Goal: Task Accomplishment & Management: Manage account settings

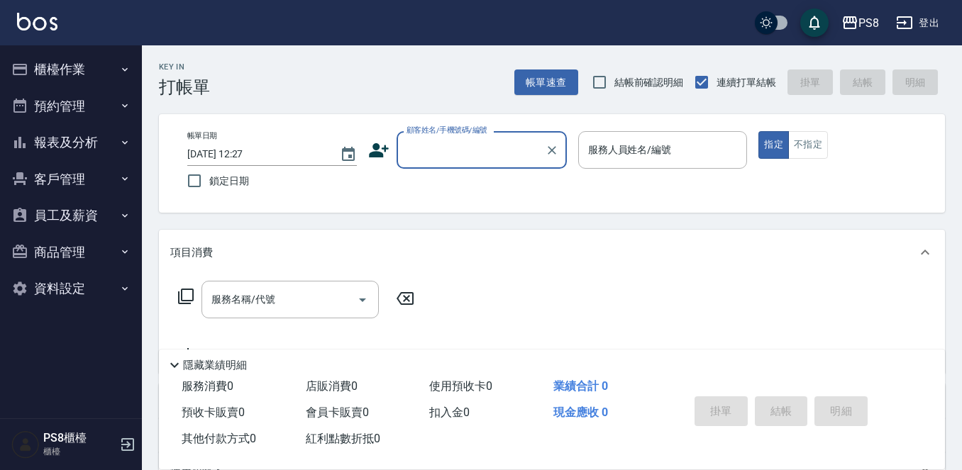
click at [45, 144] on button "報表及分析" at bounding box center [71, 142] width 131 height 37
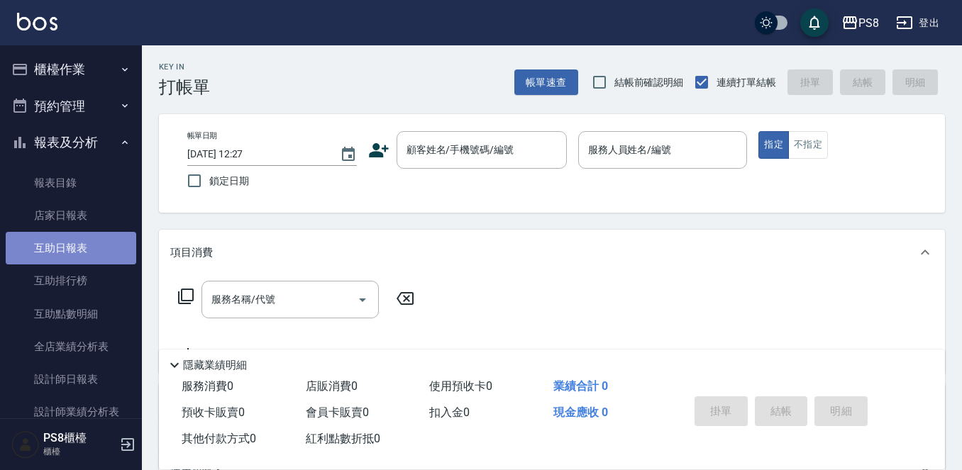
click at [103, 245] on link "互助日報表" at bounding box center [71, 248] width 131 height 33
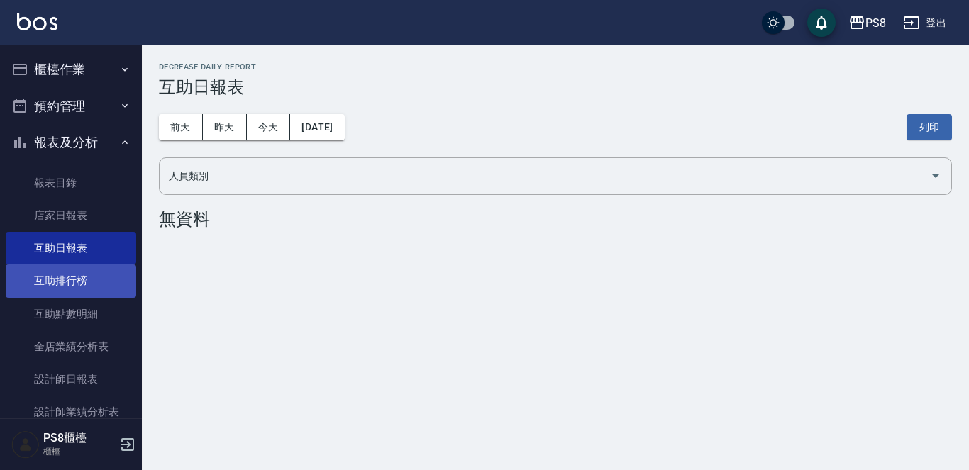
click at [77, 282] on link "互助排行榜" at bounding box center [71, 281] width 131 height 33
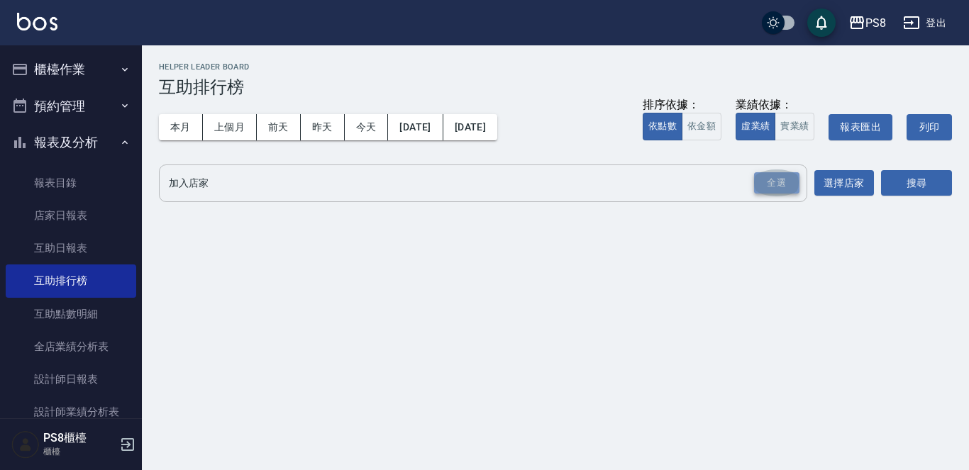
click at [766, 177] on div "全選" at bounding box center [776, 183] width 45 height 22
click at [895, 172] on button "搜尋" at bounding box center [916, 184] width 71 height 26
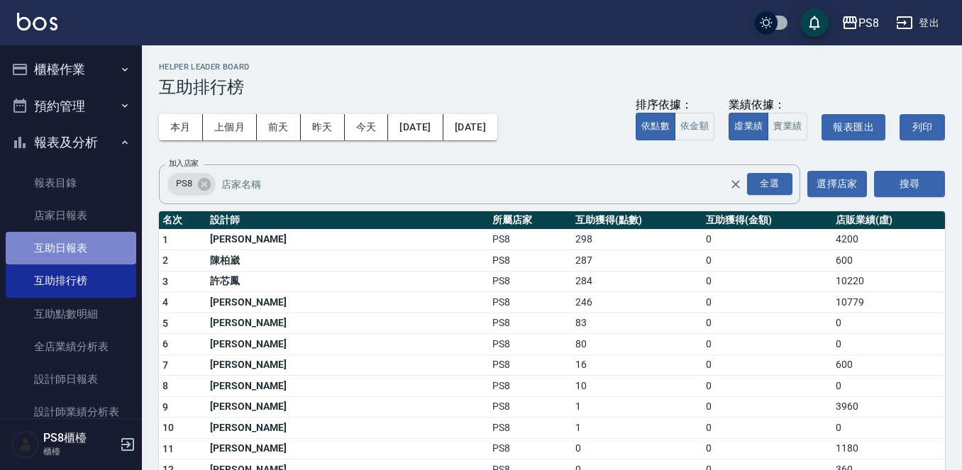
click at [93, 255] on link "互助日報表" at bounding box center [71, 248] width 131 height 33
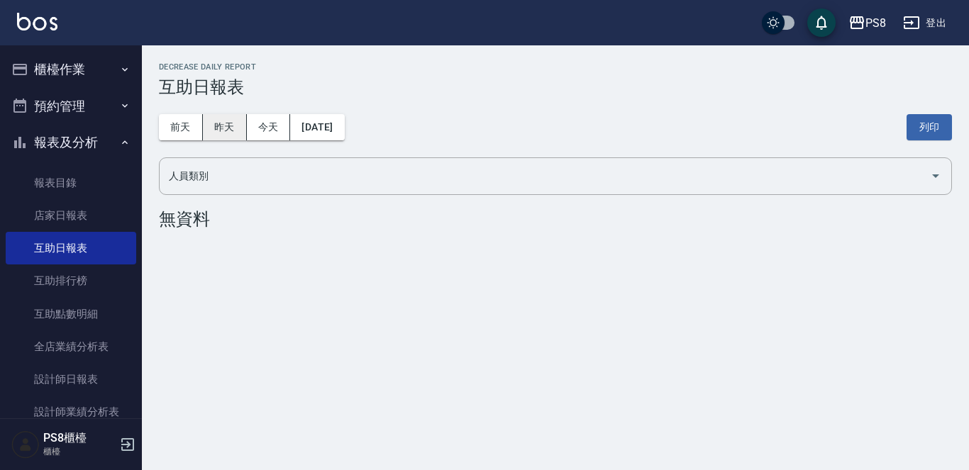
click at [221, 129] on button "昨天" at bounding box center [225, 127] width 44 height 26
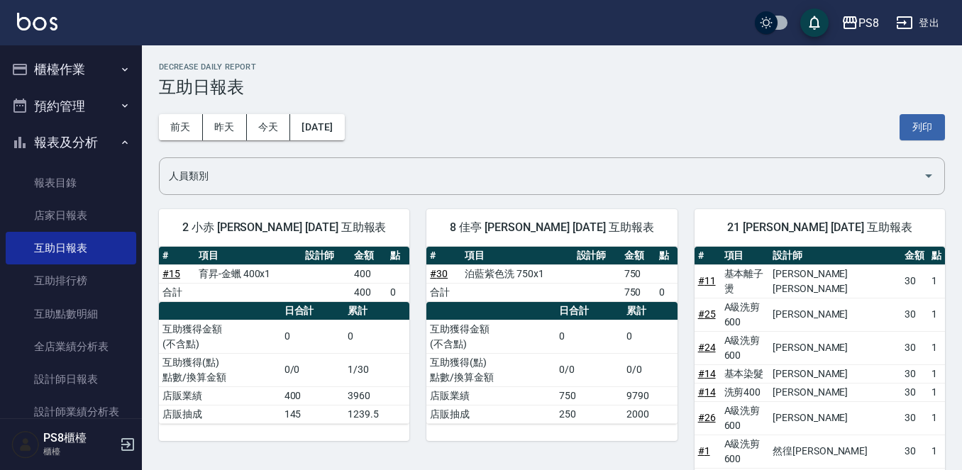
click at [62, 142] on button "報表及分析" at bounding box center [71, 142] width 131 height 37
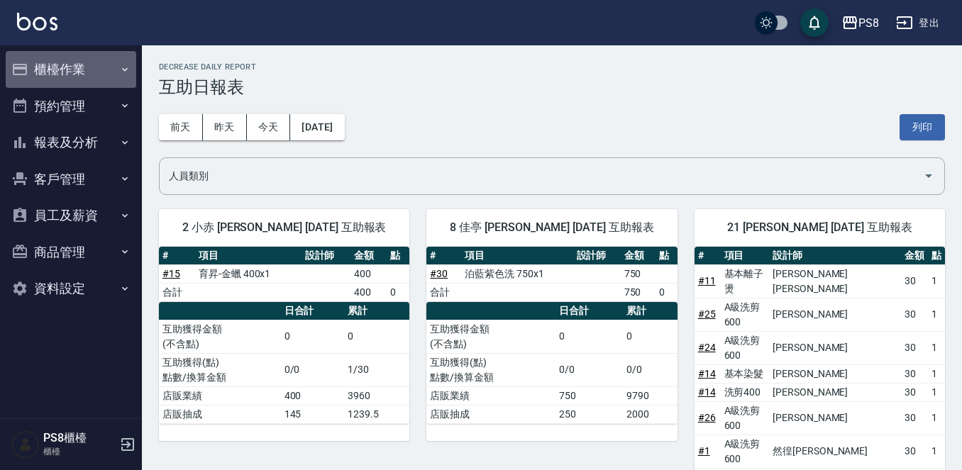
click at [75, 62] on button "櫃檯作業" at bounding box center [71, 69] width 131 height 37
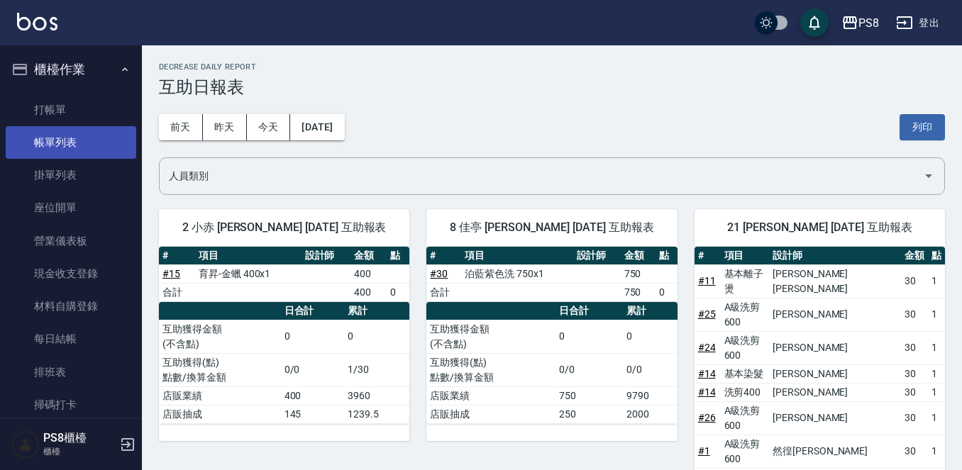
click at [55, 139] on link "帳單列表" at bounding box center [71, 142] width 131 height 33
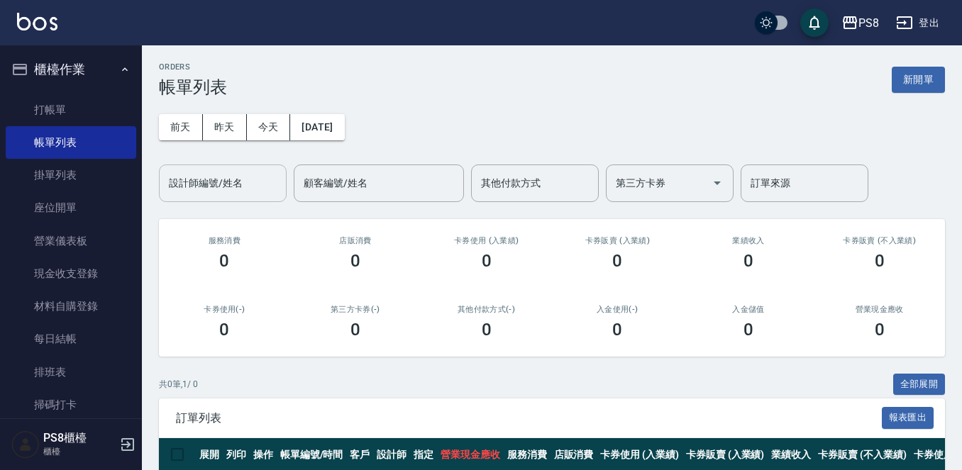
click at [219, 189] on input "設計師編號/姓名" at bounding box center [222, 183] width 115 height 25
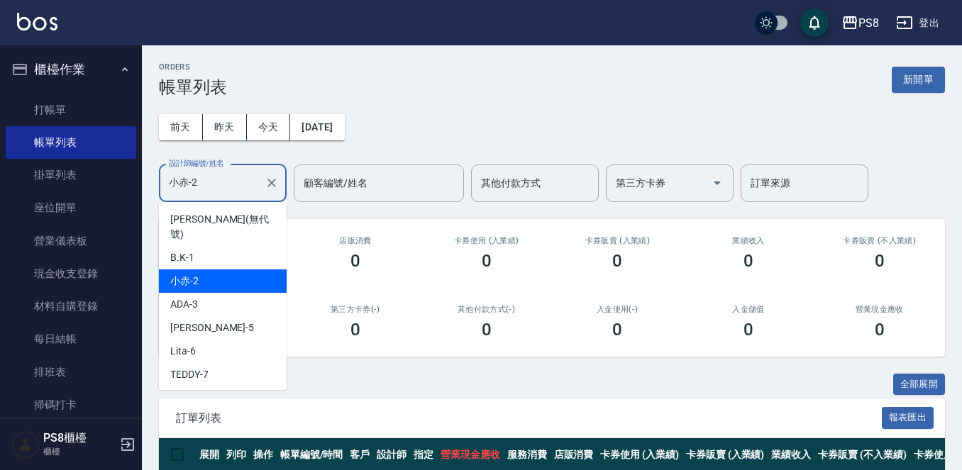
click at [248, 180] on input "小赤-2" at bounding box center [212, 183] width 94 height 25
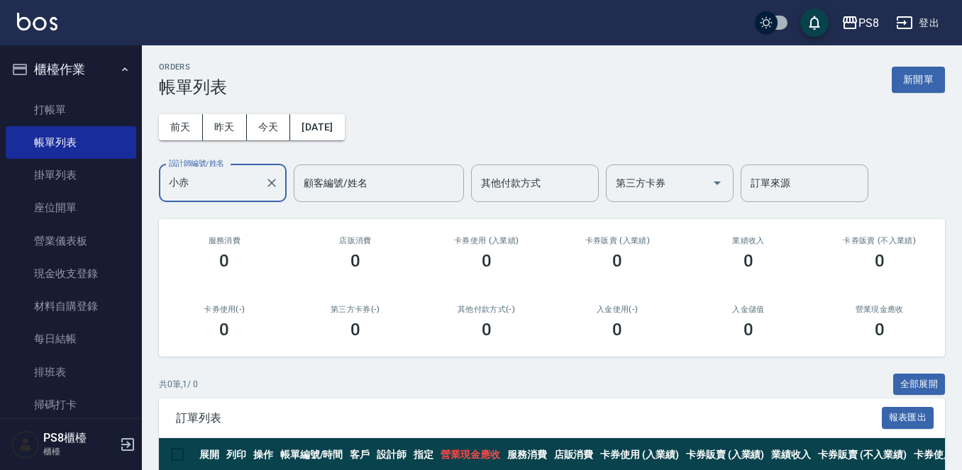
type input "小"
type input "VINA-12"
click at [243, 135] on button "昨天" at bounding box center [225, 127] width 44 height 26
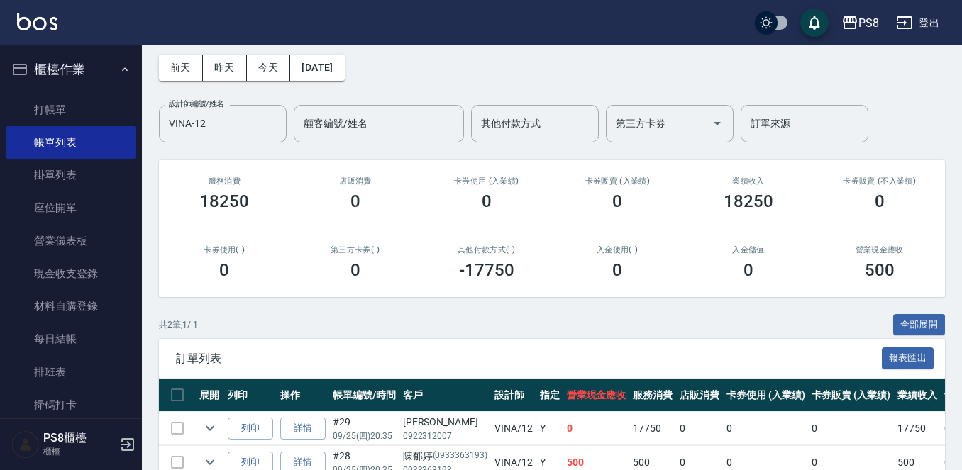
scroll to position [137, 0]
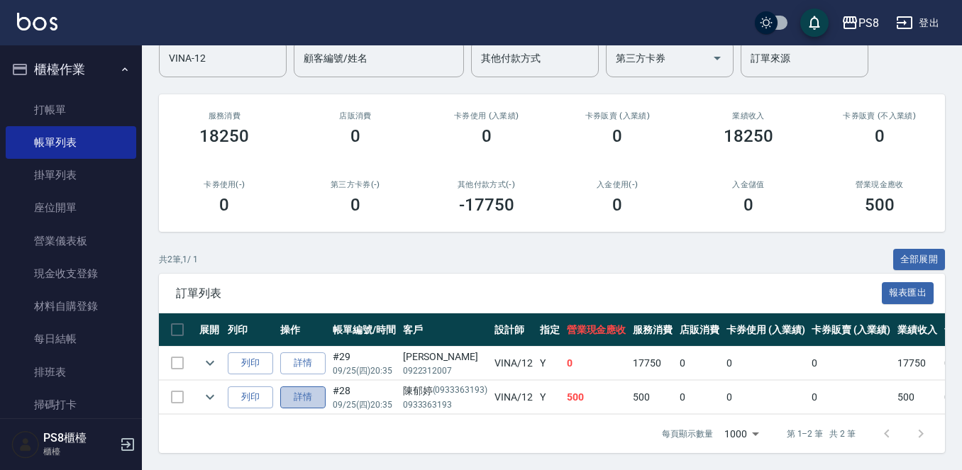
click at [301, 387] on link "詳情" at bounding box center [302, 398] width 45 height 22
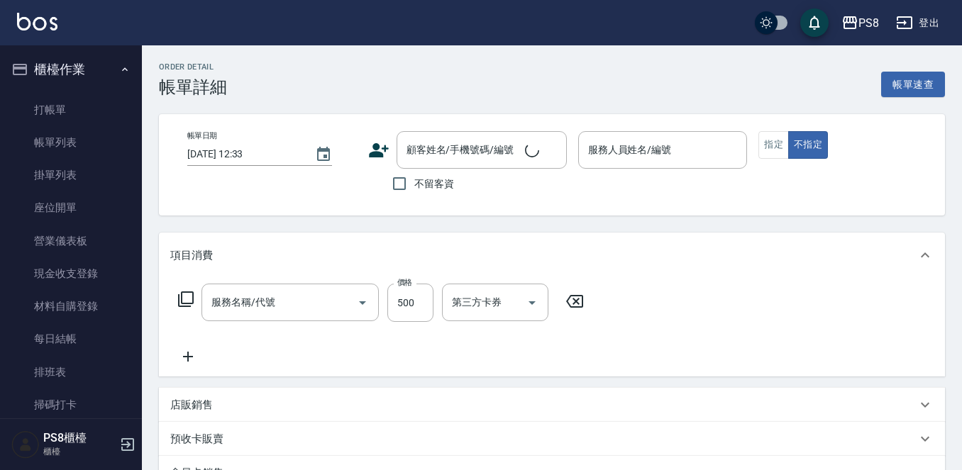
type input "2025/09/25 20:35"
type input "VINA-12"
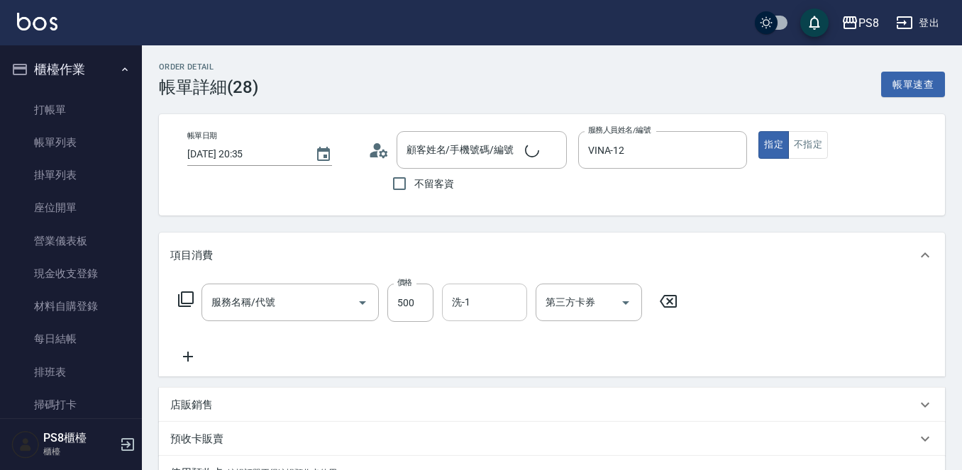
type input "[PERSON_NAME]/0933363193/0933363193"
click at [490, 309] on input "洗-1" at bounding box center [484, 302] width 72 height 25
type input "洗髮(101)"
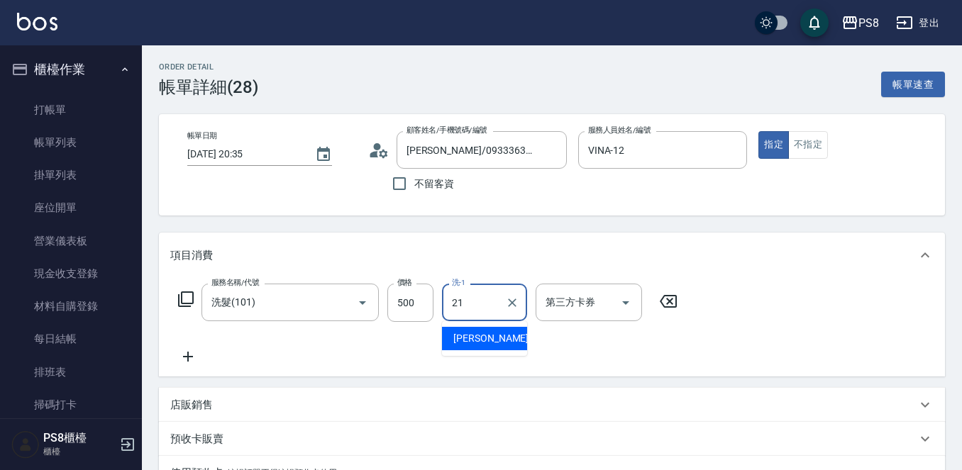
type input "趙宇文-21"
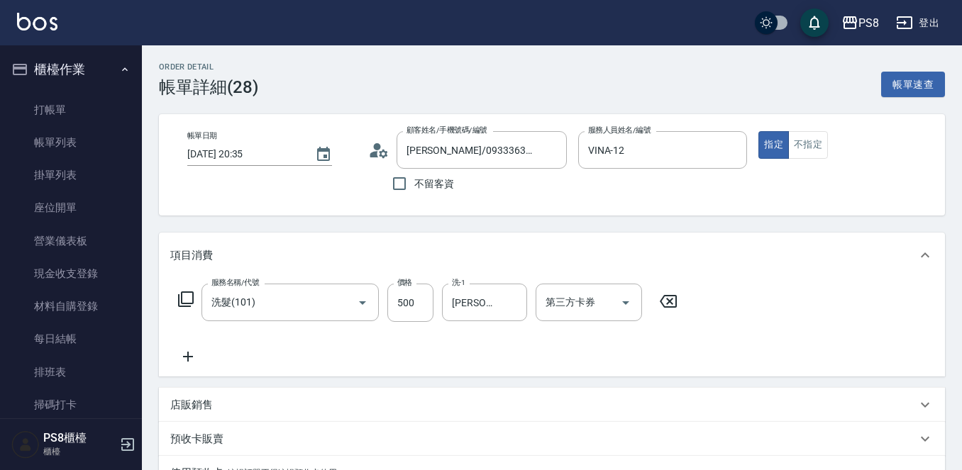
click at [474, 380] on div "項目消費 服務名稱/代號 洗髮(101) 服務名稱/代號 價格 500 價格 洗-1 趙宇文-21 洗-1 第三方卡券 第三方卡券 店販銷售 服務人員姓名/編…" at bounding box center [552, 413] width 786 height 360
click at [64, 106] on link "打帳單" at bounding box center [71, 110] width 131 height 33
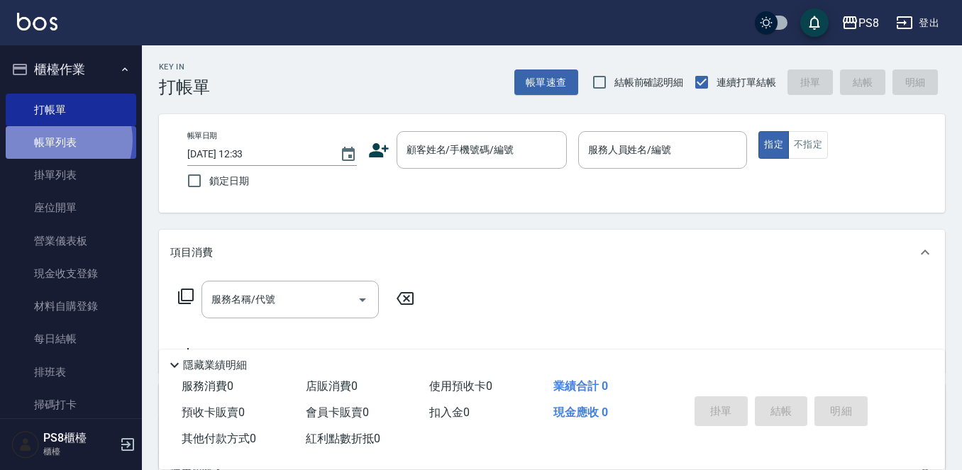
click at [59, 140] on link "帳單列表" at bounding box center [71, 142] width 131 height 33
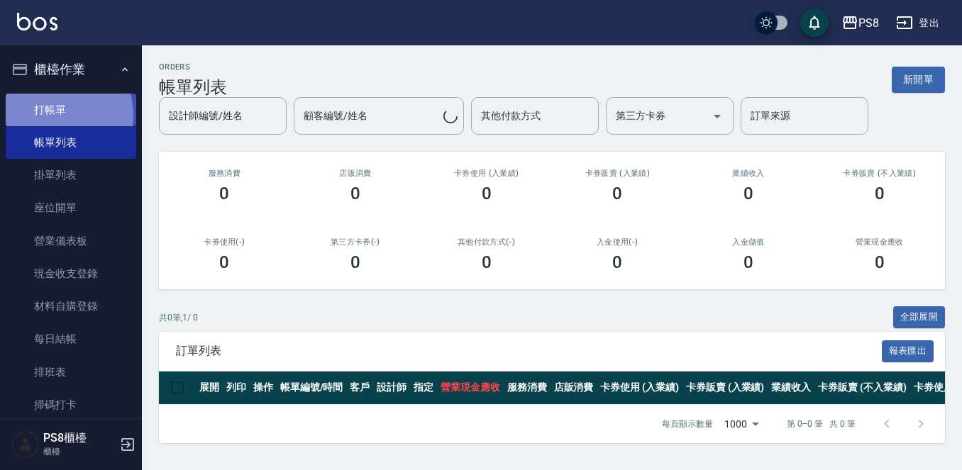
click at [55, 115] on link "打帳單" at bounding box center [71, 110] width 131 height 33
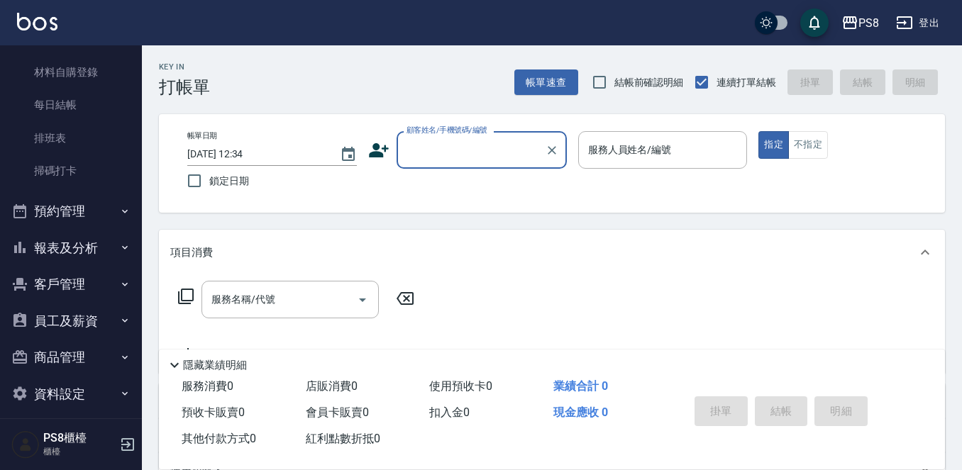
scroll to position [245, 0]
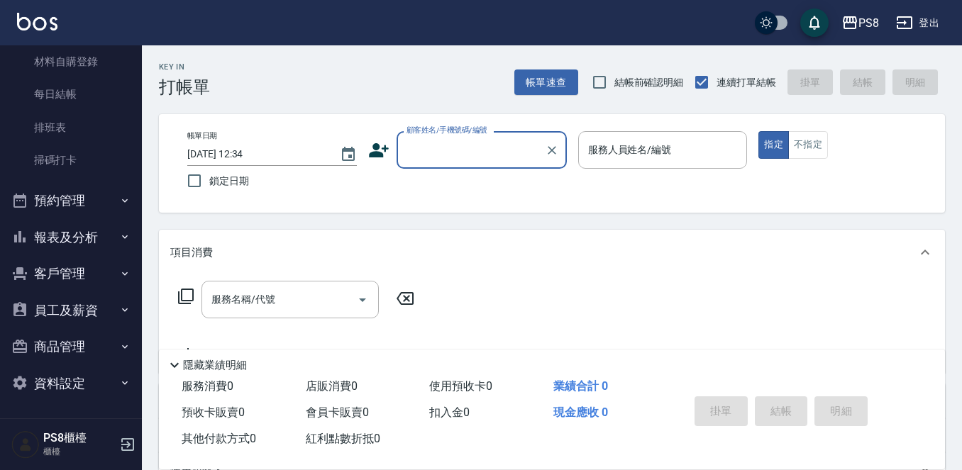
click at [54, 229] on button "報表及分析" at bounding box center [71, 237] width 131 height 37
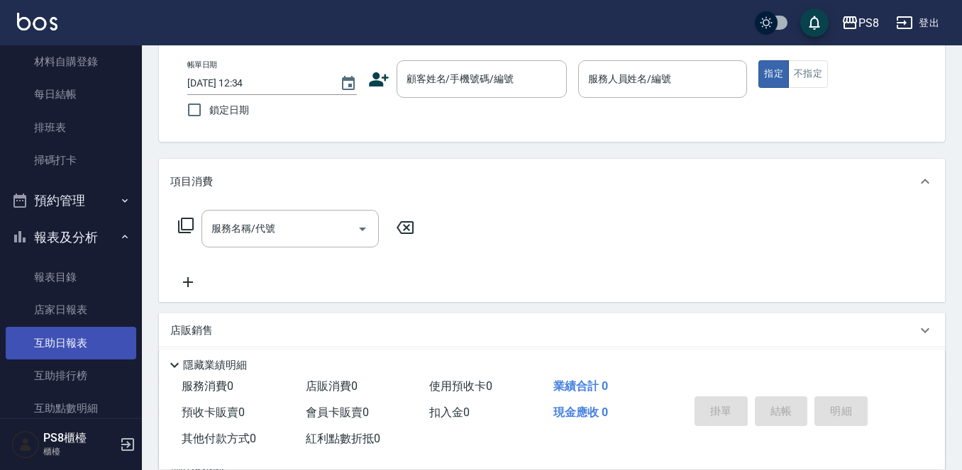
scroll to position [316, 0]
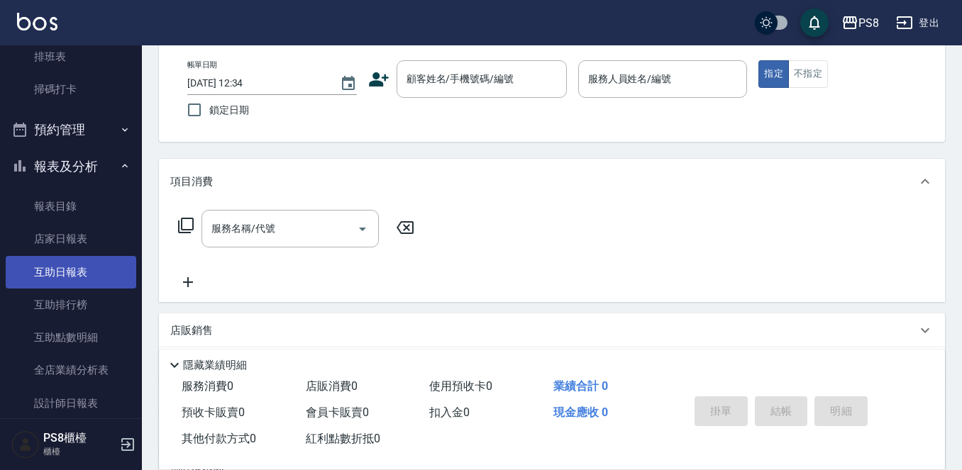
click at [49, 265] on link "互助日報表" at bounding box center [71, 272] width 131 height 33
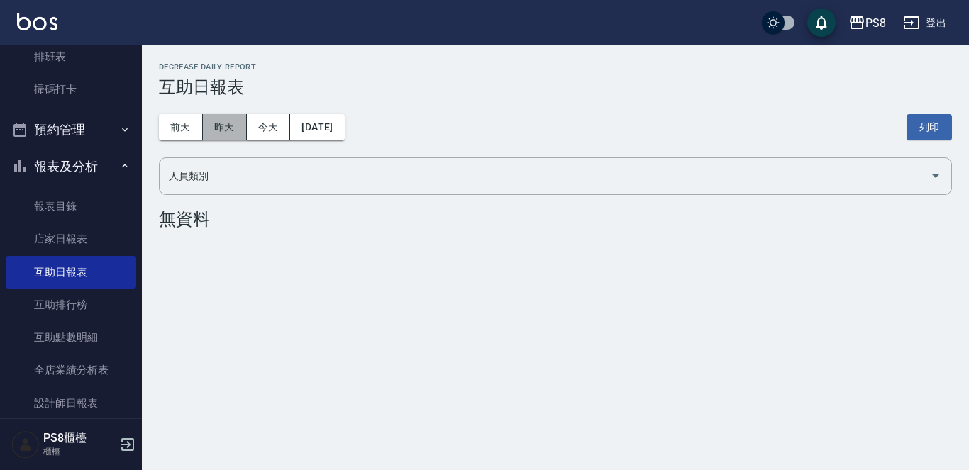
click at [203, 133] on button "昨天" at bounding box center [225, 127] width 44 height 26
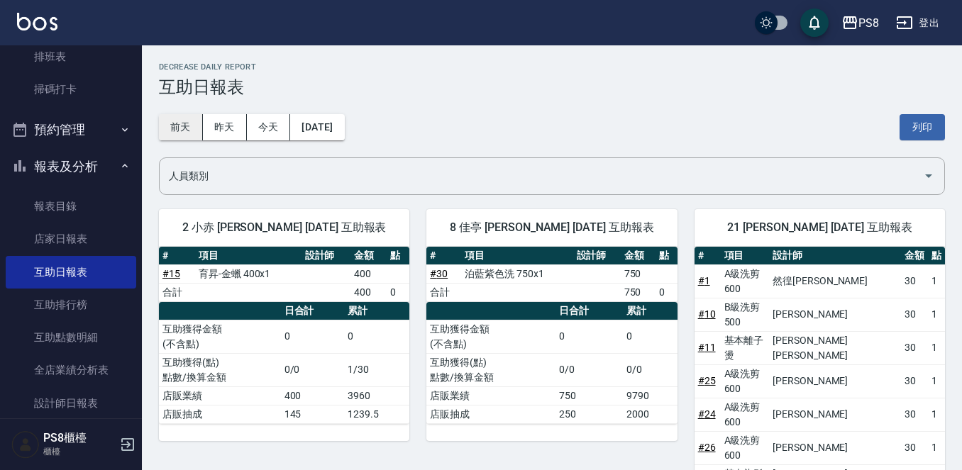
drag, startPoint x: 191, startPoint y: 106, endPoint x: 164, endPoint y: 131, distance: 36.2
click at [188, 108] on div "前天 昨天 今天 2025/09/25 列印" at bounding box center [552, 127] width 786 height 60
click at [164, 134] on button "前天" at bounding box center [181, 127] width 44 height 26
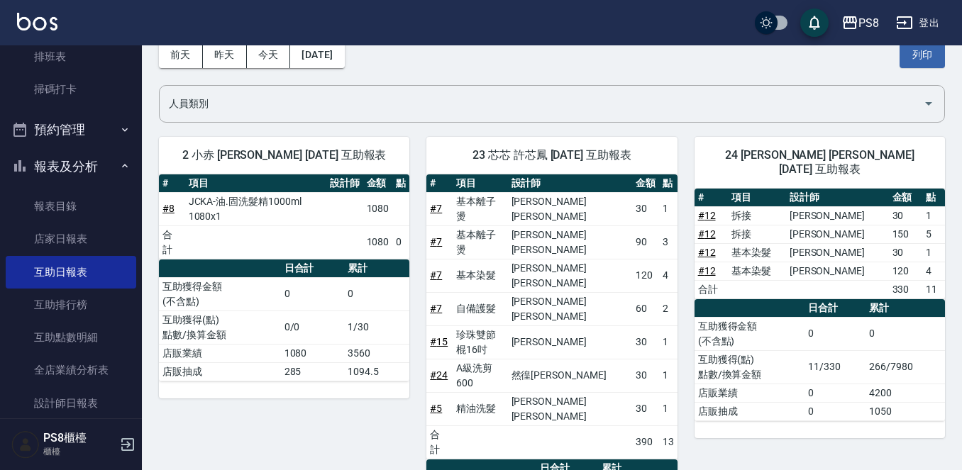
scroll to position [71, 0]
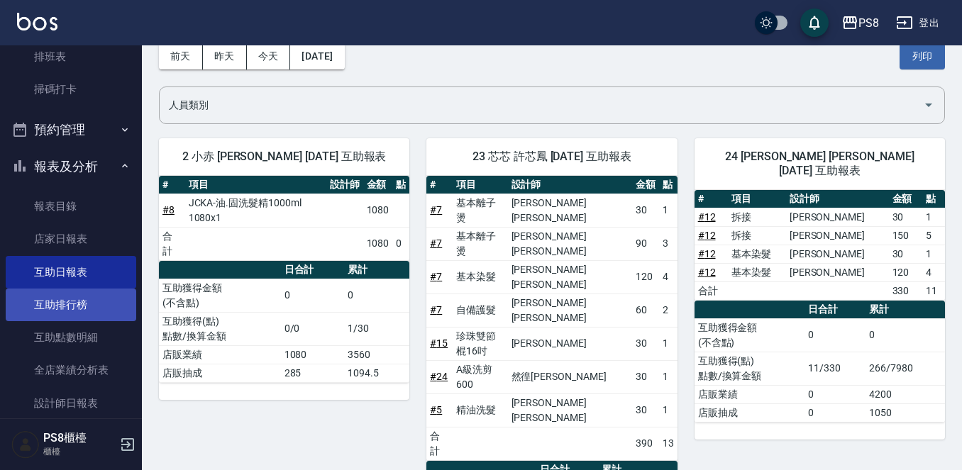
click at [72, 299] on link "互助排行榜" at bounding box center [71, 305] width 131 height 33
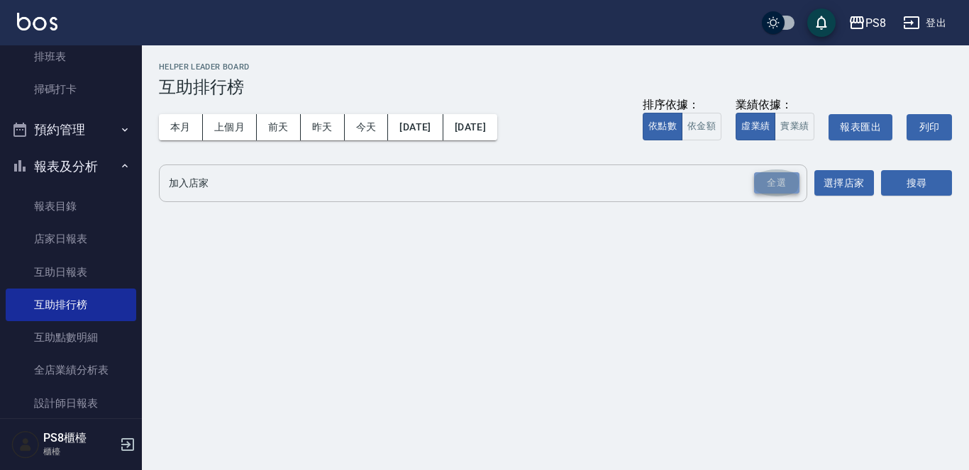
click at [773, 183] on div "全選" at bounding box center [776, 183] width 45 height 22
click at [898, 182] on button "搜尋" at bounding box center [916, 184] width 71 height 26
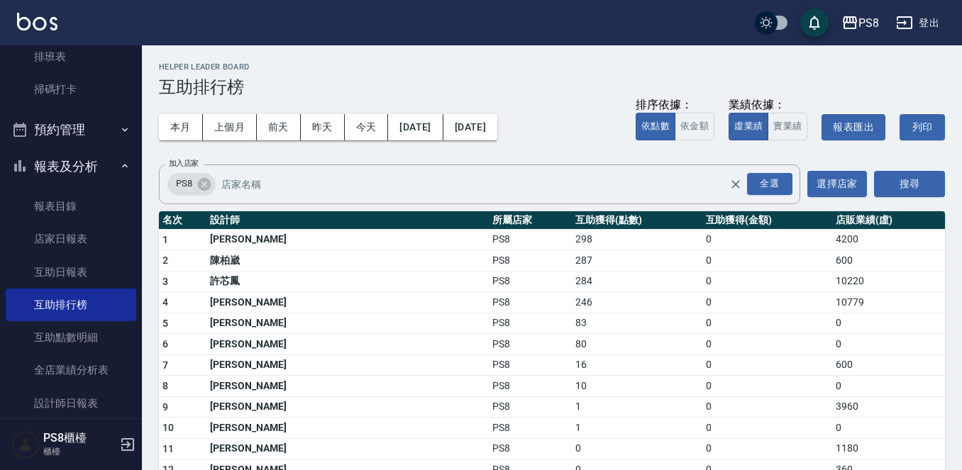
click at [874, 171] on button "搜尋" at bounding box center [909, 184] width 71 height 26
drag, startPoint x: 439, startPoint y: 342, endPoint x: 461, endPoint y: 343, distance: 22.7
click at [572, 343] on td "80" at bounding box center [637, 344] width 131 height 21
click at [572, 340] on td "80" at bounding box center [637, 344] width 131 height 21
click at [60, 266] on link "互助日報表" at bounding box center [71, 272] width 131 height 33
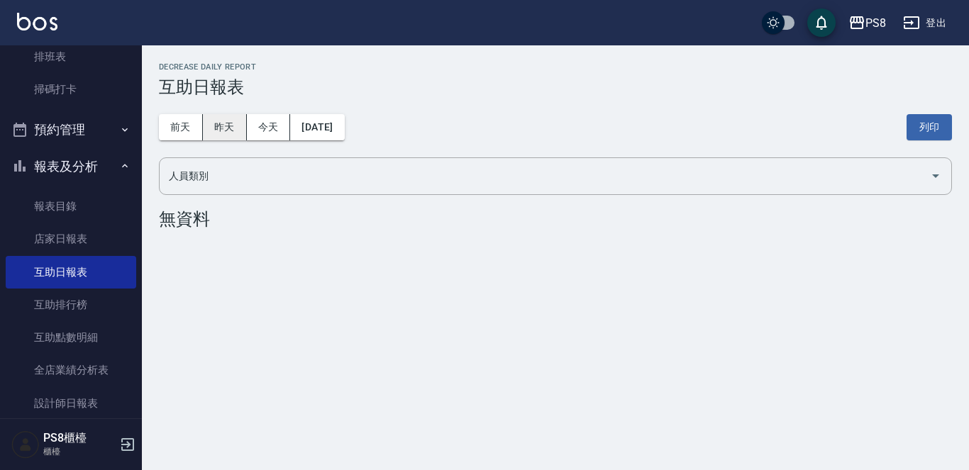
click at [234, 135] on button "昨天" at bounding box center [225, 127] width 44 height 26
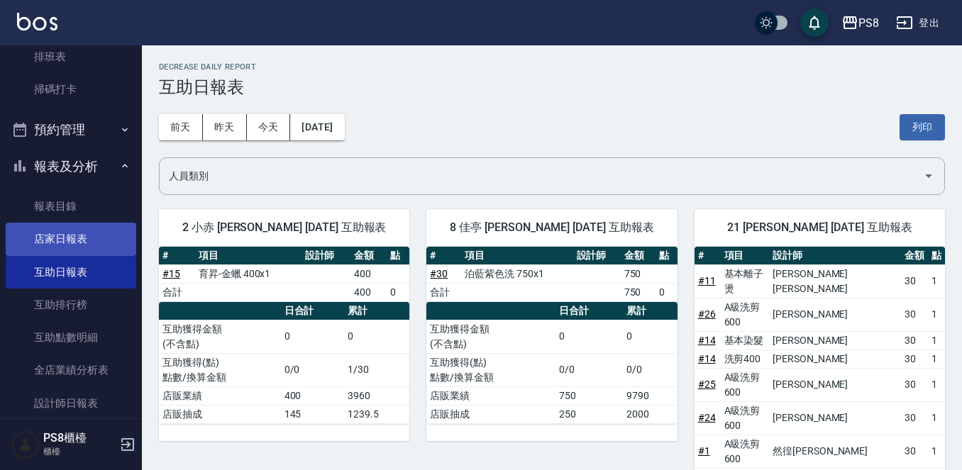
click at [58, 236] on link "店家日報表" at bounding box center [71, 239] width 131 height 33
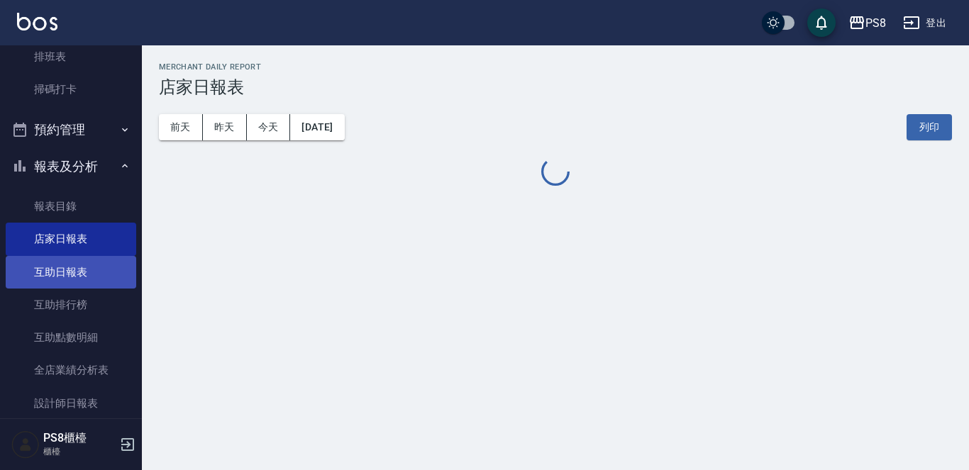
click at [59, 281] on link "互助日報表" at bounding box center [71, 272] width 131 height 33
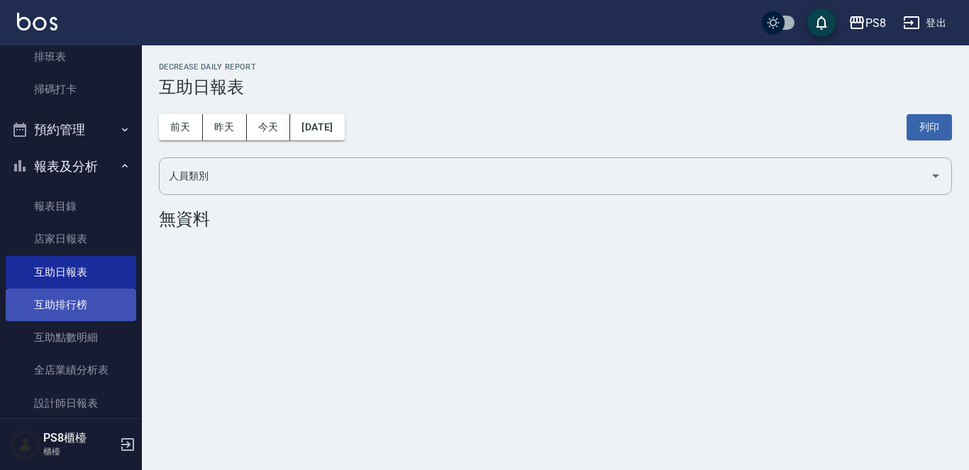
click at [59, 297] on link "互助排行榜" at bounding box center [71, 305] width 131 height 33
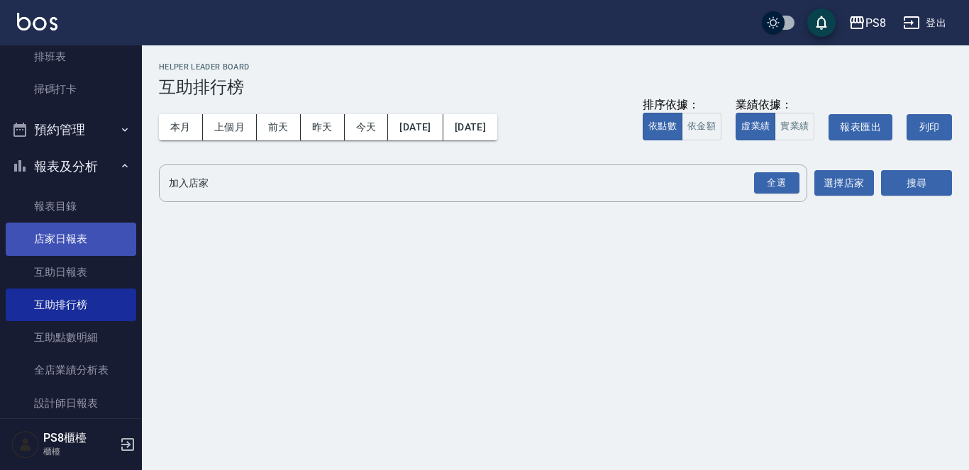
click at [23, 253] on link "店家日報表" at bounding box center [71, 239] width 131 height 33
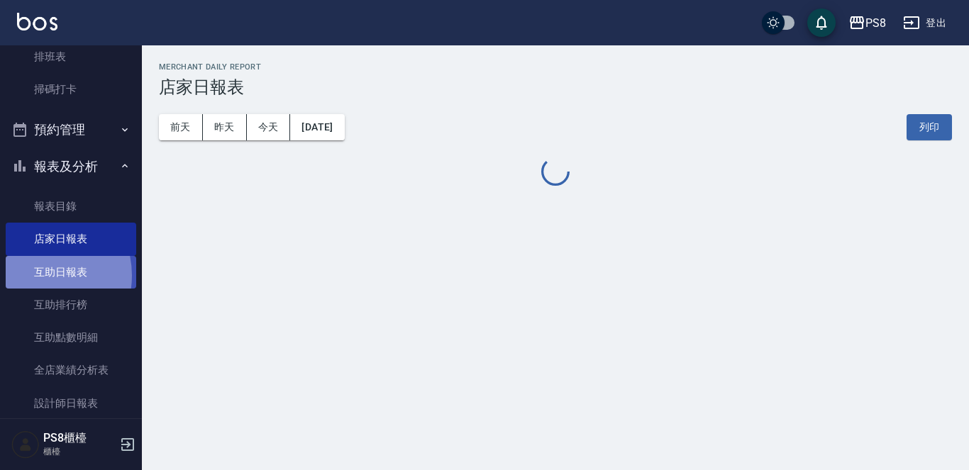
click at [40, 275] on link "互助日報表" at bounding box center [71, 272] width 131 height 33
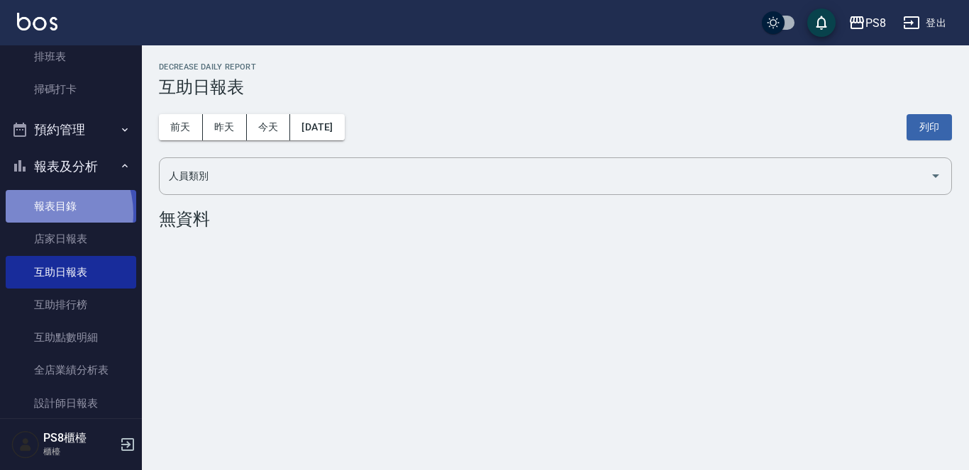
click at [44, 214] on link "報表目錄" at bounding box center [71, 206] width 131 height 33
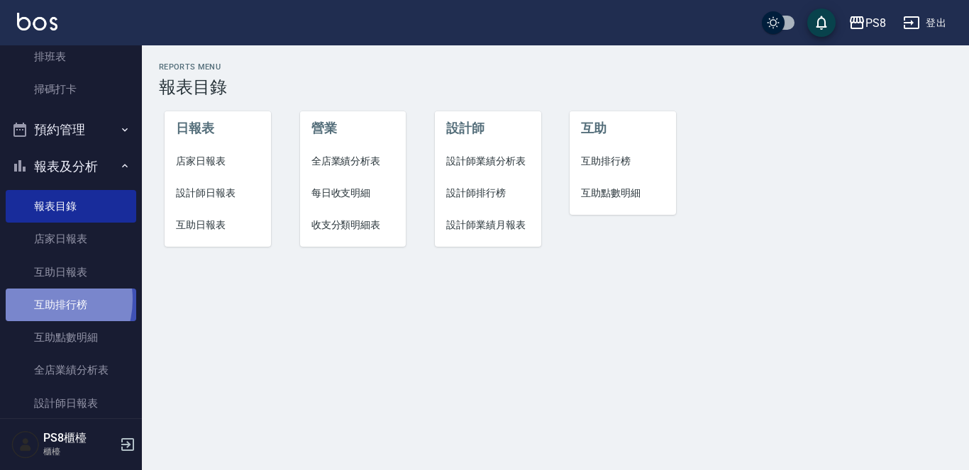
click at [38, 300] on link "互助排行榜" at bounding box center [71, 305] width 131 height 33
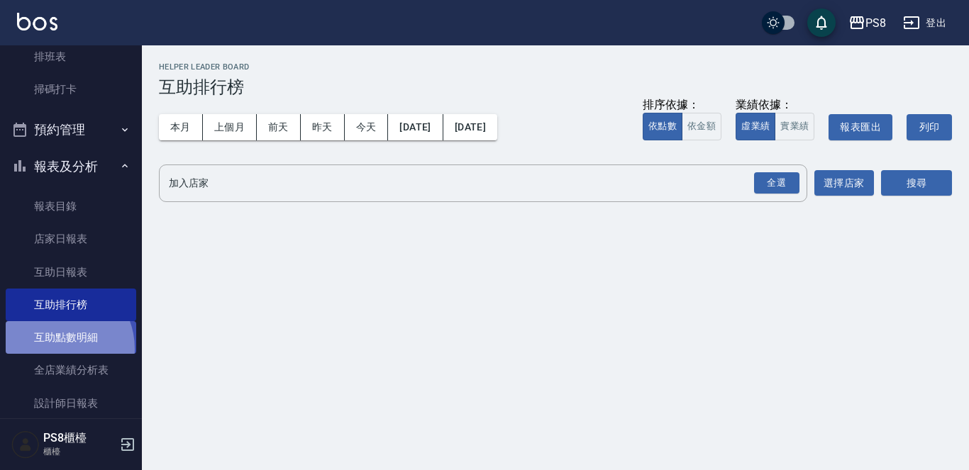
click at [54, 349] on link "互助點數明細" at bounding box center [71, 337] width 131 height 33
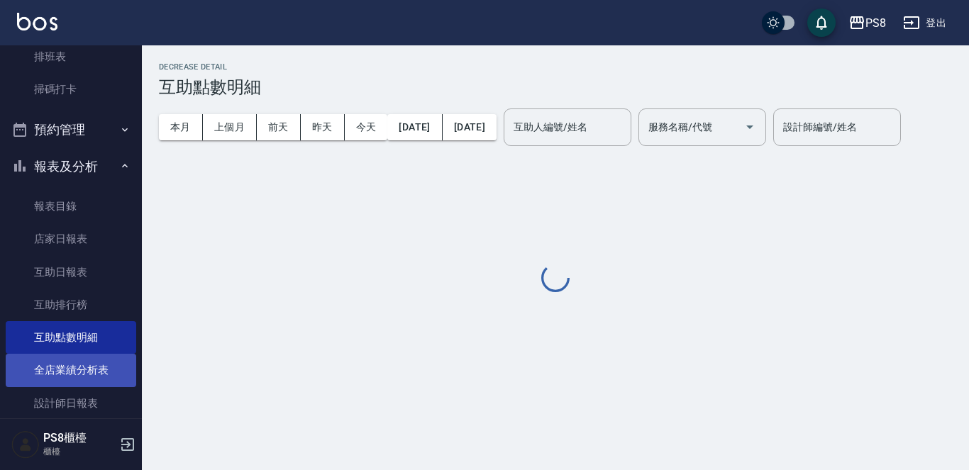
scroll to position [387, 0]
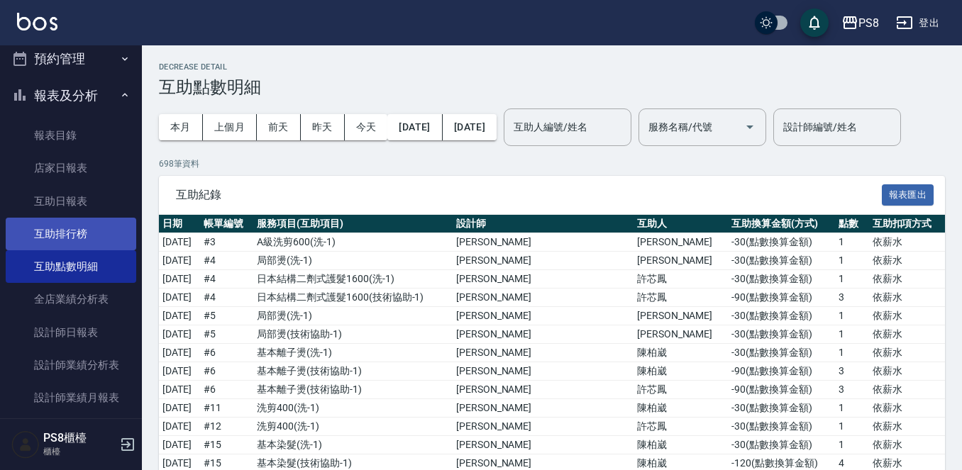
click at [95, 233] on link "互助排行榜" at bounding box center [71, 234] width 131 height 33
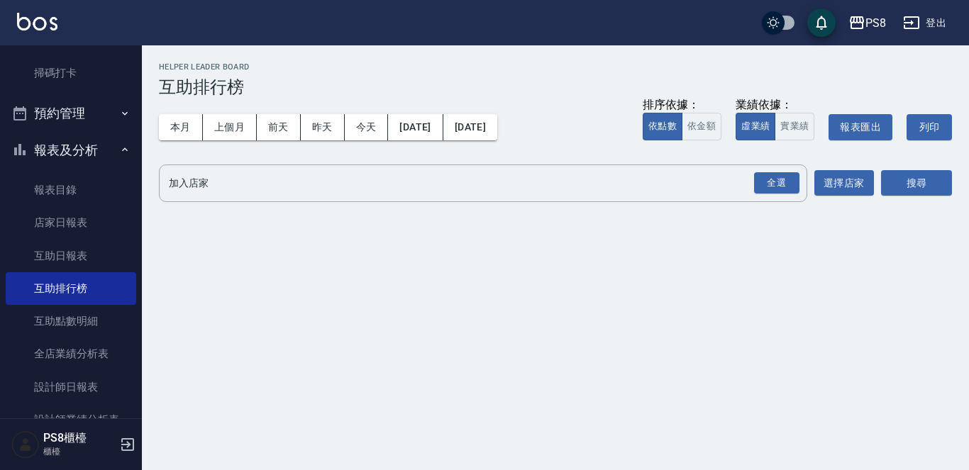
scroll to position [316, 0]
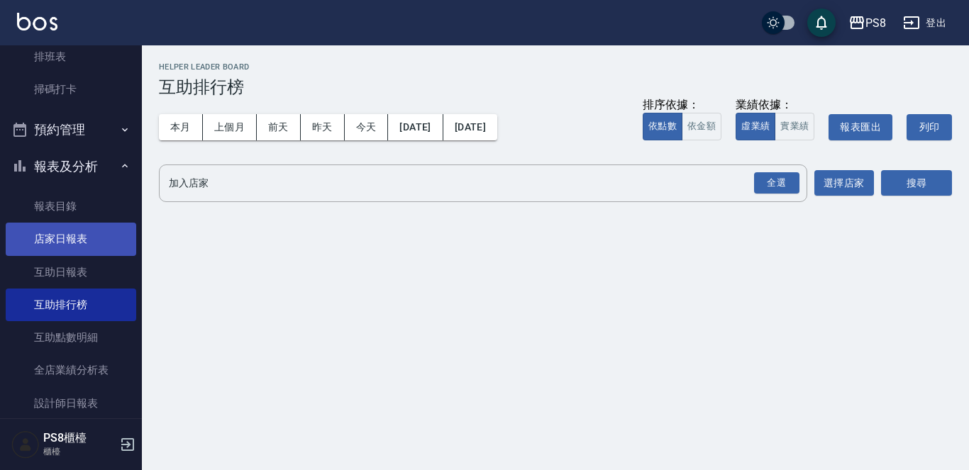
click at [62, 241] on link "店家日報表" at bounding box center [71, 239] width 131 height 33
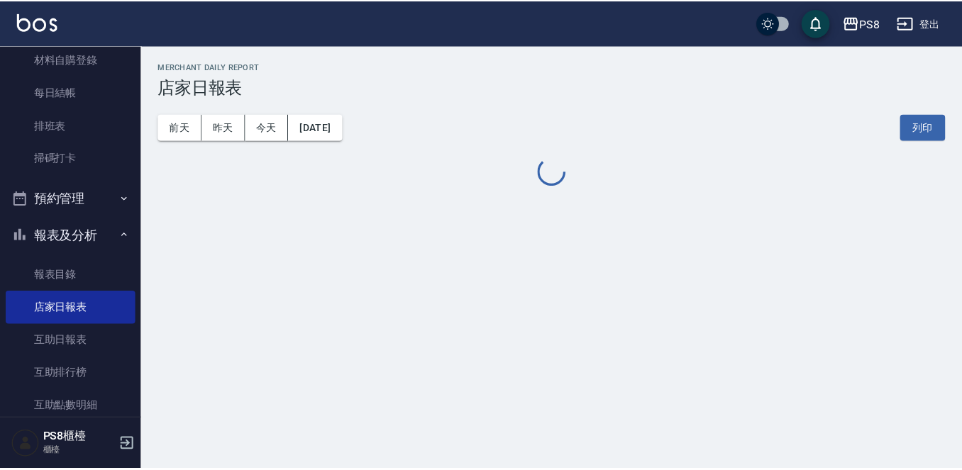
scroll to position [174, 0]
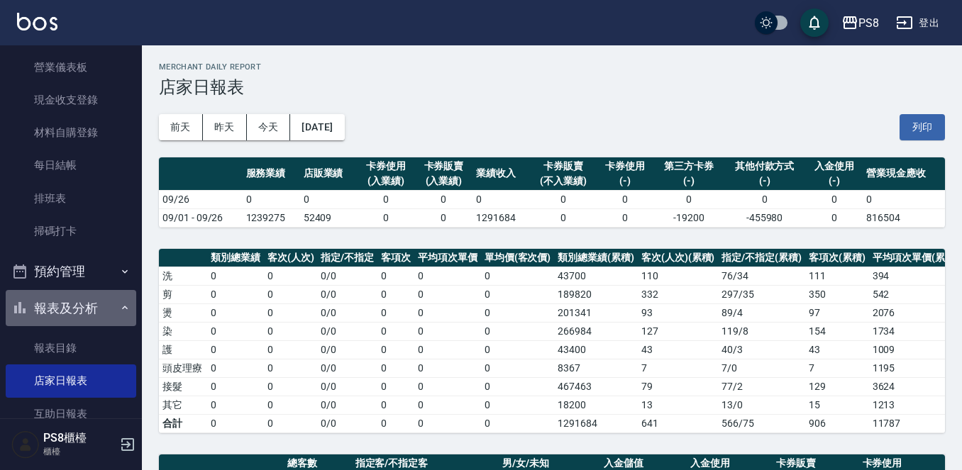
click at [74, 314] on button "報表及分析" at bounding box center [71, 308] width 131 height 37
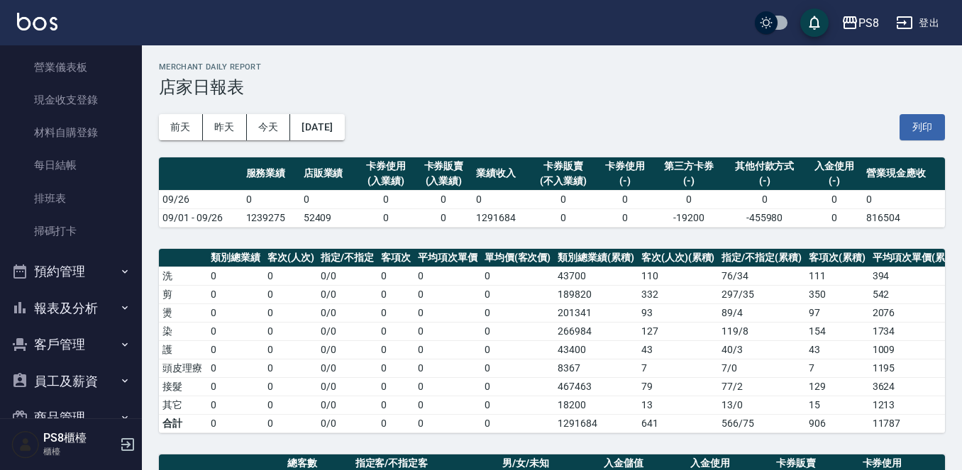
click at [74, 314] on button "報表及分析" at bounding box center [71, 308] width 131 height 37
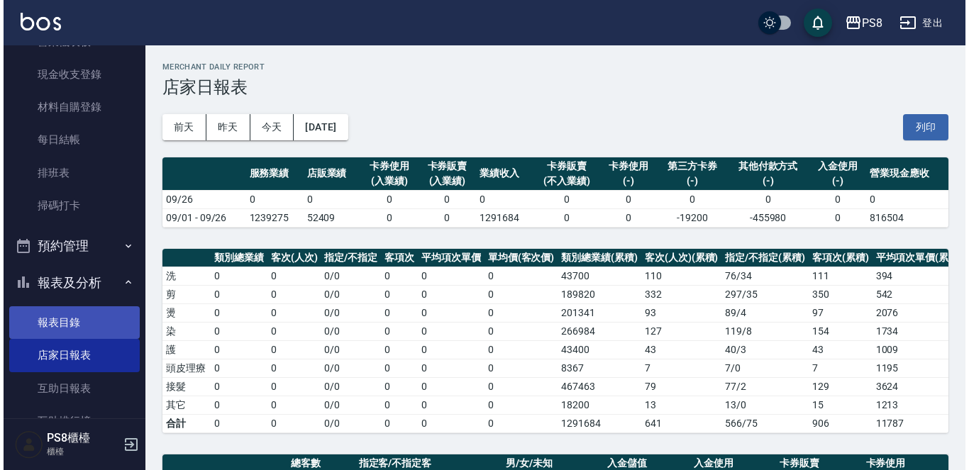
scroll to position [245, 0]
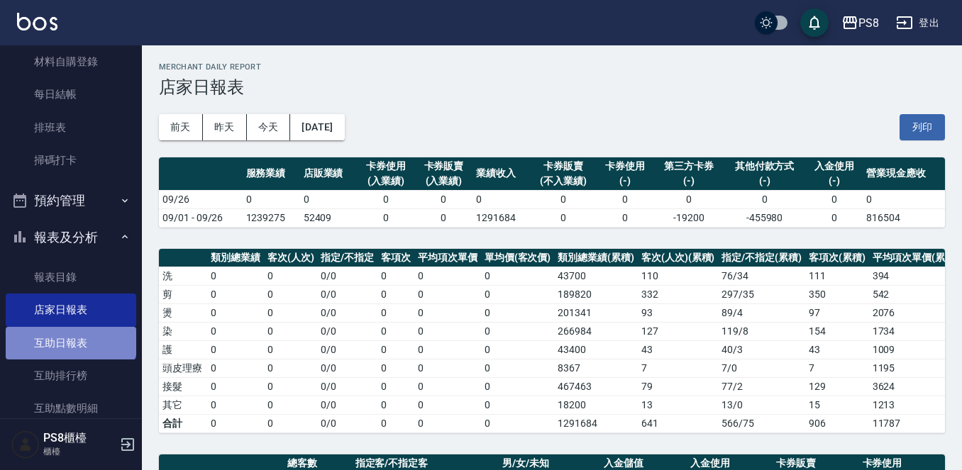
click at [70, 335] on link "互助日報表" at bounding box center [71, 343] width 131 height 33
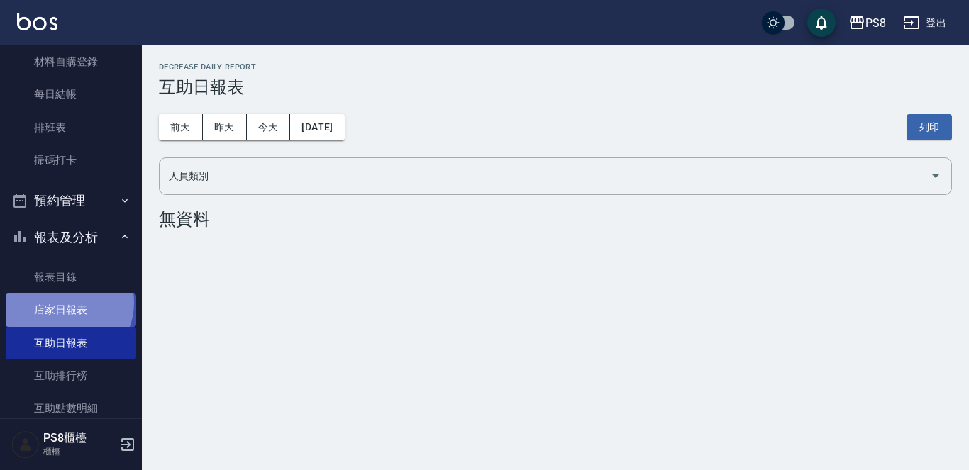
click at [63, 303] on link "店家日報表" at bounding box center [71, 310] width 131 height 33
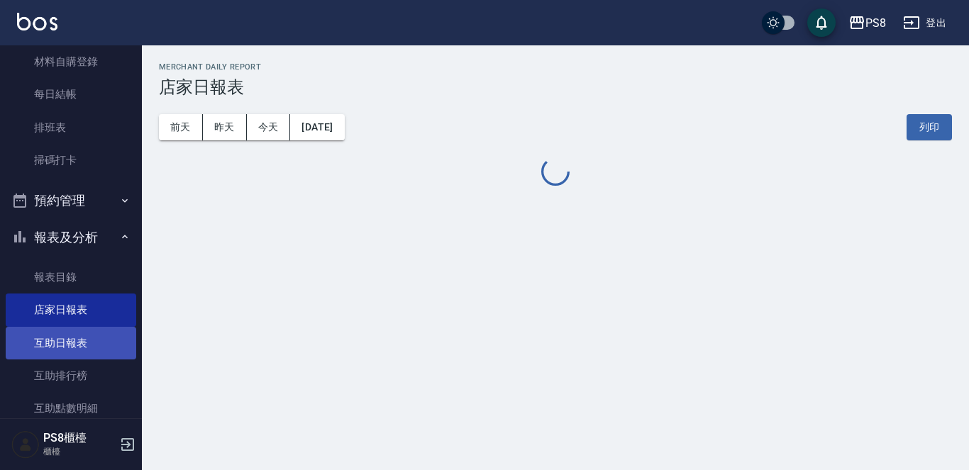
scroll to position [316, 0]
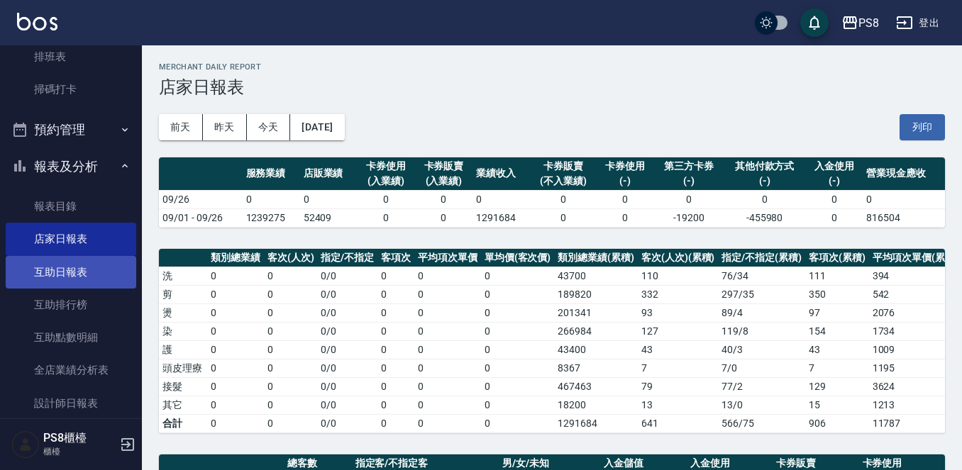
click at [51, 281] on link "互助日報表" at bounding box center [71, 272] width 131 height 33
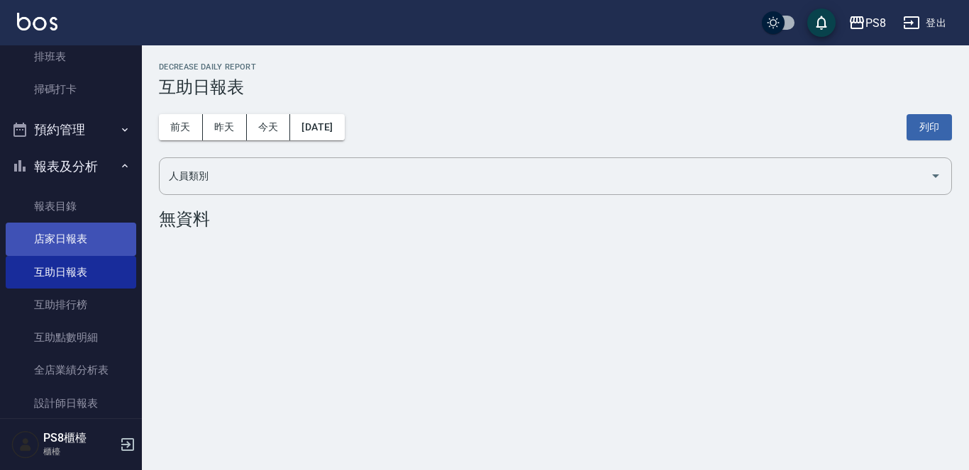
click at [111, 224] on link "店家日報表" at bounding box center [71, 239] width 131 height 33
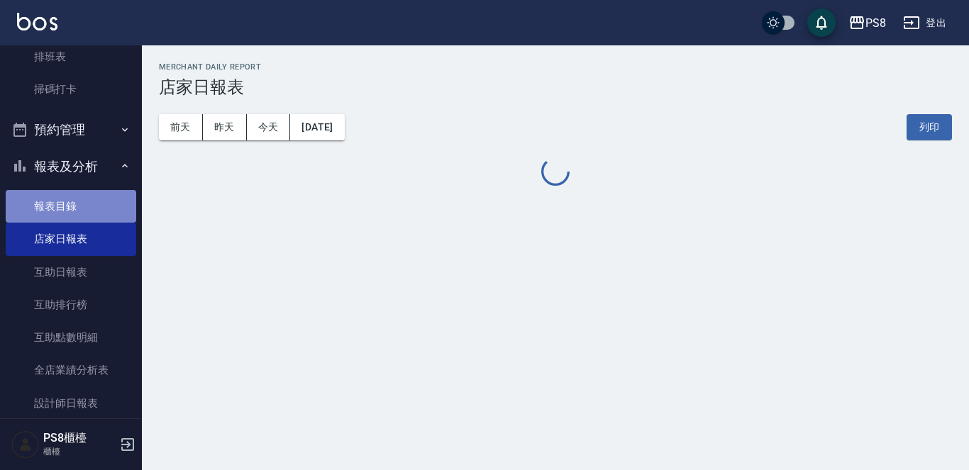
click at [104, 213] on link "報表目錄" at bounding box center [71, 206] width 131 height 33
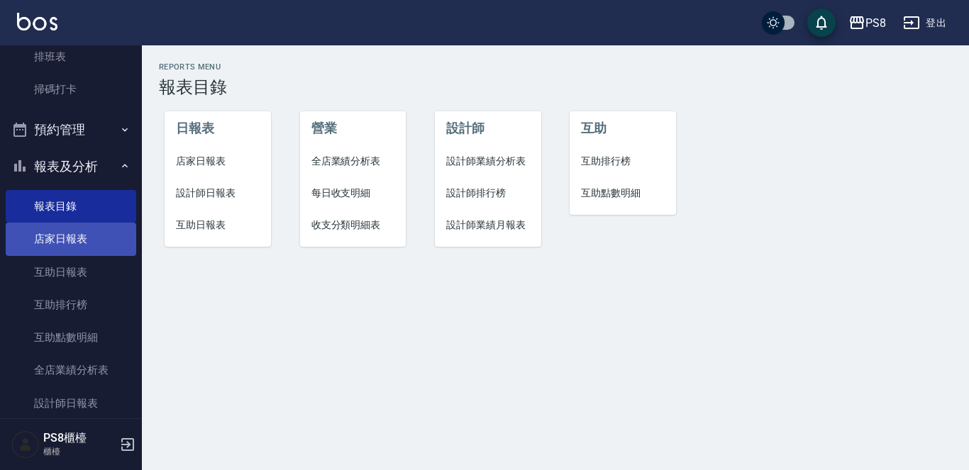
click at [126, 233] on link "店家日報表" at bounding box center [71, 239] width 131 height 33
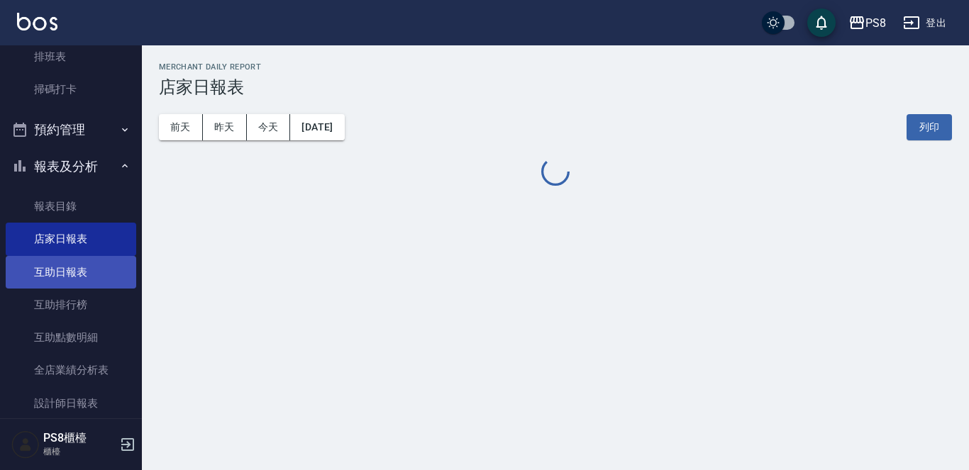
click at [103, 260] on link "互助日報表" at bounding box center [71, 272] width 131 height 33
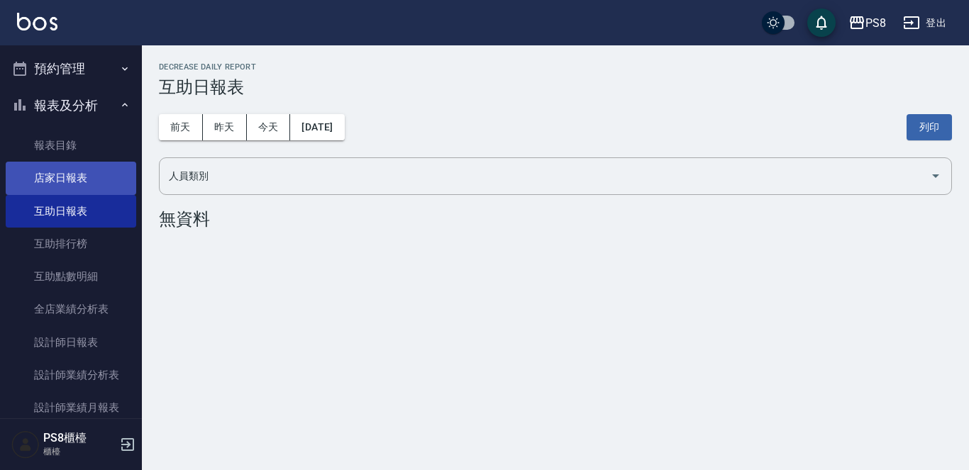
scroll to position [458, 0]
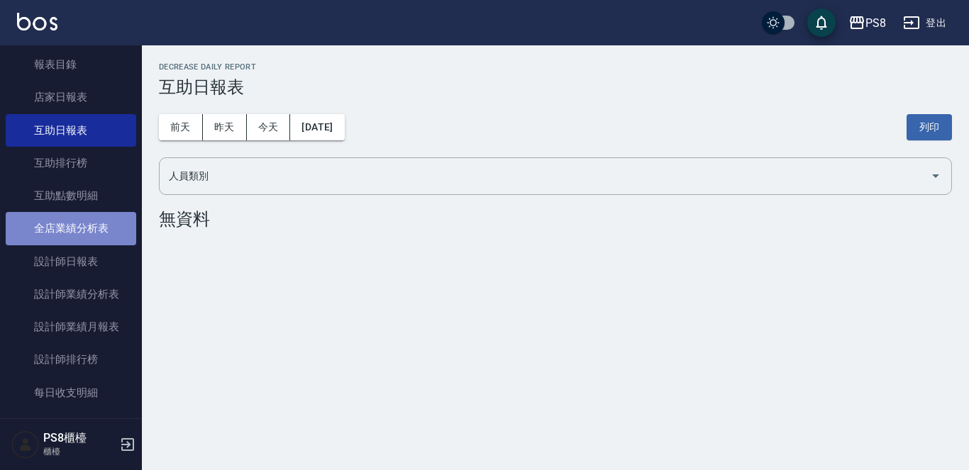
click at [98, 214] on link "全店業績分析表" at bounding box center [71, 228] width 131 height 33
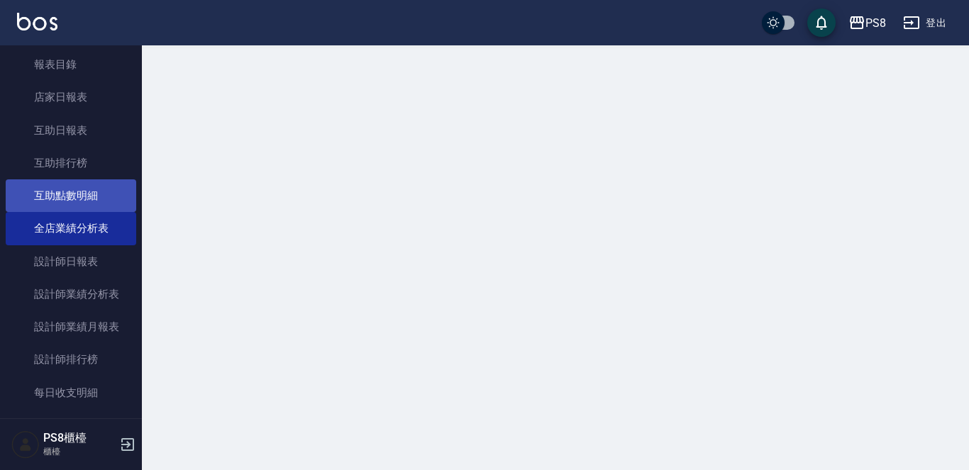
click at [106, 198] on link "互助點數明細" at bounding box center [71, 196] width 131 height 33
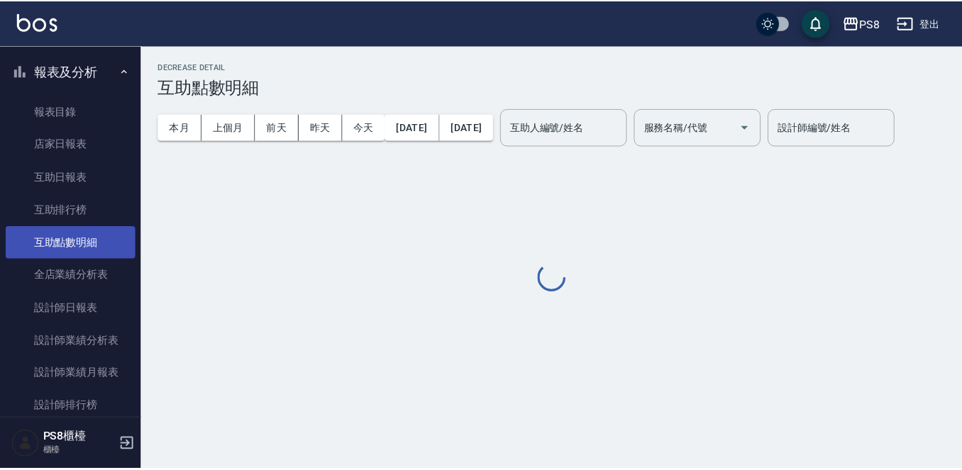
scroll to position [387, 0]
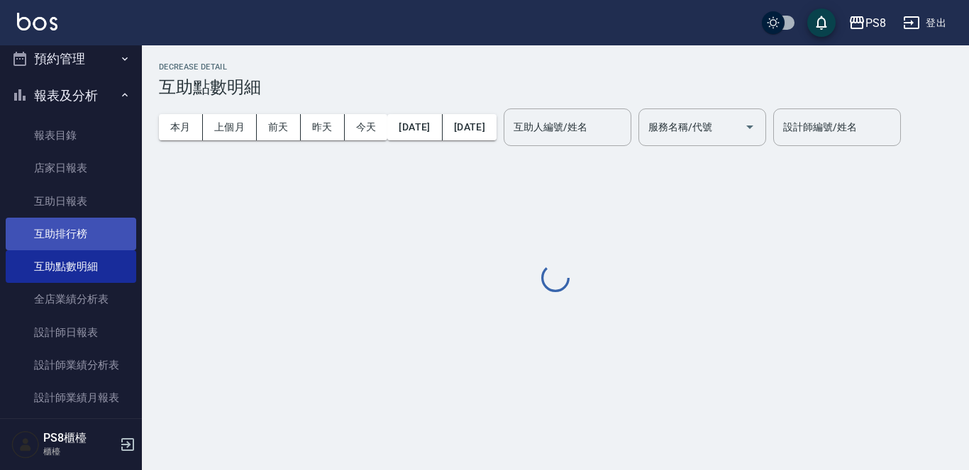
drag, startPoint x: 78, startPoint y: 245, endPoint x: 78, endPoint y: 235, distance: 9.9
click at [78, 243] on link "互助排行榜" at bounding box center [71, 234] width 131 height 33
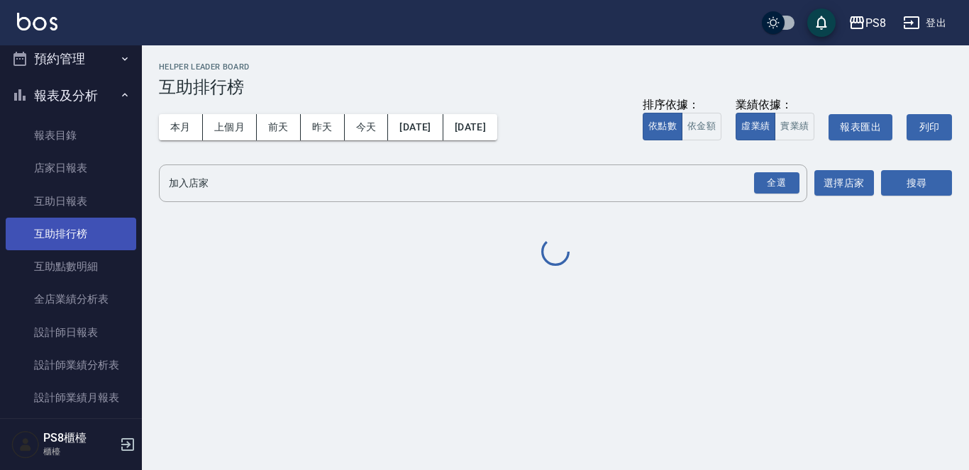
click at [79, 237] on link "互助排行榜" at bounding box center [71, 234] width 131 height 33
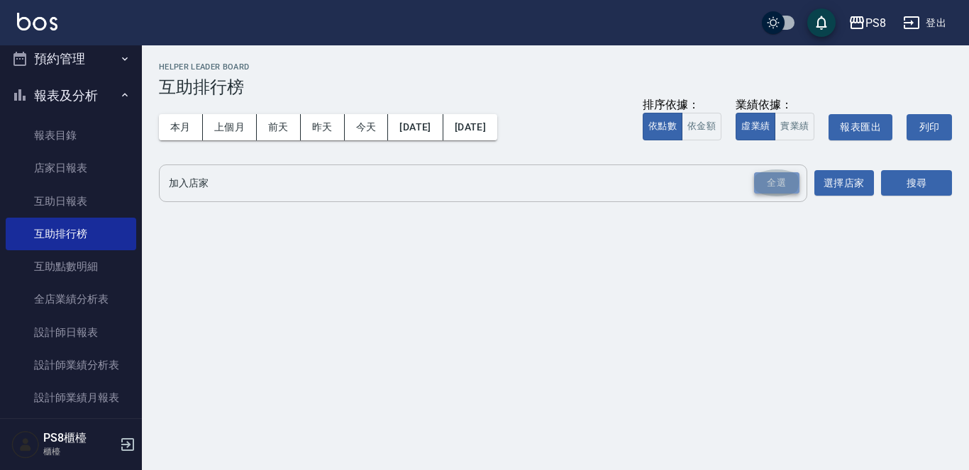
click at [771, 189] on div "全選" at bounding box center [776, 183] width 45 height 22
click at [458, 194] on input "加入店家" at bounding box center [490, 184] width 544 height 25
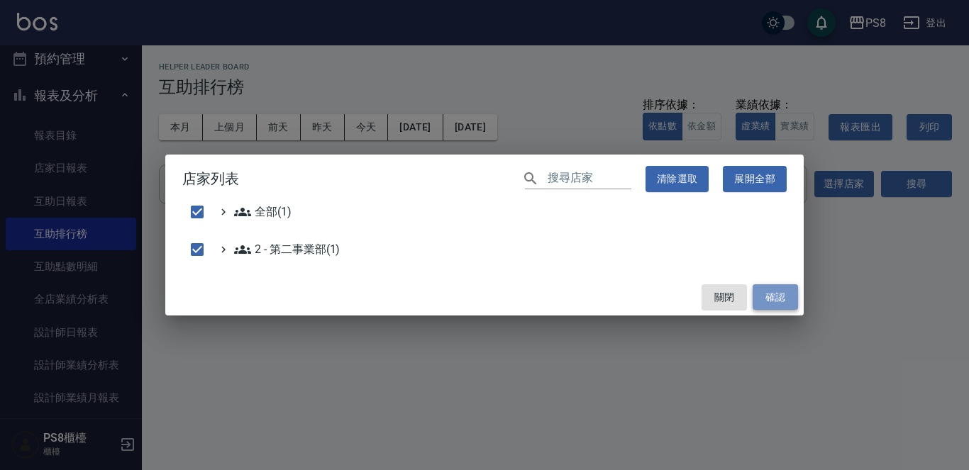
click at [767, 297] on button "確認" at bounding box center [775, 298] width 45 height 26
checkbox input "false"
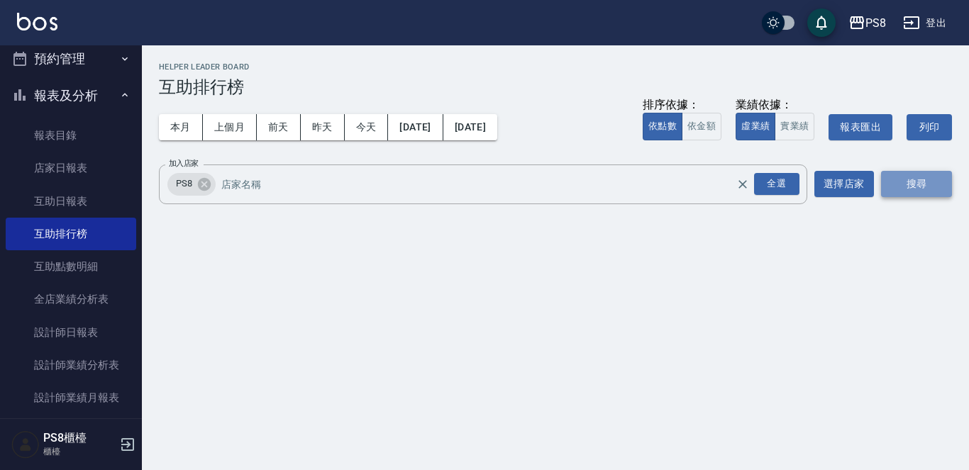
click at [898, 174] on button "搜尋" at bounding box center [916, 184] width 71 height 26
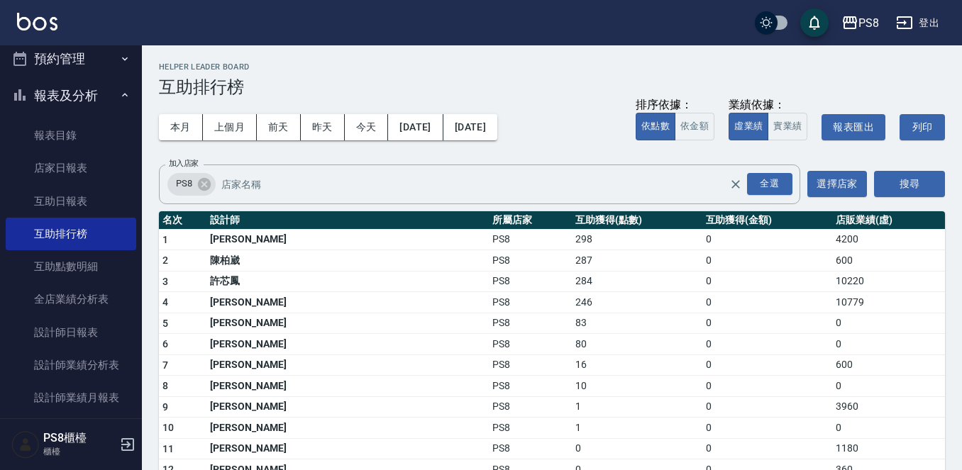
click at [572, 238] on td "298" at bounding box center [637, 239] width 131 height 21
click at [572, 246] on td "298" at bounding box center [637, 239] width 131 height 21
click at [572, 245] on td "298" at bounding box center [637, 239] width 131 height 21
click at [192, 127] on button "本月" at bounding box center [181, 127] width 44 height 26
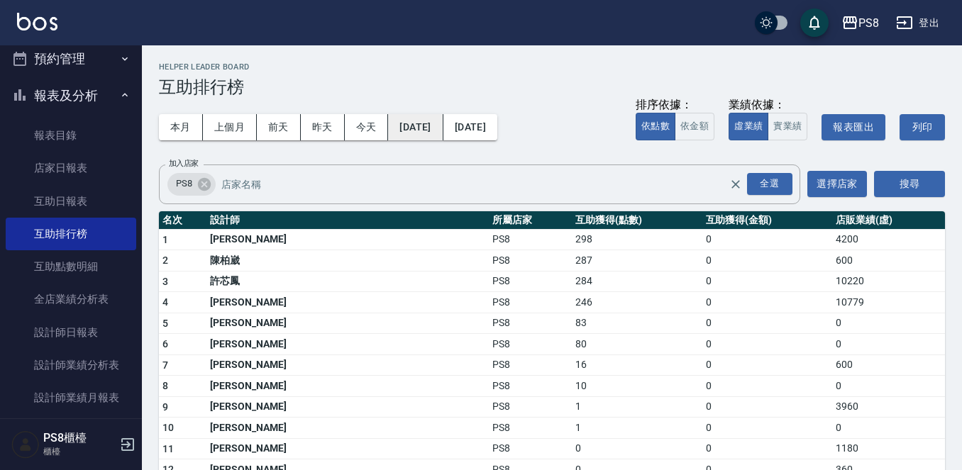
click at [443, 135] on button "[DATE]" at bounding box center [415, 127] width 55 height 26
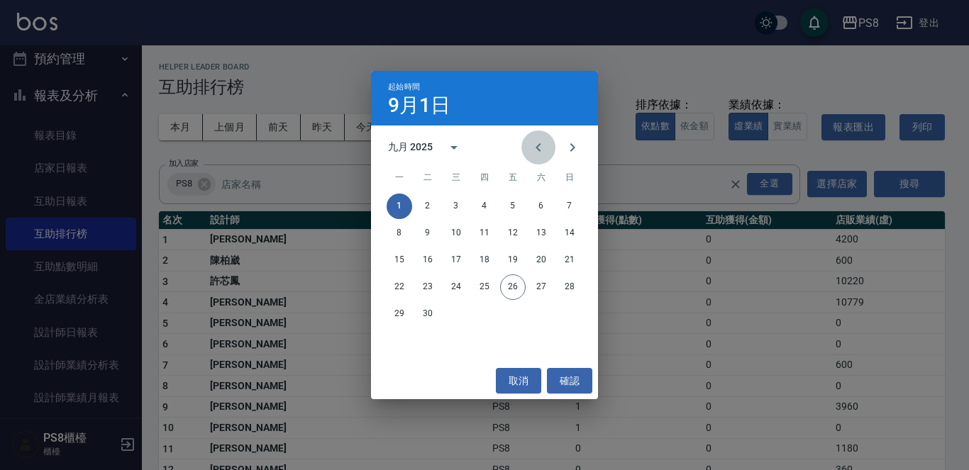
click at [541, 145] on icon "Previous month" at bounding box center [538, 147] width 17 height 17
click at [561, 311] on button "31" at bounding box center [570, 315] width 26 height 26
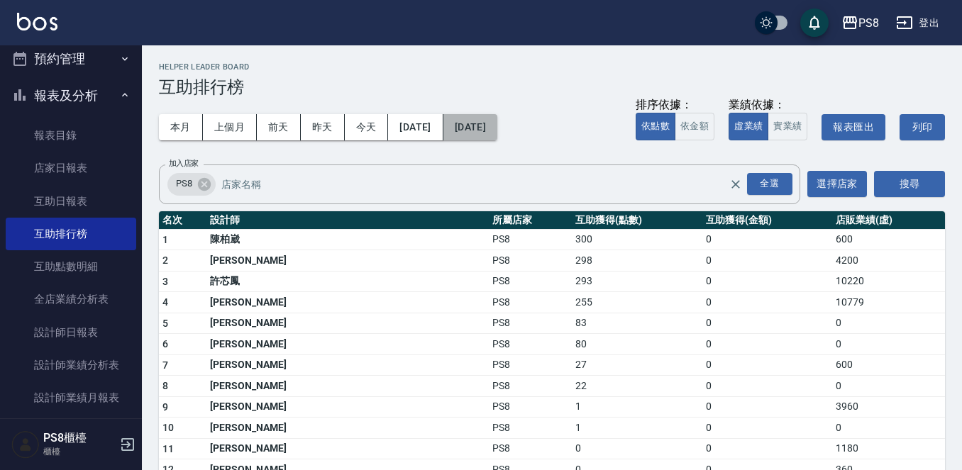
click at [493, 126] on button "2025/09/30" at bounding box center [470, 127] width 54 height 26
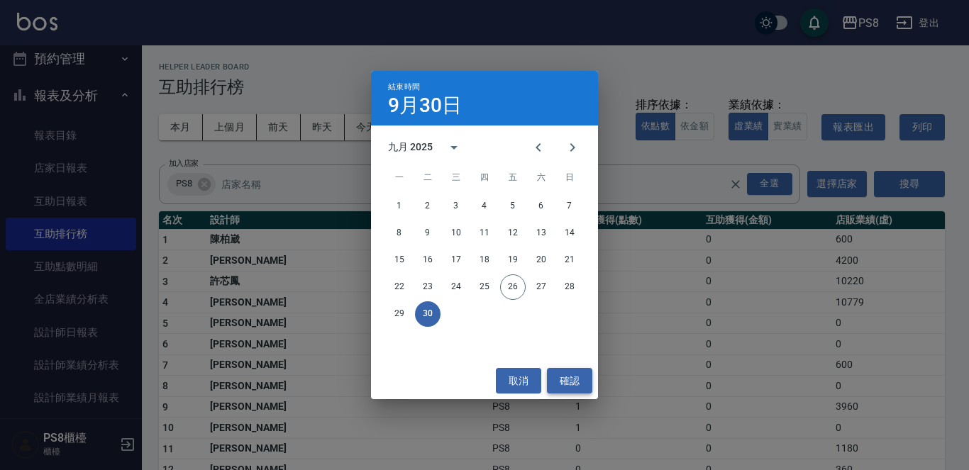
click at [576, 379] on button "確認" at bounding box center [569, 381] width 45 height 26
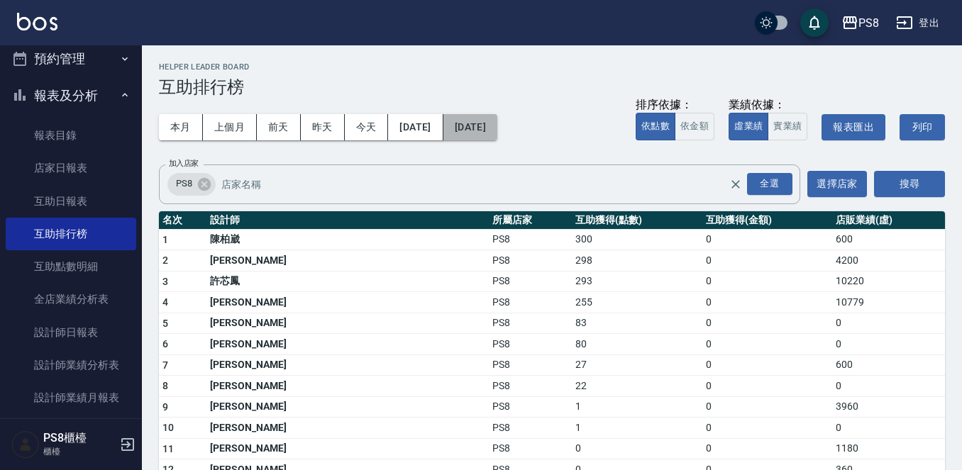
click at [497, 134] on button "2025/09/30" at bounding box center [470, 127] width 54 height 26
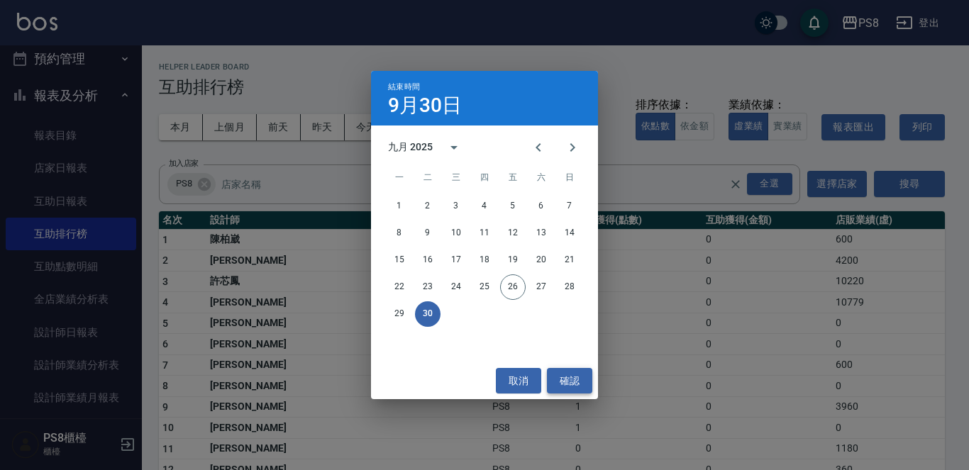
click at [563, 382] on button "確認" at bounding box center [569, 381] width 45 height 26
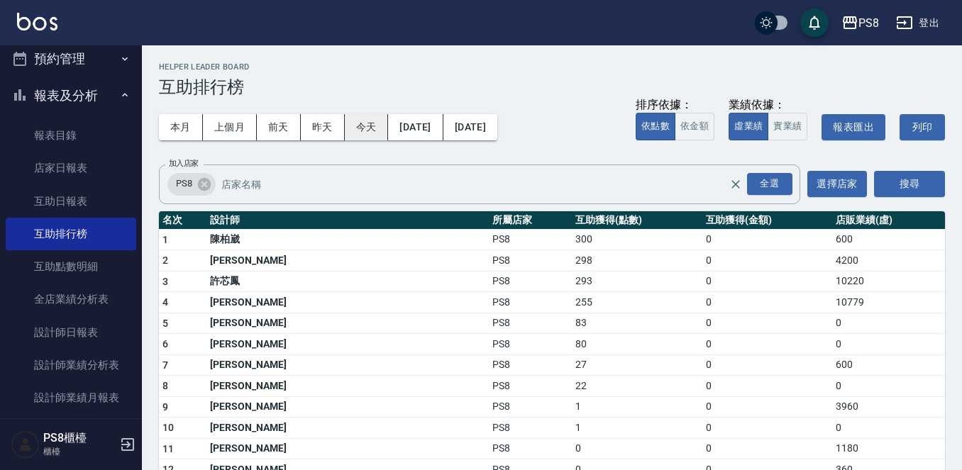
click at [358, 137] on button "今天" at bounding box center [367, 127] width 44 height 26
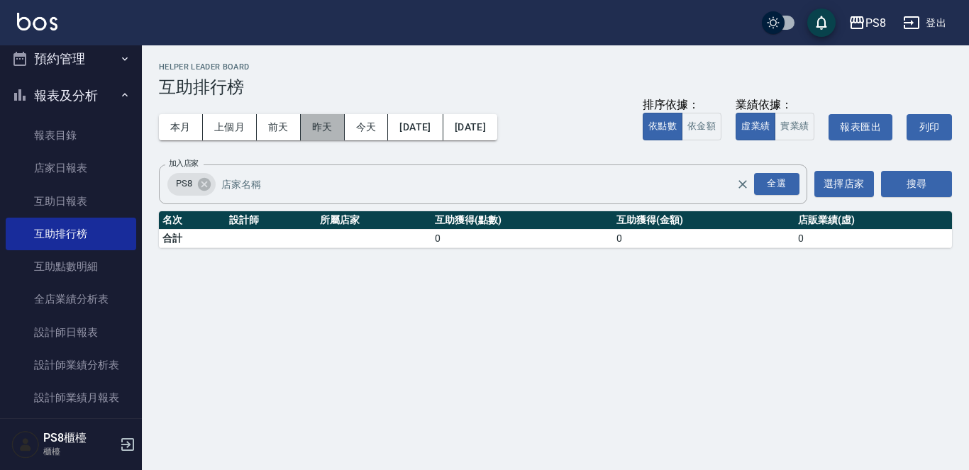
click at [315, 133] on button "昨天" at bounding box center [323, 127] width 44 height 26
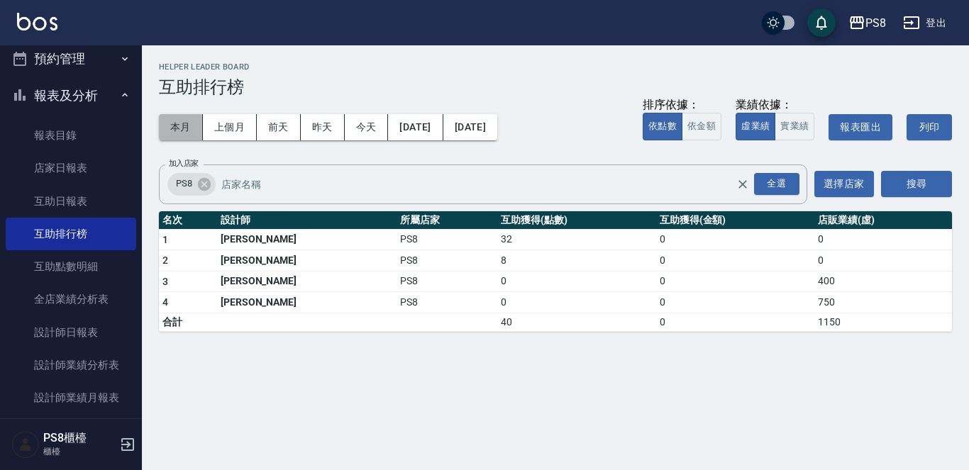
click at [187, 119] on button "本月" at bounding box center [181, 127] width 44 height 26
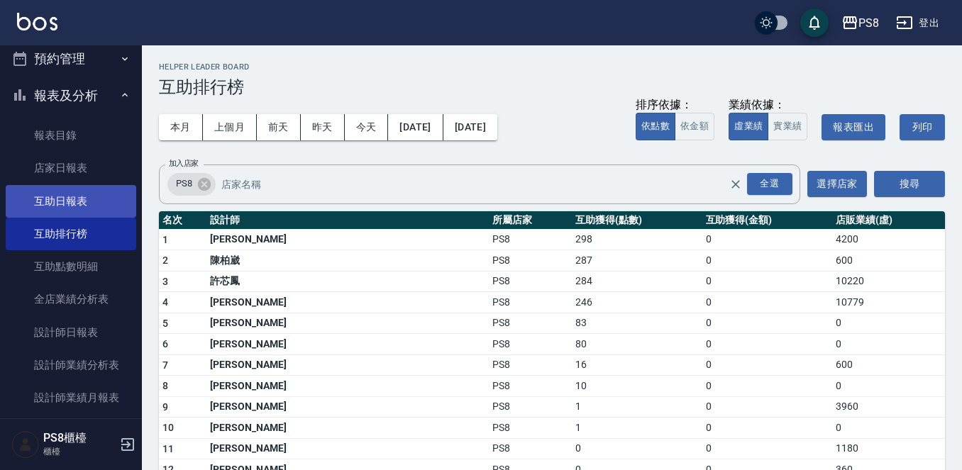
click at [85, 202] on link "互助日報表" at bounding box center [71, 201] width 131 height 33
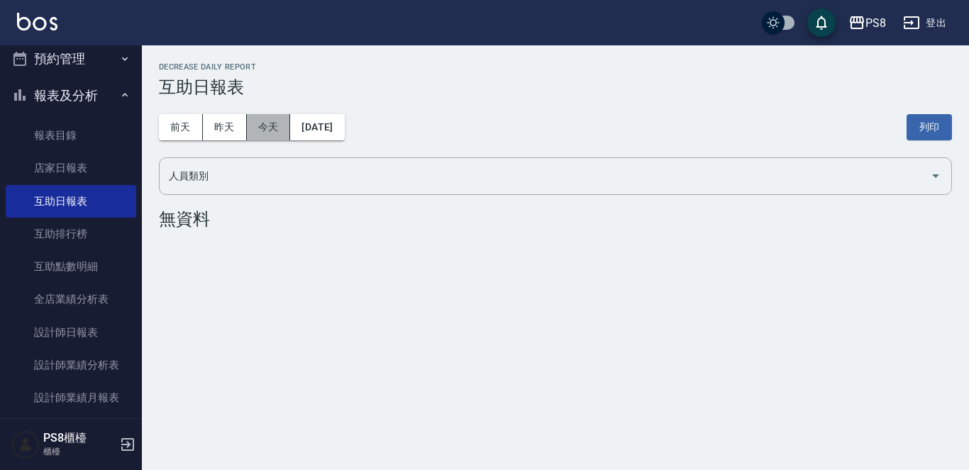
click at [258, 128] on button "今天" at bounding box center [269, 127] width 44 height 26
click at [239, 124] on button "昨天" at bounding box center [225, 127] width 44 height 26
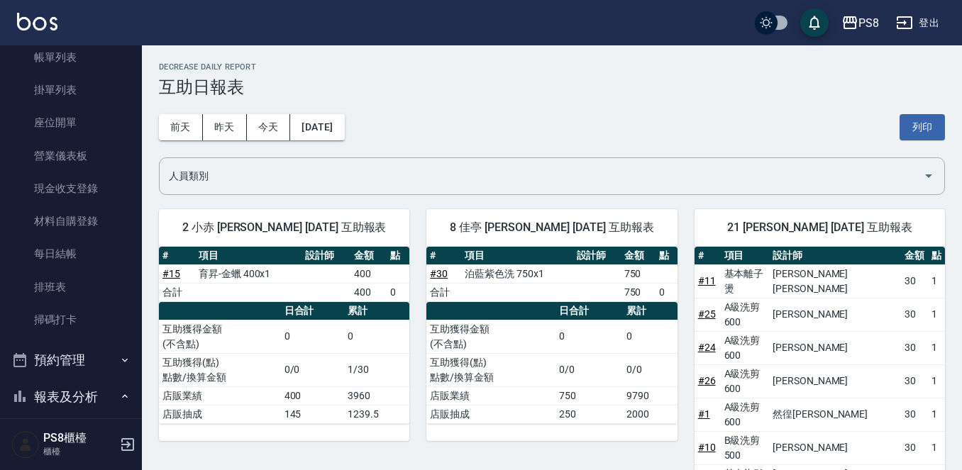
scroll to position [82, 0]
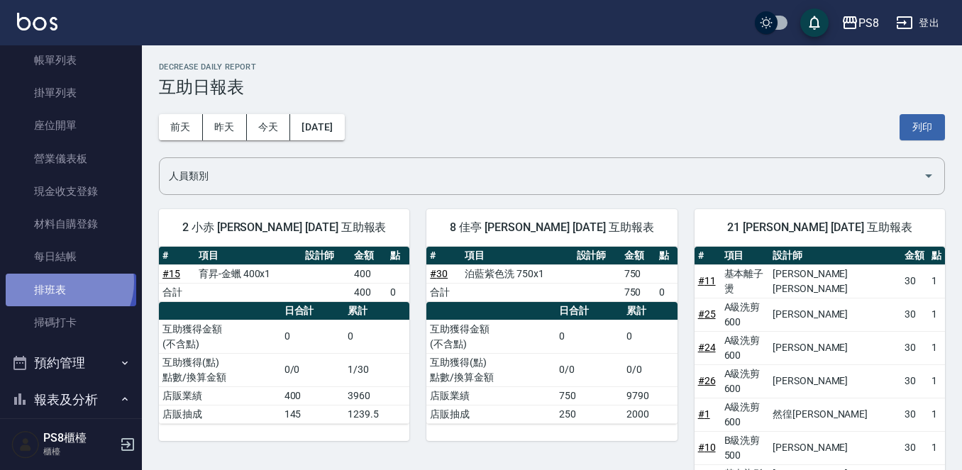
click at [63, 282] on link "排班表" at bounding box center [71, 290] width 131 height 33
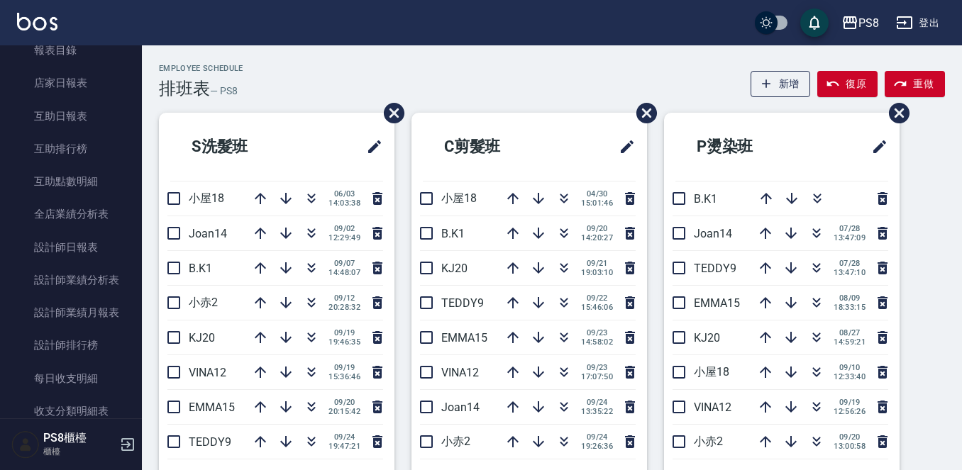
scroll to position [497, 0]
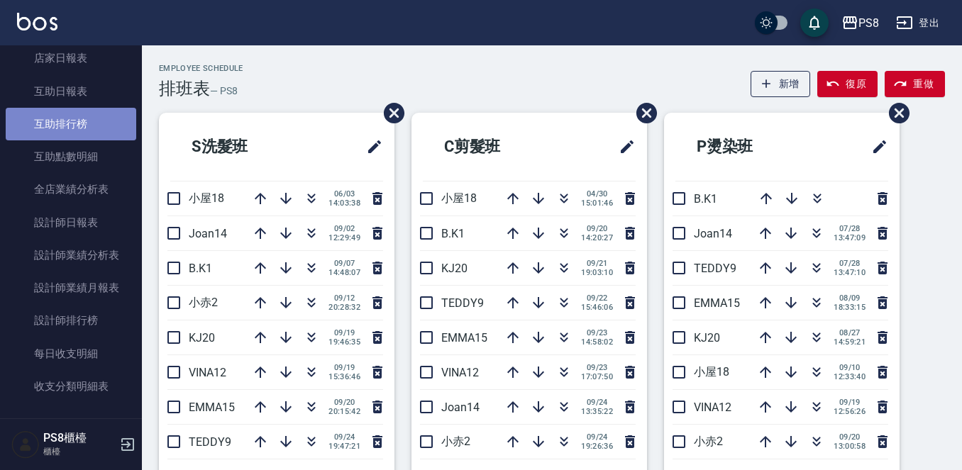
click at [89, 112] on link "互助排行榜" at bounding box center [71, 124] width 131 height 33
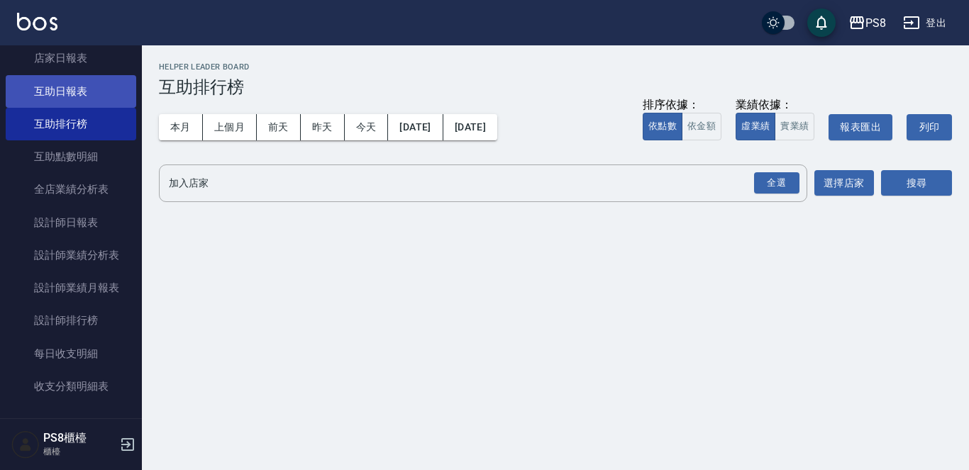
click at [96, 89] on link "互助日報表" at bounding box center [71, 91] width 131 height 33
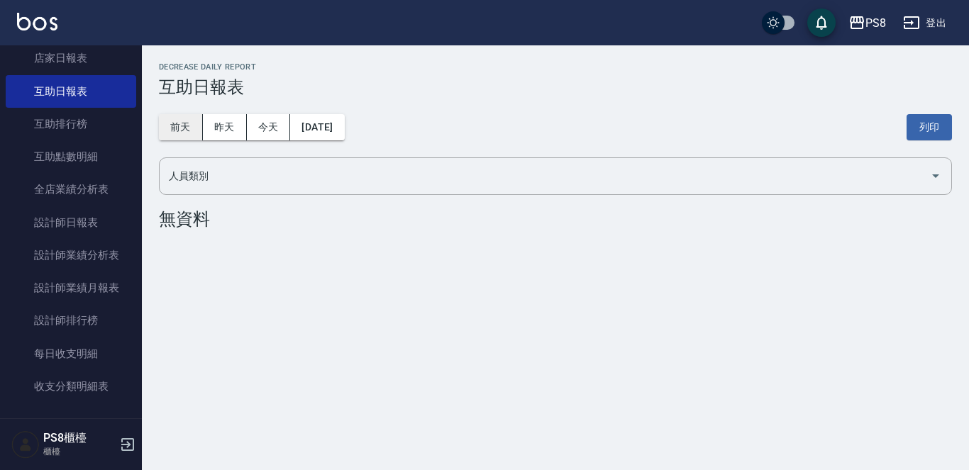
click at [195, 118] on button "前天" at bounding box center [181, 127] width 44 height 26
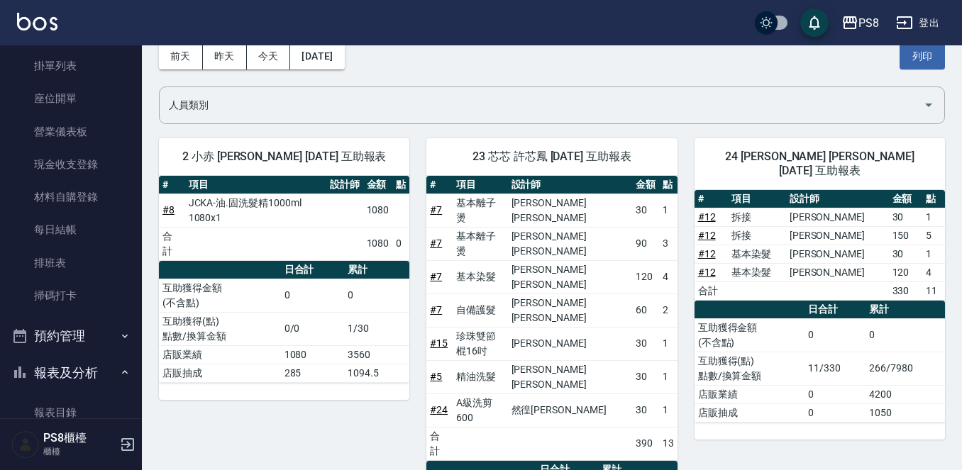
scroll to position [71, 0]
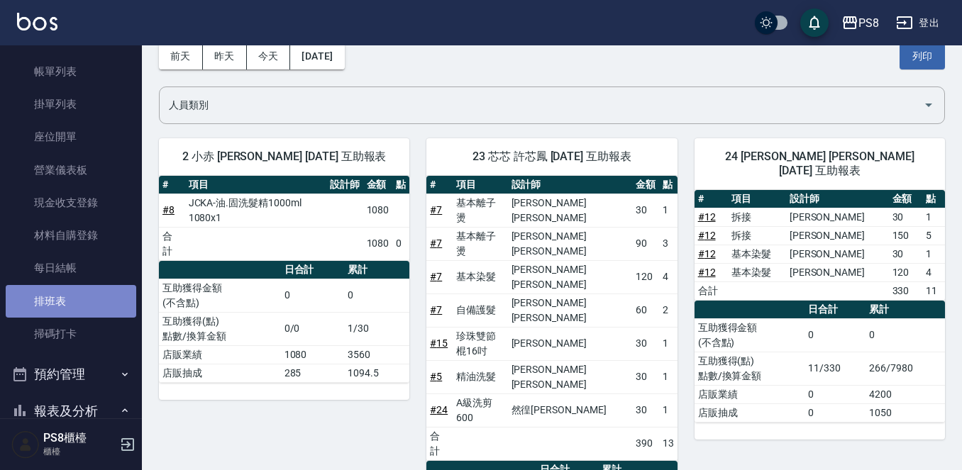
click at [101, 305] on link "排班表" at bounding box center [71, 301] width 131 height 33
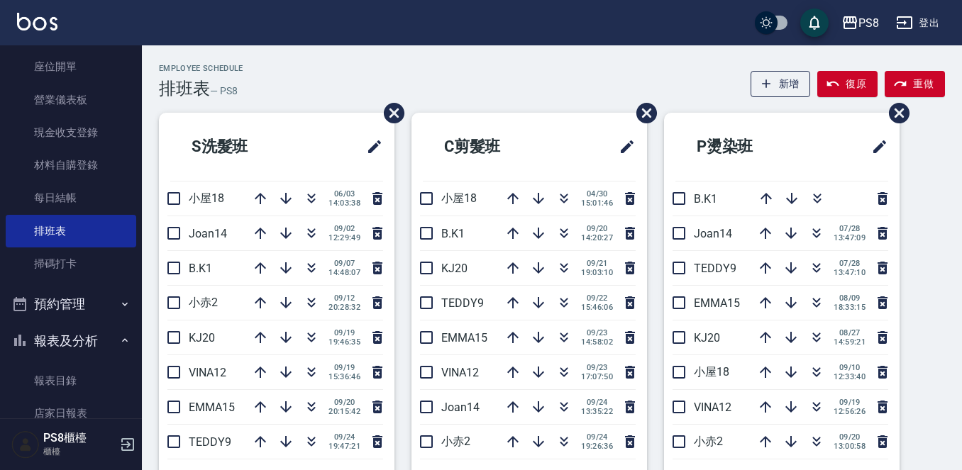
scroll to position [284, 0]
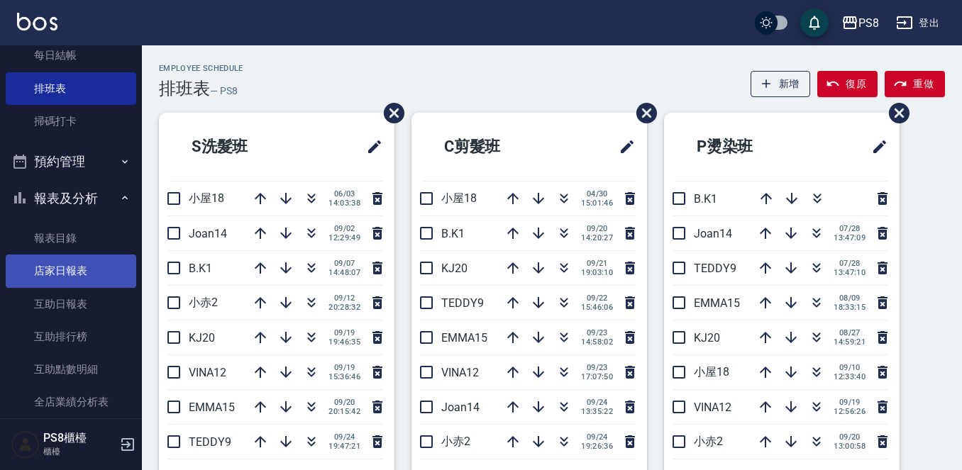
click at [106, 269] on link "店家日報表" at bounding box center [71, 271] width 131 height 33
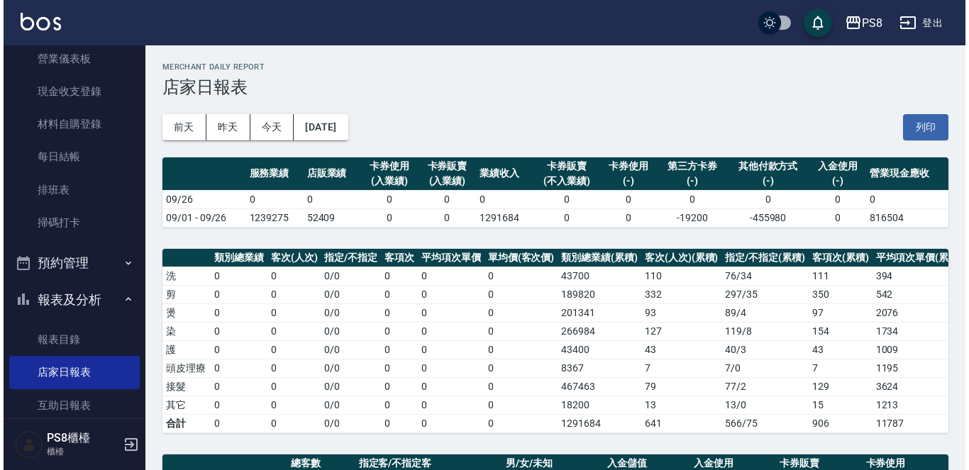
scroll to position [426, 0]
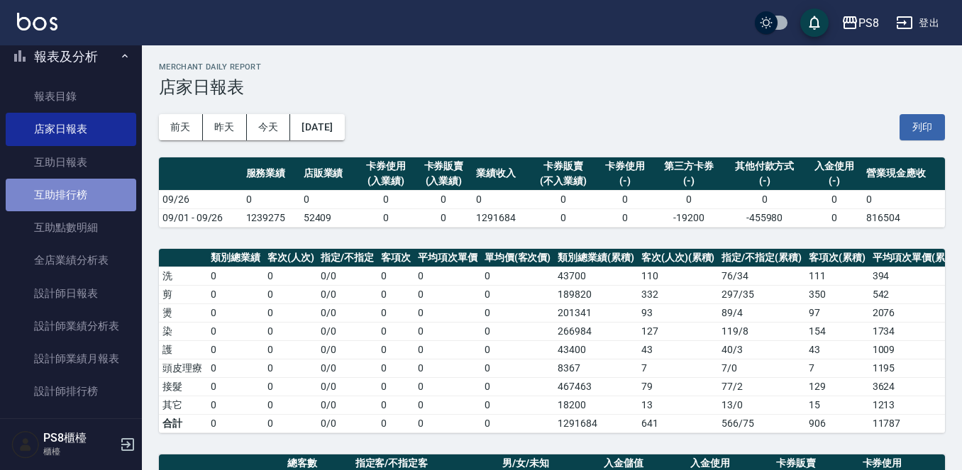
click at [74, 191] on link "互助排行榜" at bounding box center [71, 195] width 131 height 33
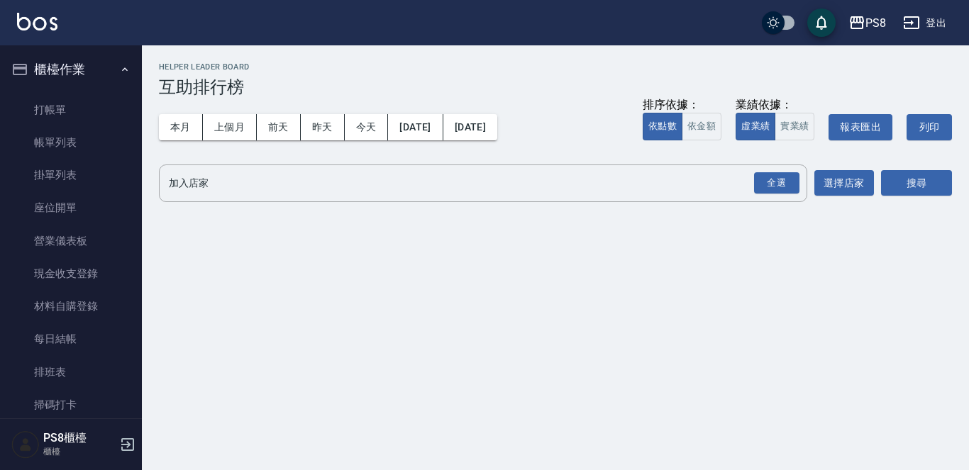
click at [68, 105] on link "打帳單" at bounding box center [71, 110] width 131 height 33
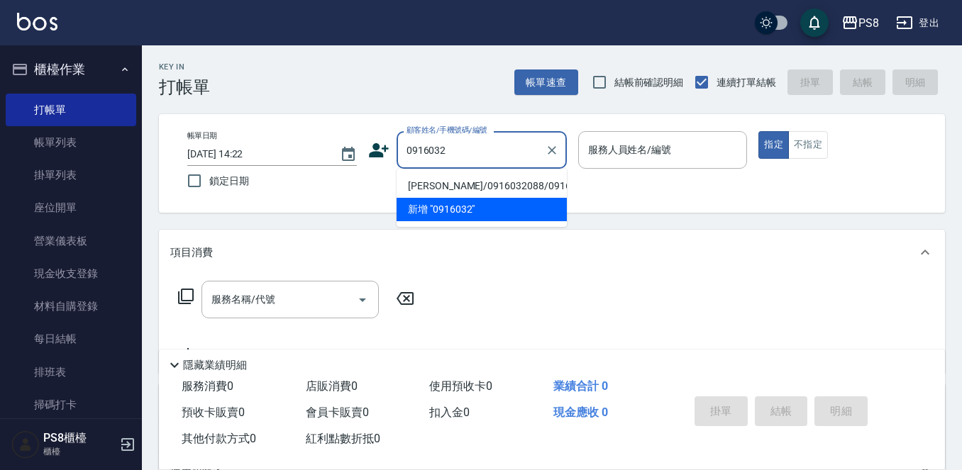
click at [481, 194] on li "[PERSON_NAME]/0916032088/0916032088" at bounding box center [482, 186] width 170 height 23
type input "[PERSON_NAME]/0916032088/0916032088"
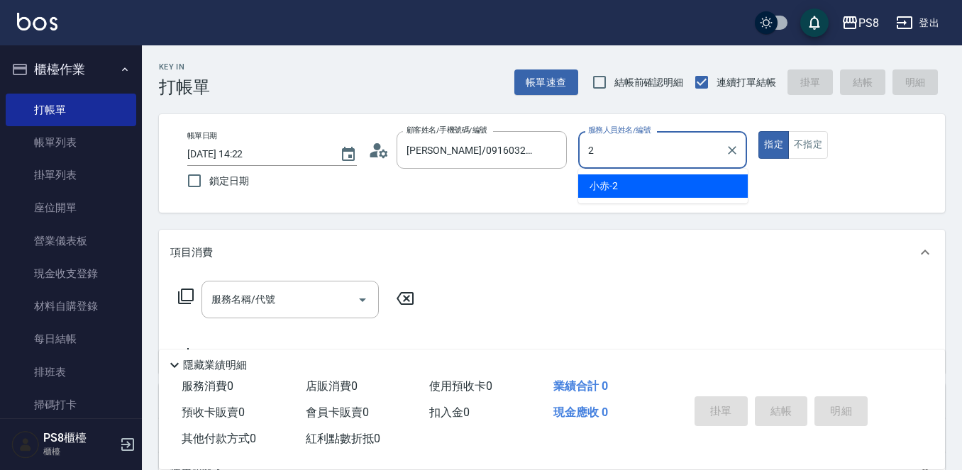
type input "小赤-2"
type button "true"
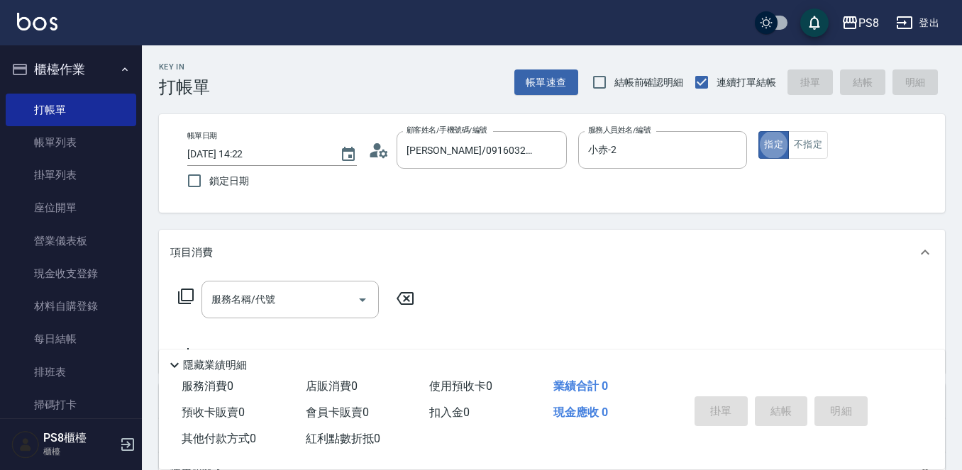
click at [272, 322] on div "服務名稱/代號 服務名稱/代號" at bounding box center [296, 321] width 253 height 81
click at [270, 312] on input "服務名稱/代號" at bounding box center [279, 299] width 143 height 25
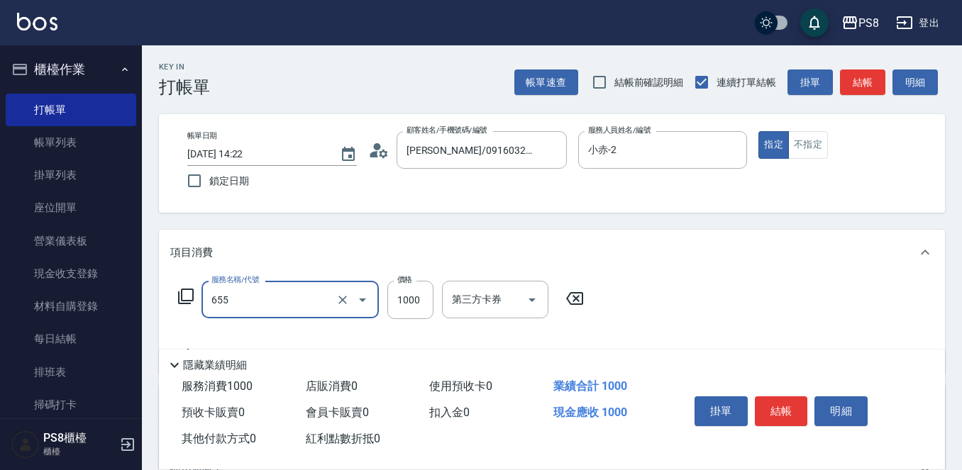
type input "拆接(655)"
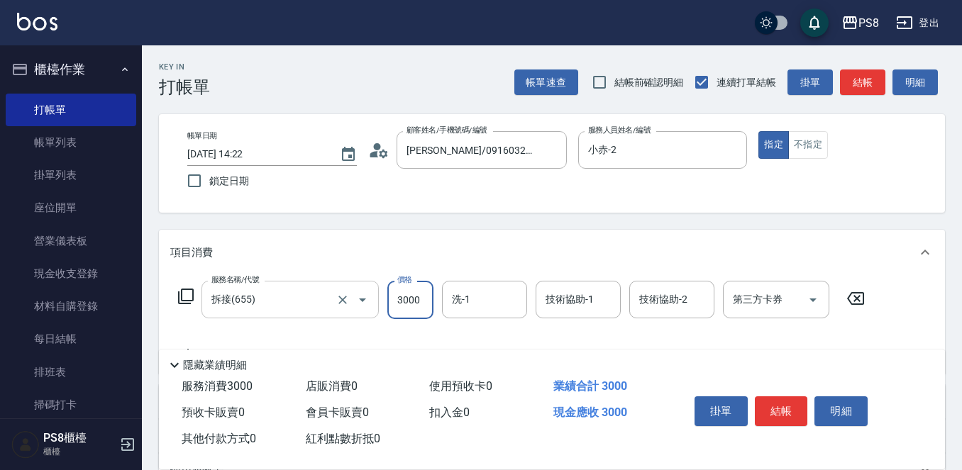
type input "3000"
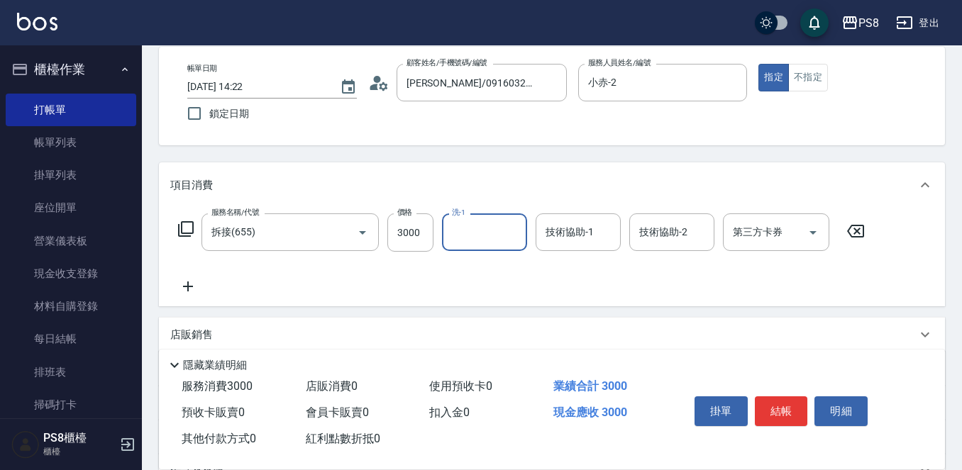
scroll to position [213, 0]
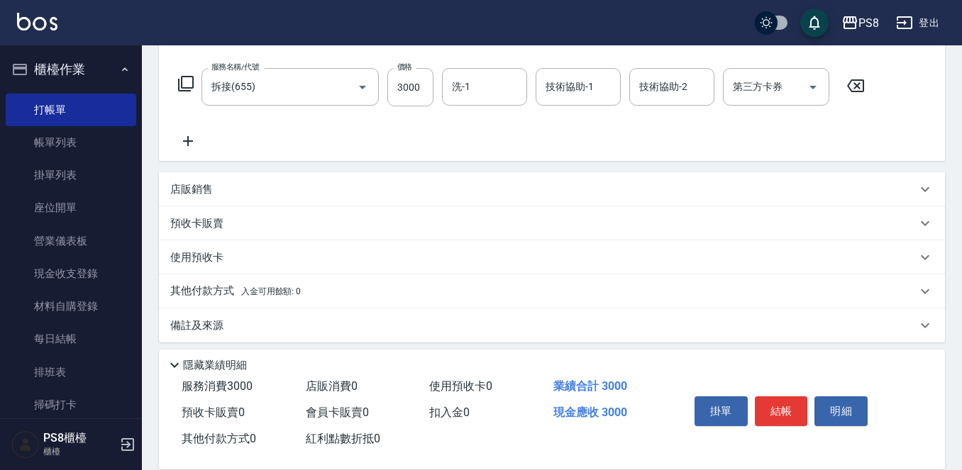
click at [195, 140] on icon at bounding box center [187, 141] width 35 height 17
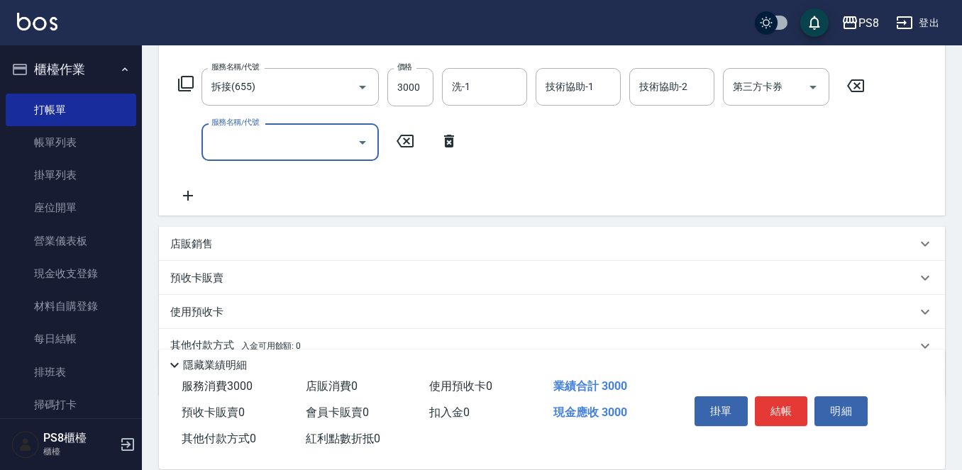
click at [222, 140] on input "服務名稱/代號" at bounding box center [279, 142] width 143 height 25
type input "y"
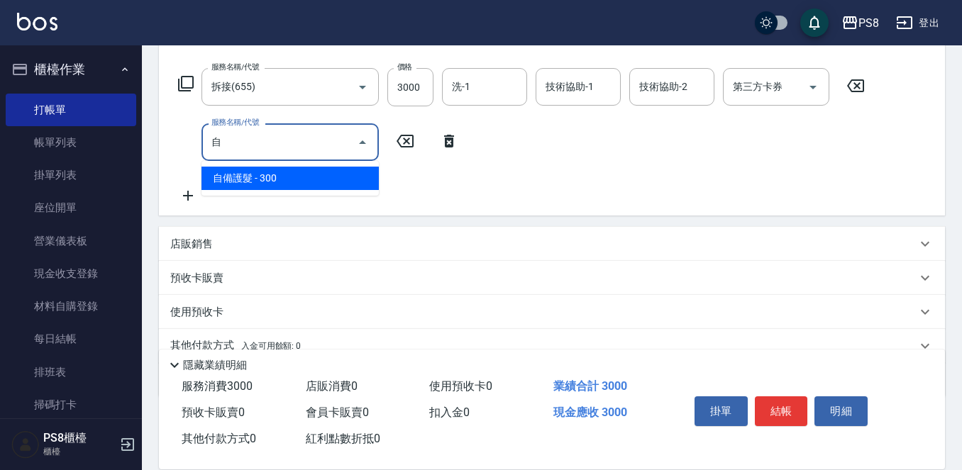
click at [268, 173] on span "自備護髮 - 300" at bounding box center [290, 178] width 177 height 23
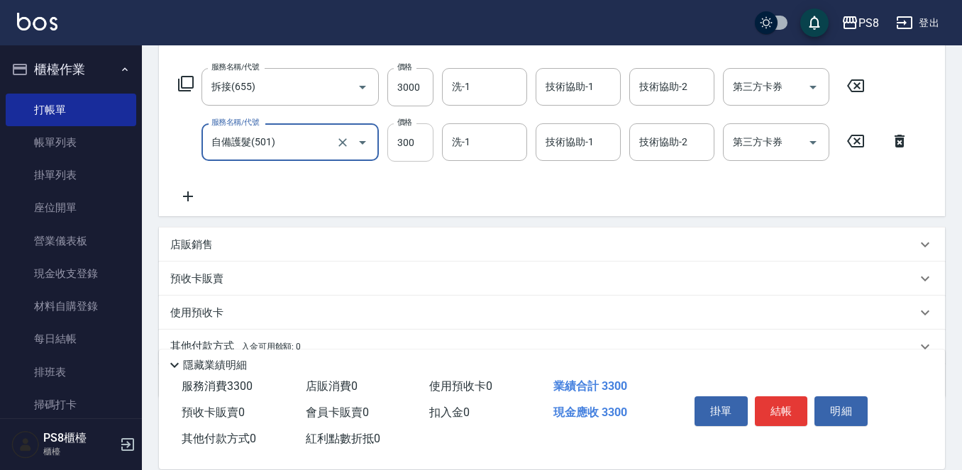
type input "自備護髮(501)"
click at [397, 154] on input "300" at bounding box center [410, 142] width 46 height 38
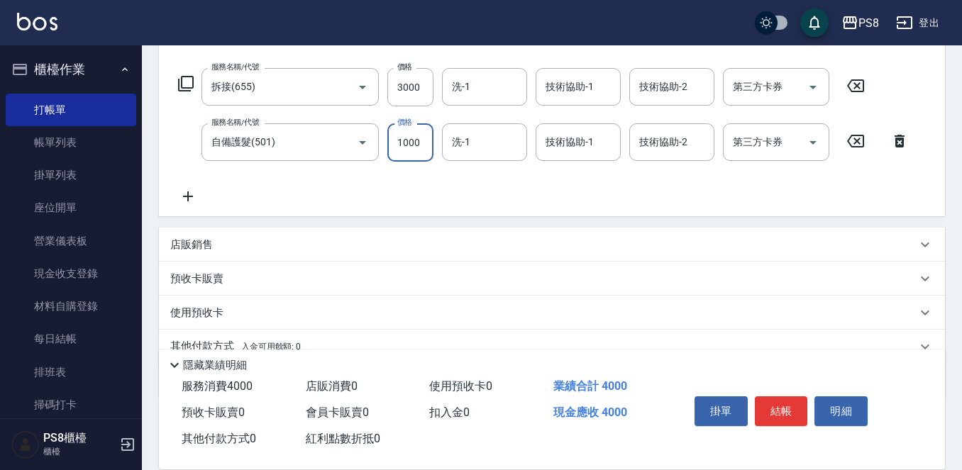
type input "1000"
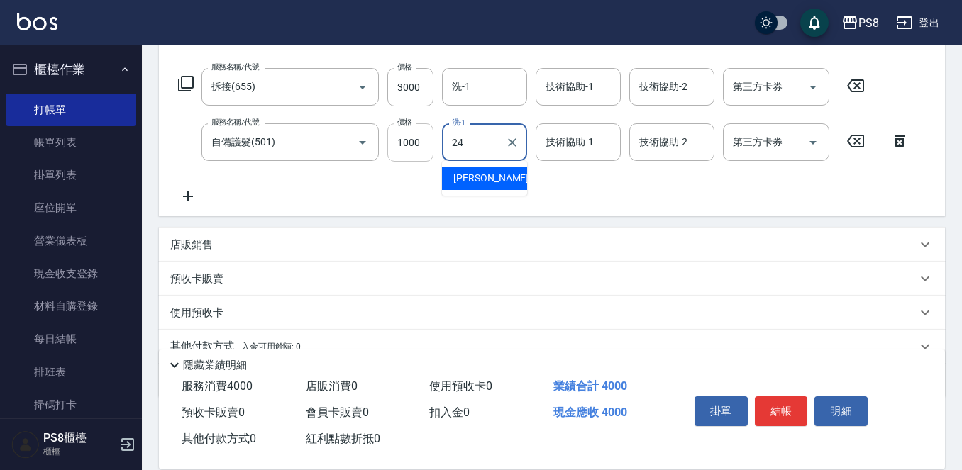
type input "婷婷-24"
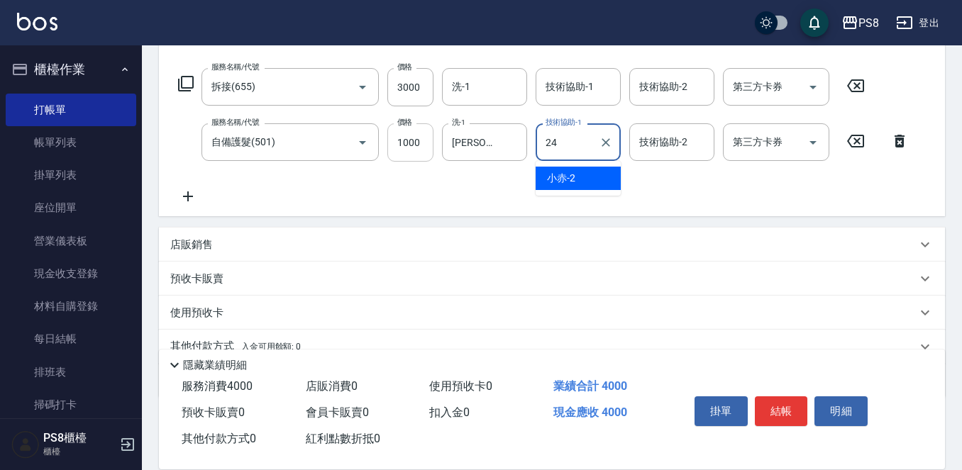
type input "婷婷-24"
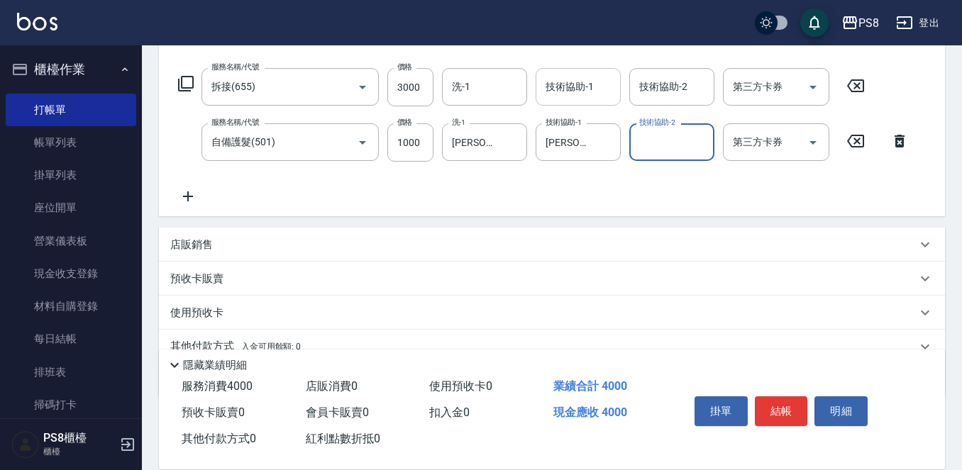
click at [558, 86] on div "技術協助-1 技術協助-1" at bounding box center [578, 87] width 85 height 38
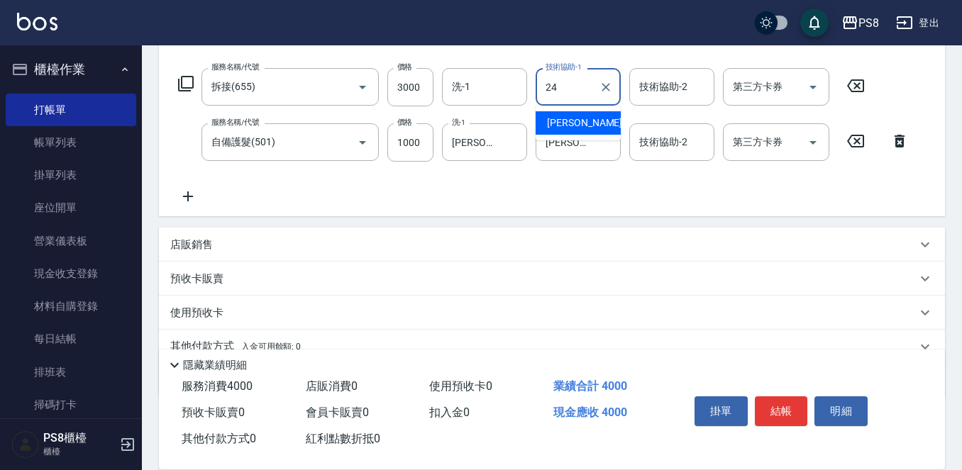
type input "婷婷-24"
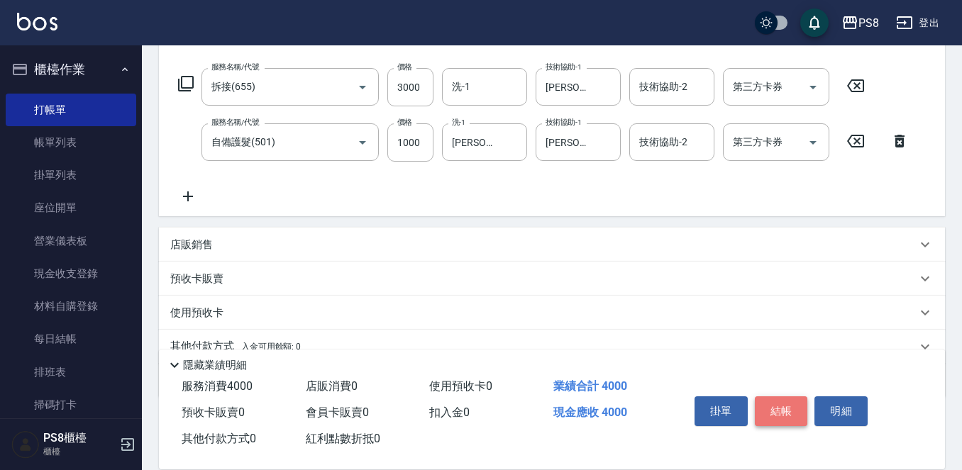
click at [793, 402] on button "結帳" at bounding box center [781, 412] width 53 height 30
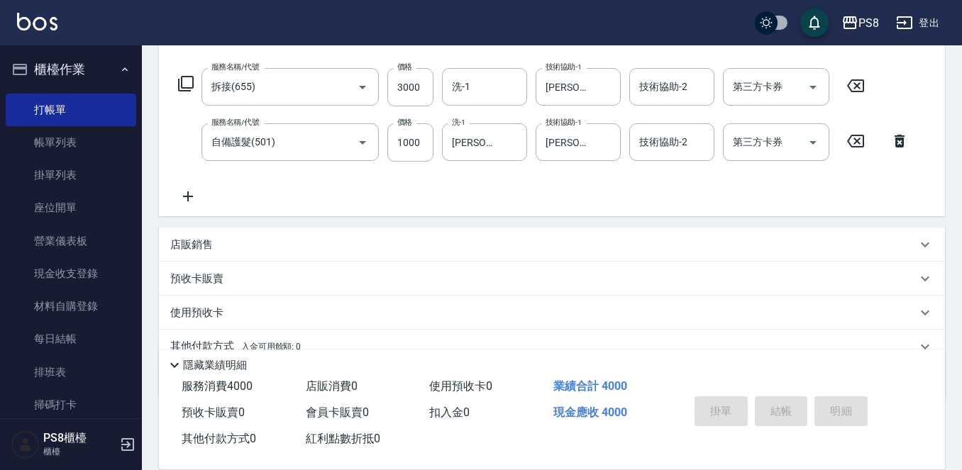
type input "2025/09/26 14:23"
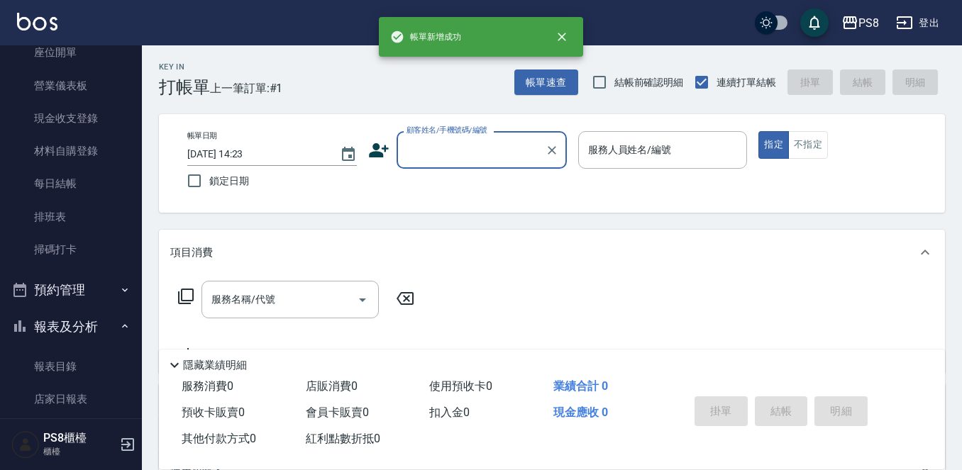
scroll to position [355, 0]
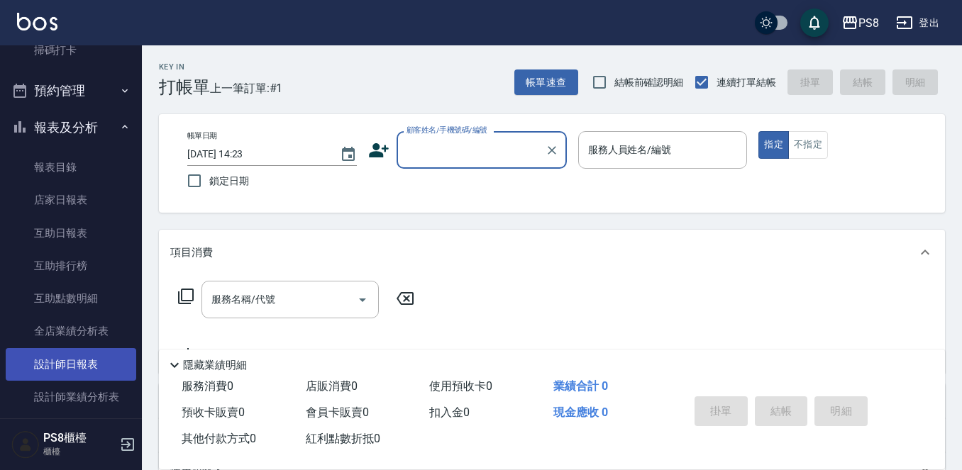
click at [85, 360] on link "設計師日報表" at bounding box center [71, 364] width 131 height 33
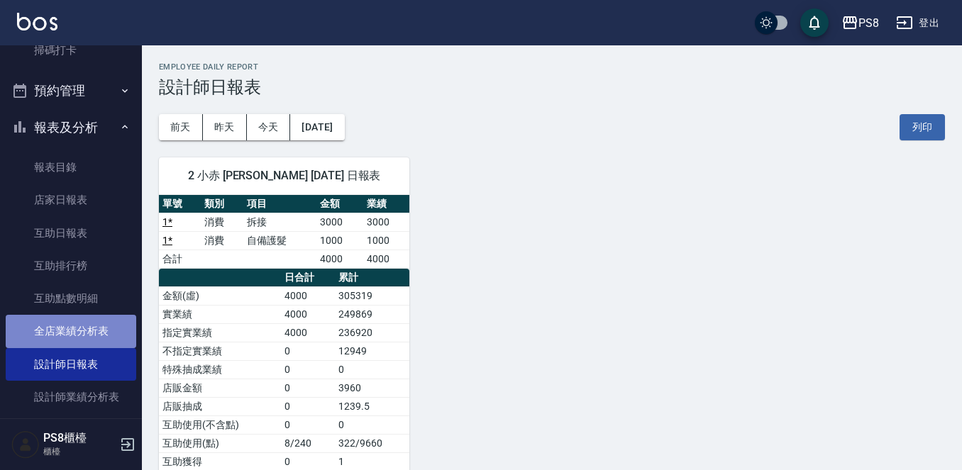
click at [117, 328] on link "全店業績分析表" at bounding box center [71, 331] width 131 height 33
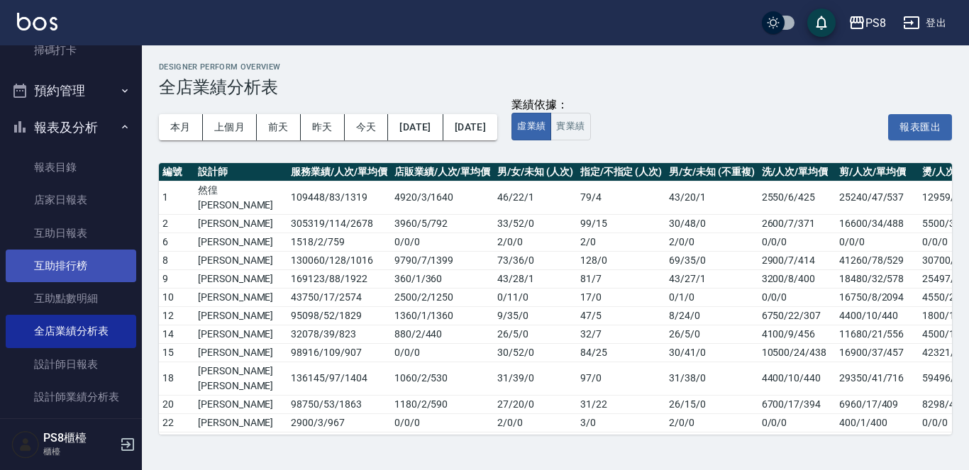
drag, startPoint x: 101, startPoint y: 292, endPoint x: 96, endPoint y: 278, distance: 14.4
click at [100, 291] on link "互助點數明細" at bounding box center [71, 298] width 131 height 33
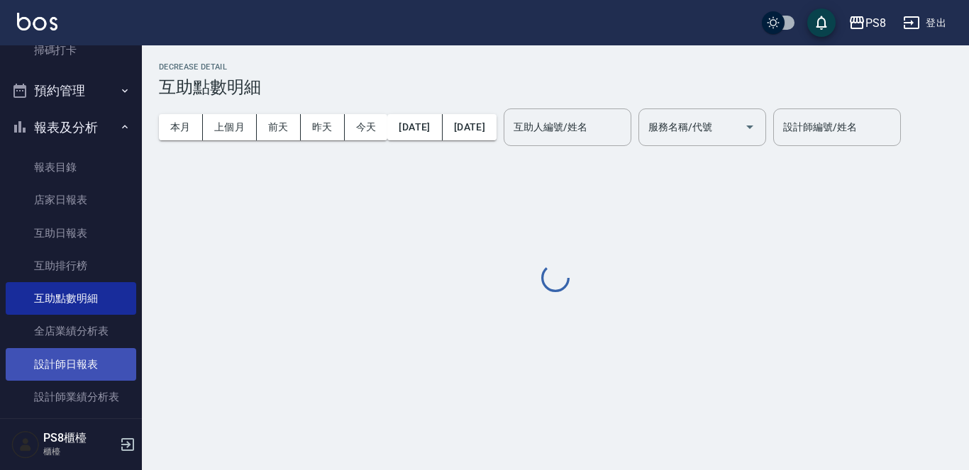
click at [97, 353] on link "設計師日報表" at bounding box center [71, 364] width 131 height 33
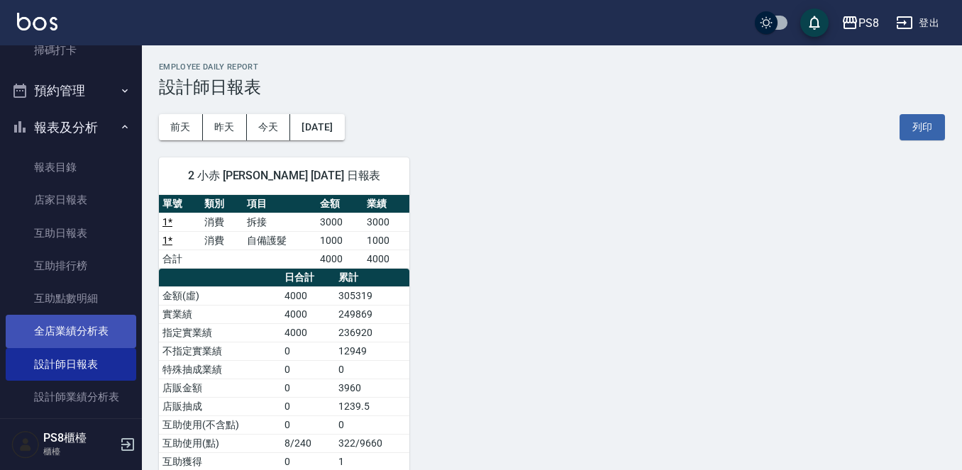
click at [97, 323] on link "全店業績分析表" at bounding box center [71, 331] width 131 height 33
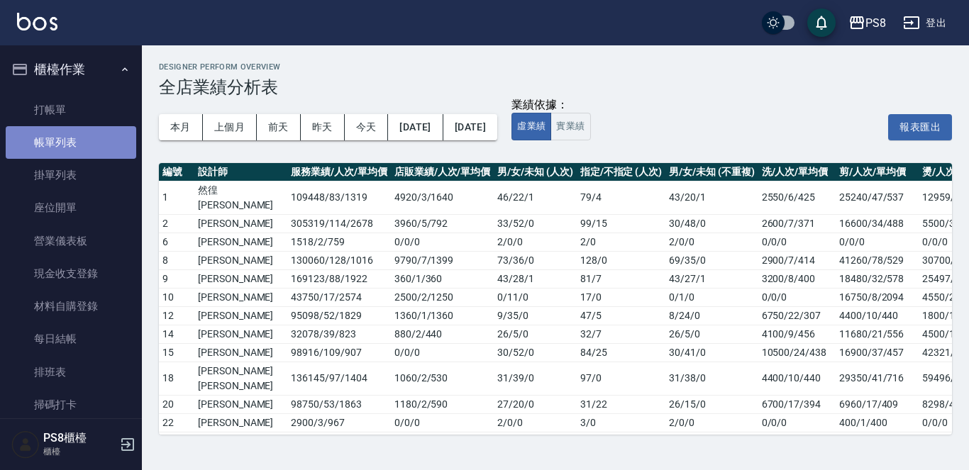
click at [73, 150] on link "帳單列表" at bounding box center [71, 142] width 131 height 33
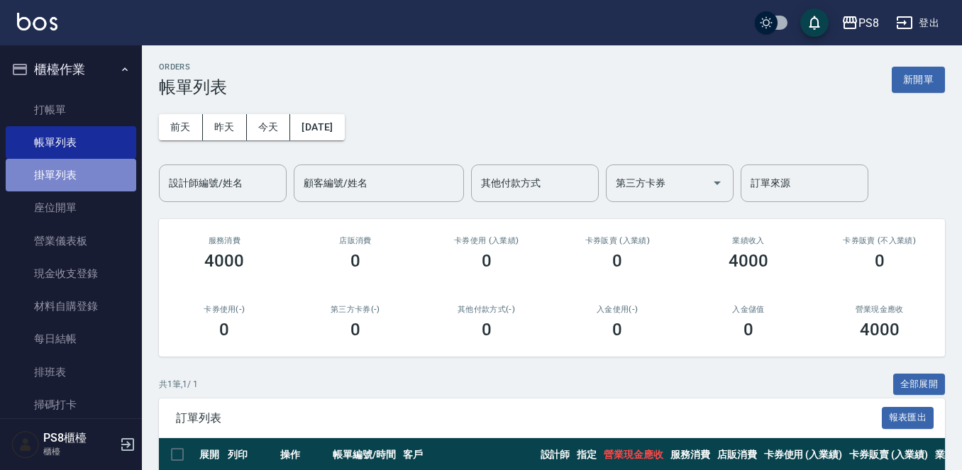
click at [74, 174] on link "掛單列表" at bounding box center [71, 175] width 131 height 33
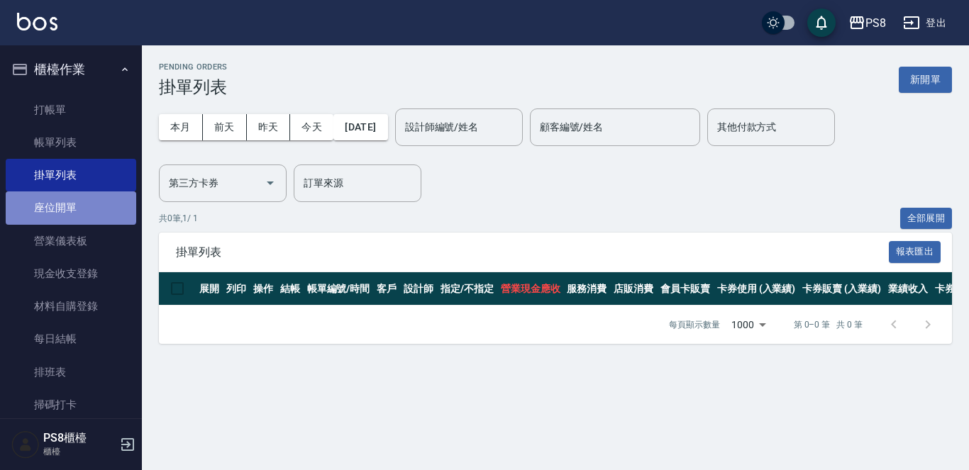
click at [72, 205] on link "座位開單" at bounding box center [71, 208] width 131 height 33
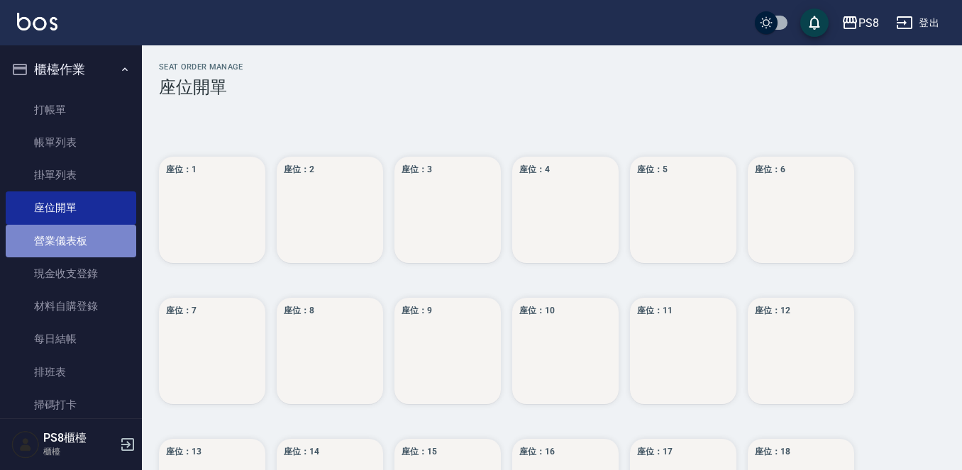
click at [75, 240] on link "營業儀表板" at bounding box center [71, 241] width 131 height 33
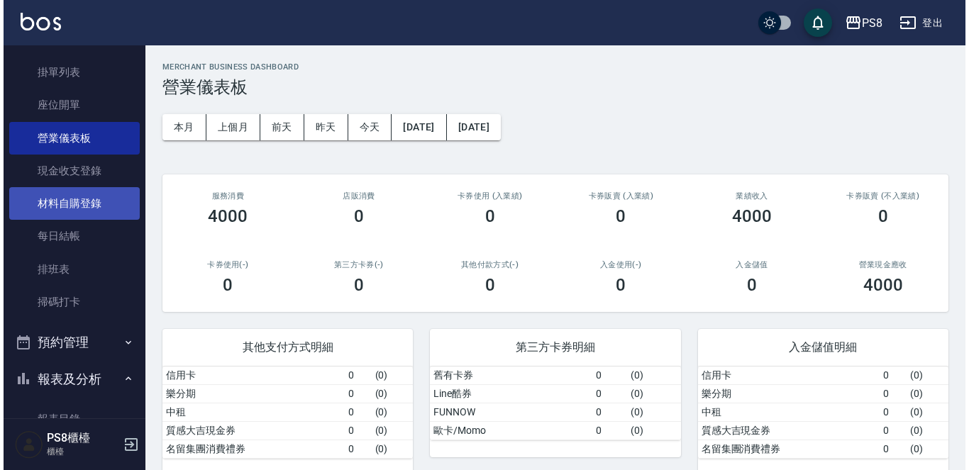
scroll to position [213, 0]
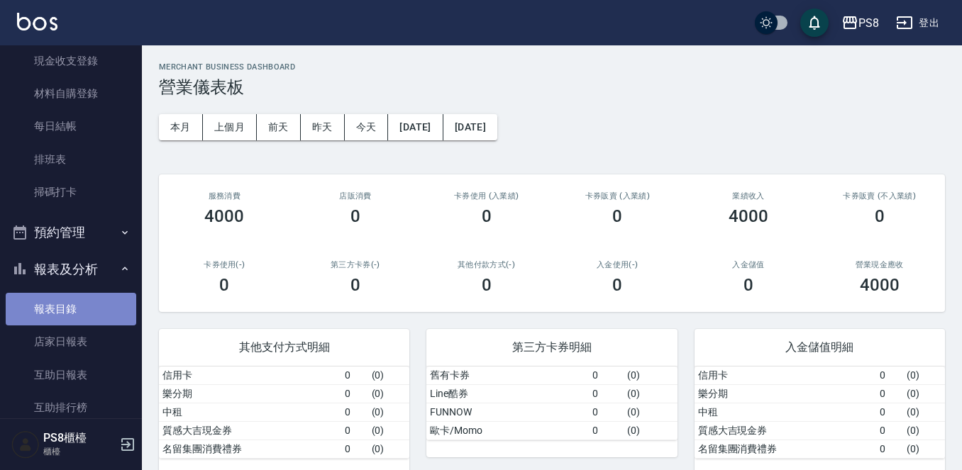
click at [76, 322] on link "報表目錄" at bounding box center [71, 309] width 131 height 33
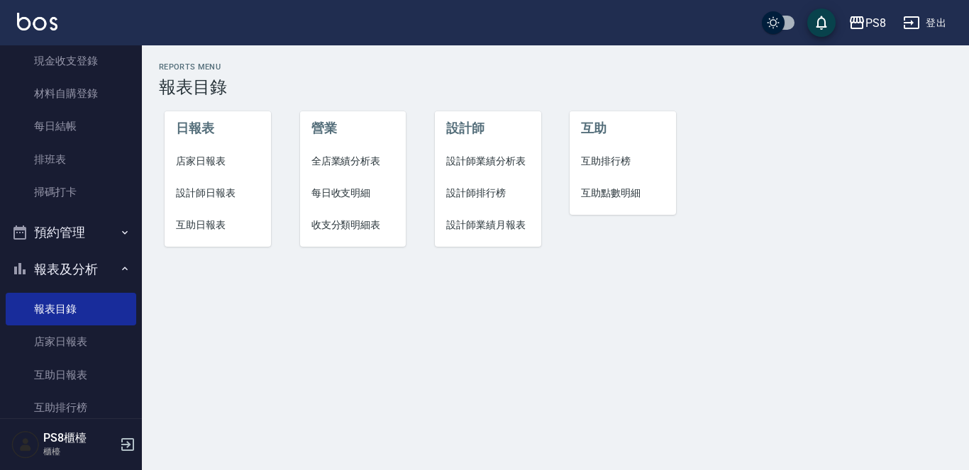
click at [204, 147] on li "店家日報表" at bounding box center [218, 161] width 106 height 32
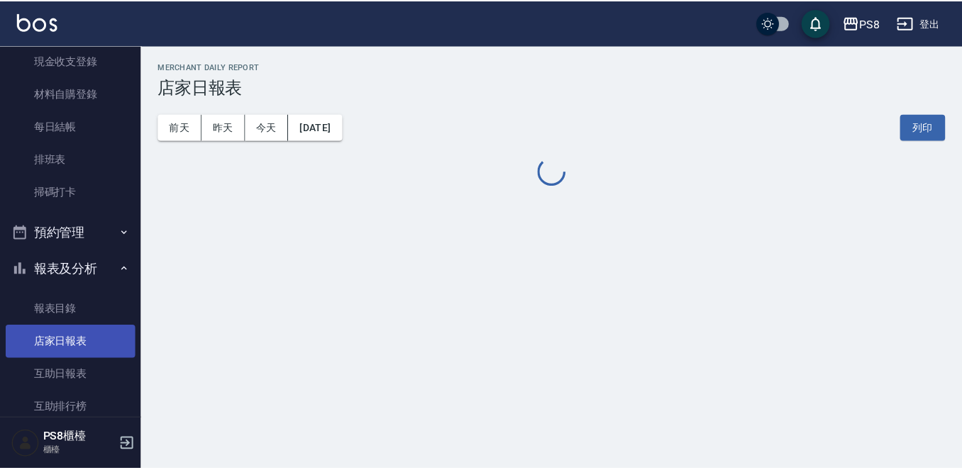
scroll to position [284, 0]
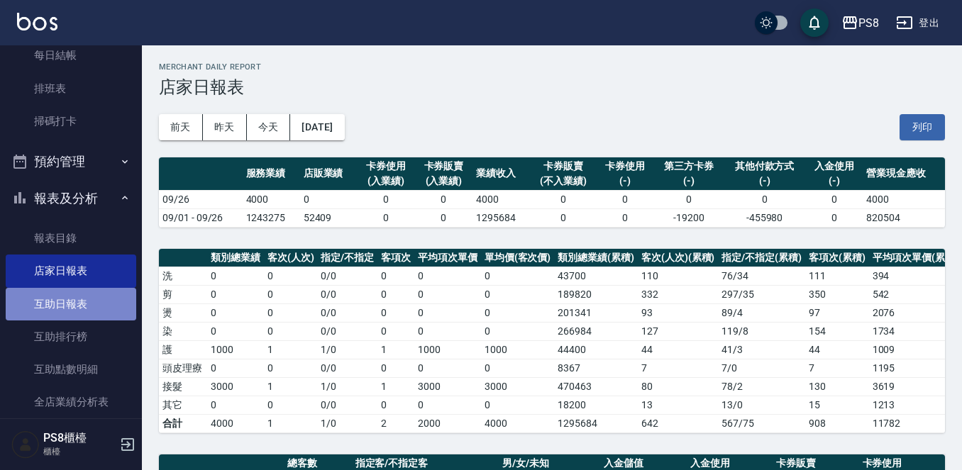
click at [70, 290] on link "互助日報表" at bounding box center [71, 304] width 131 height 33
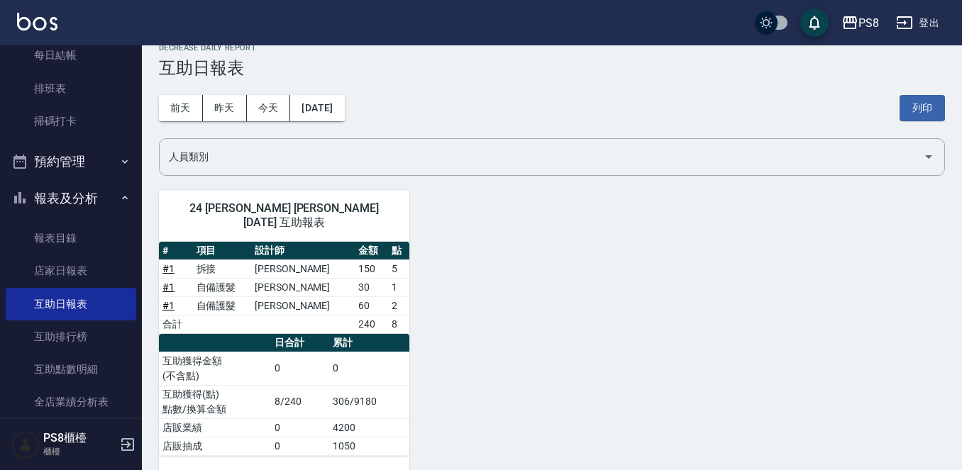
scroll to position [25, 0]
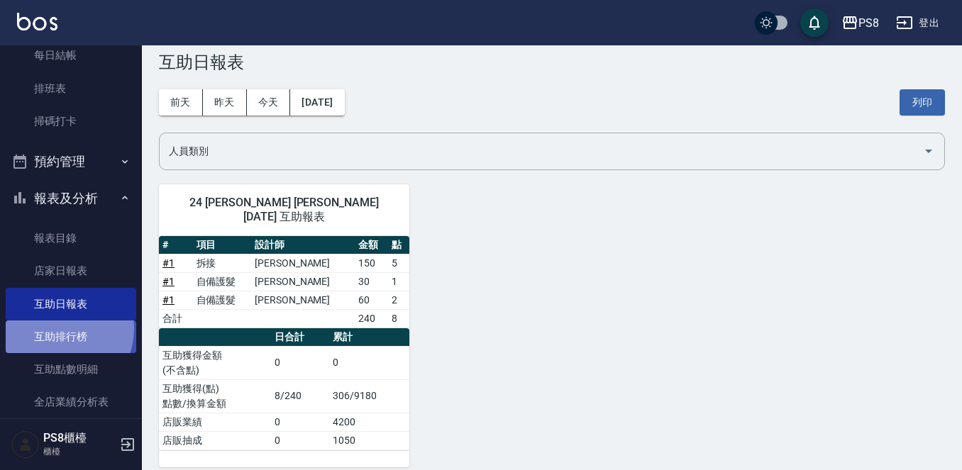
click at [56, 329] on link "互助排行榜" at bounding box center [71, 337] width 131 height 33
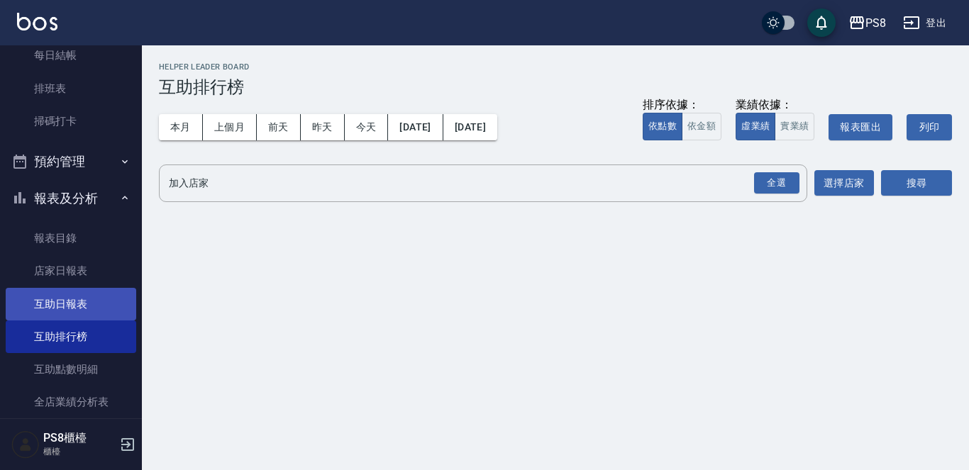
click at [56, 303] on link "互助日報表" at bounding box center [71, 304] width 131 height 33
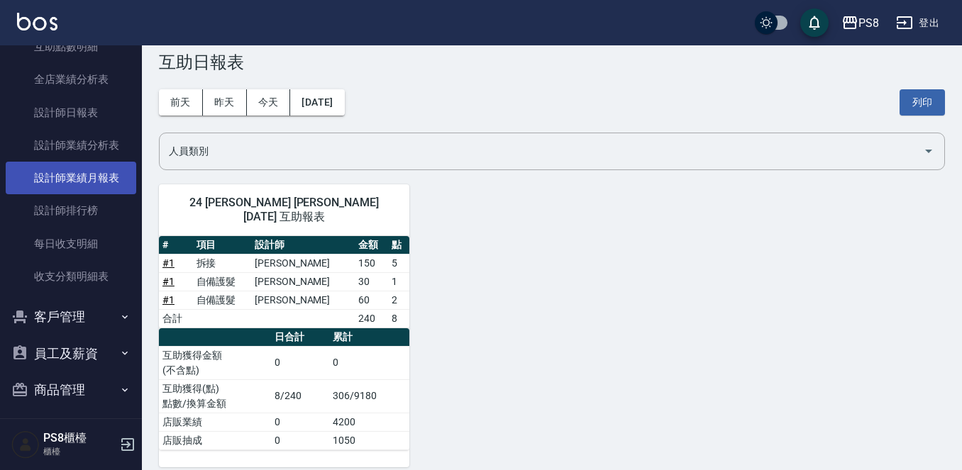
scroll to position [650, 0]
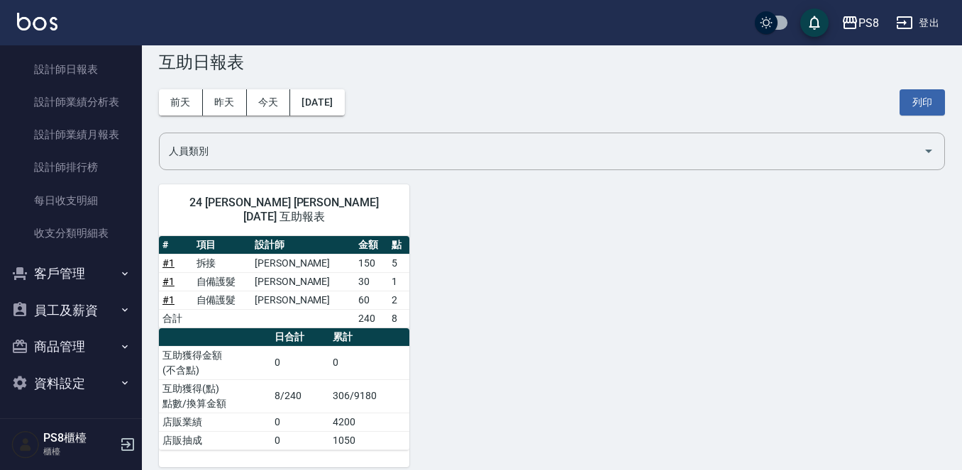
click at [100, 281] on button "客戶管理" at bounding box center [71, 273] width 131 height 37
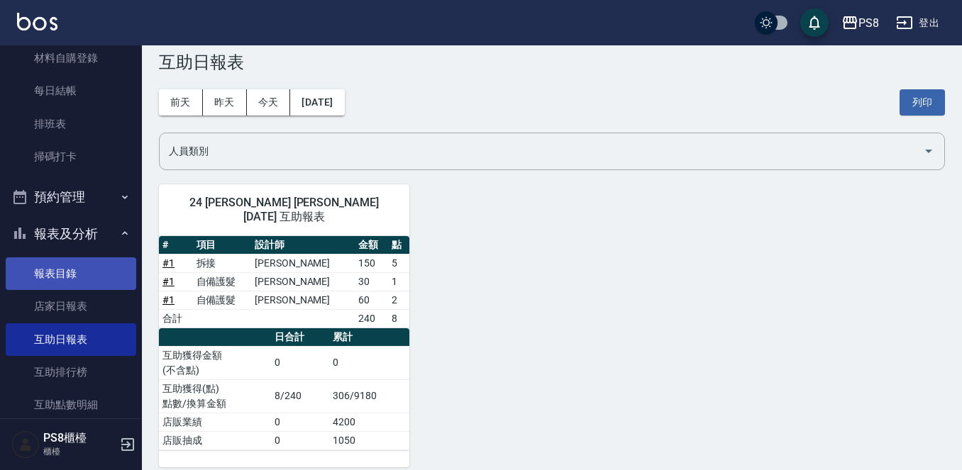
scroll to position [153, 0]
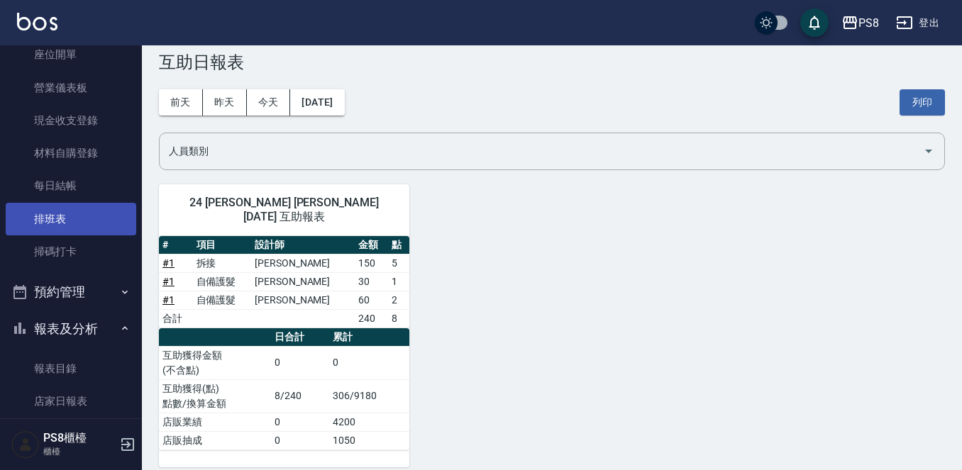
click at [74, 220] on link "排班表" at bounding box center [71, 219] width 131 height 33
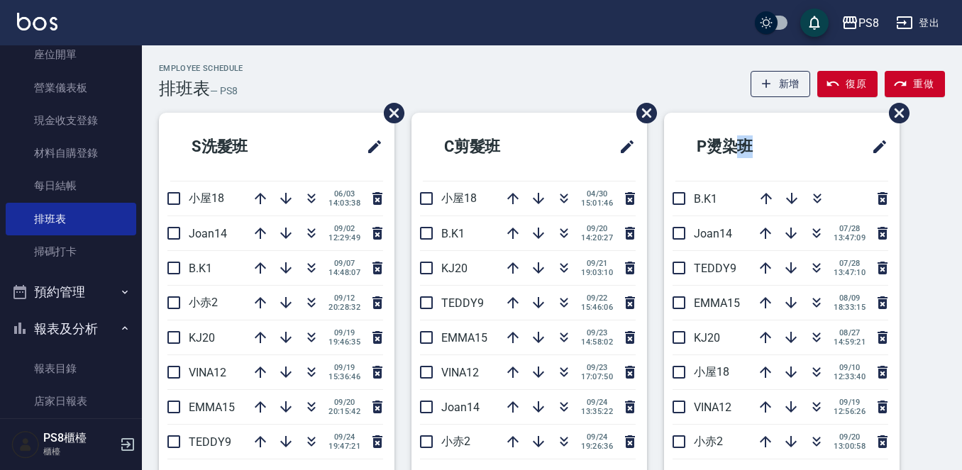
drag, startPoint x: 734, startPoint y: 116, endPoint x: 764, endPoint y: 138, distance: 37.0
click at [764, 138] on li "P燙染班" at bounding box center [782, 147] width 236 height 68
click at [764, 138] on h2 "P燙染班" at bounding box center [747, 146] width 143 height 51
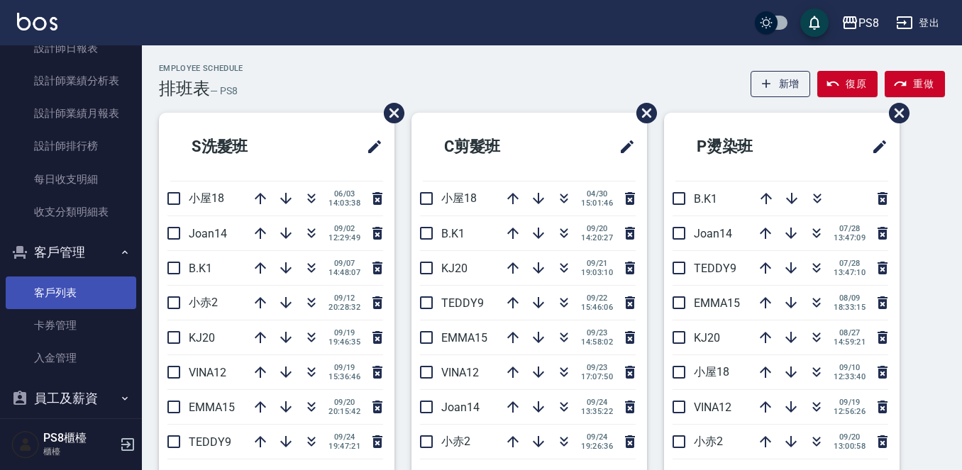
scroll to position [476, 0]
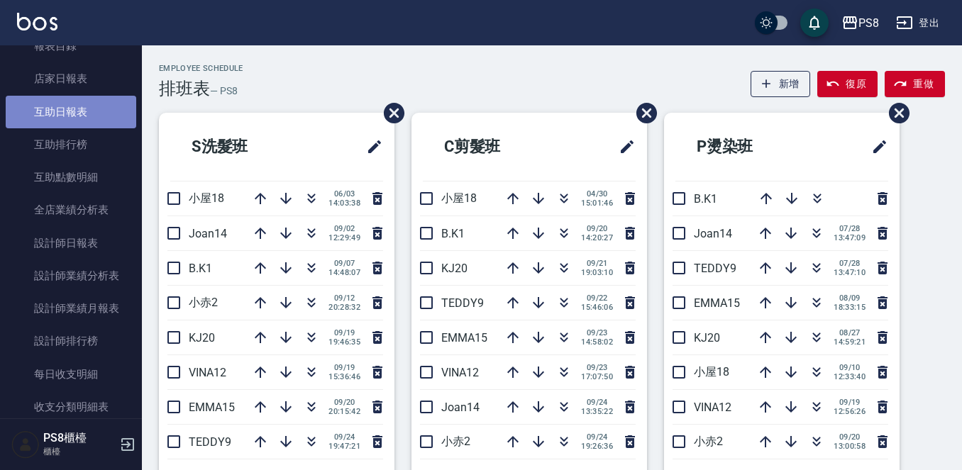
click at [99, 121] on link "互助日報表" at bounding box center [71, 112] width 131 height 33
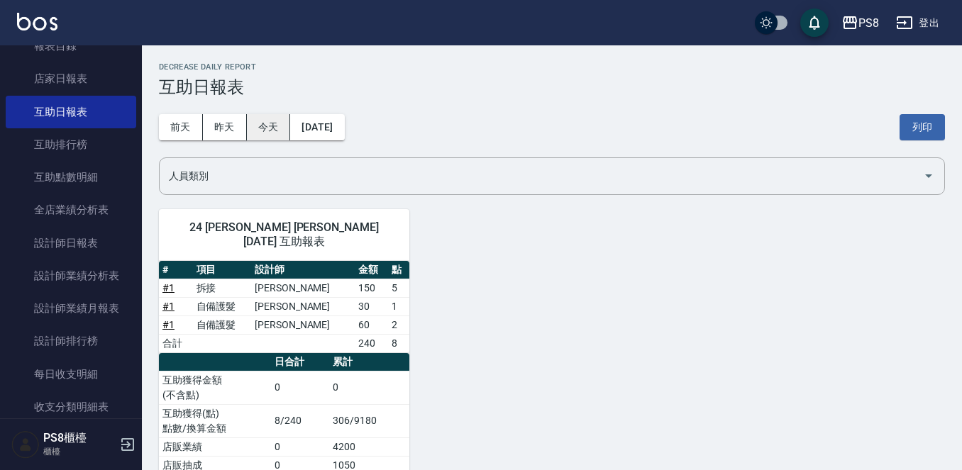
click at [258, 130] on button "今天" at bounding box center [269, 127] width 44 height 26
click at [216, 118] on button "昨天" at bounding box center [225, 127] width 44 height 26
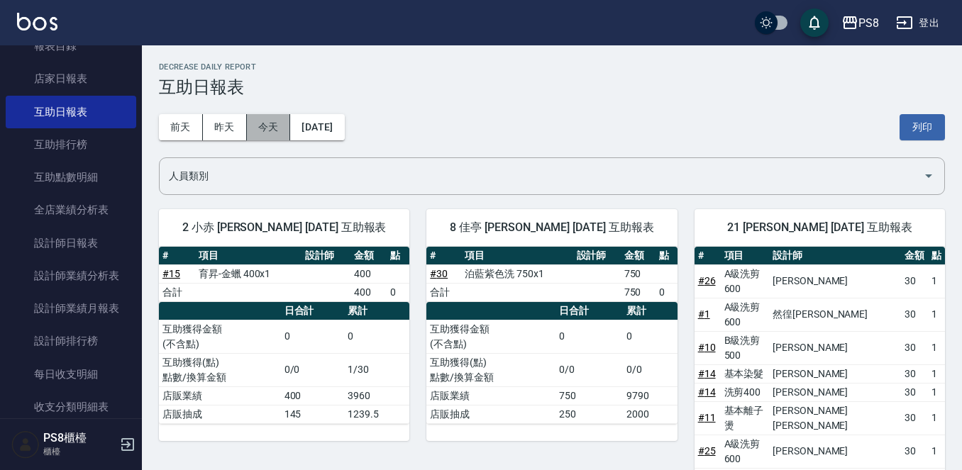
click at [276, 114] on button "今天" at bounding box center [269, 127] width 44 height 26
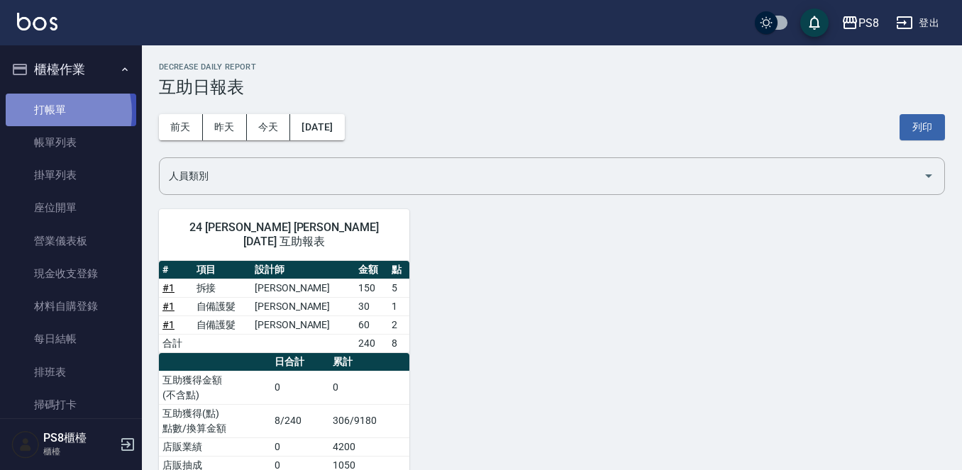
click at [43, 114] on link "打帳單" at bounding box center [71, 110] width 131 height 33
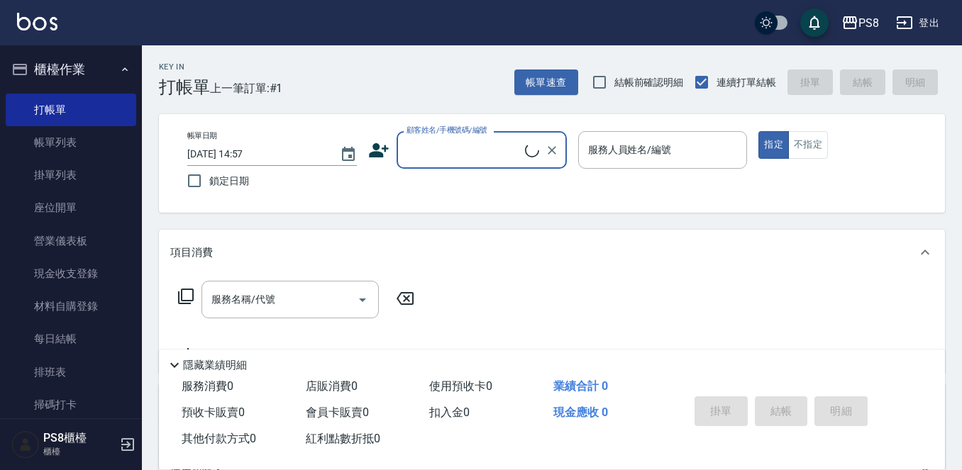
click at [461, 149] on input "顧客姓名/手機號碼/編號" at bounding box center [464, 150] width 122 height 25
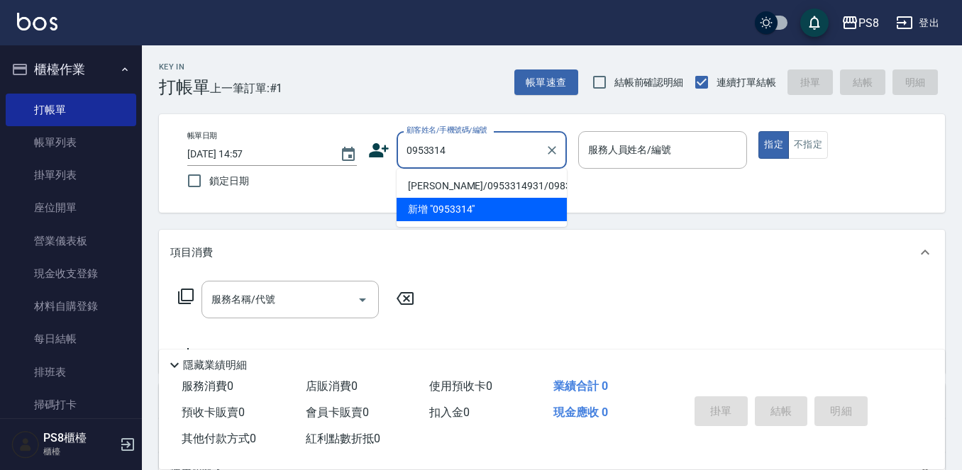
click at [456, 192] on li "[PERSON_NAME]/0953314931/0983280605" at bounding box center [482, 186] width 170 height 23
type input "[PERSON_NAME]/0953314931/0983280605"
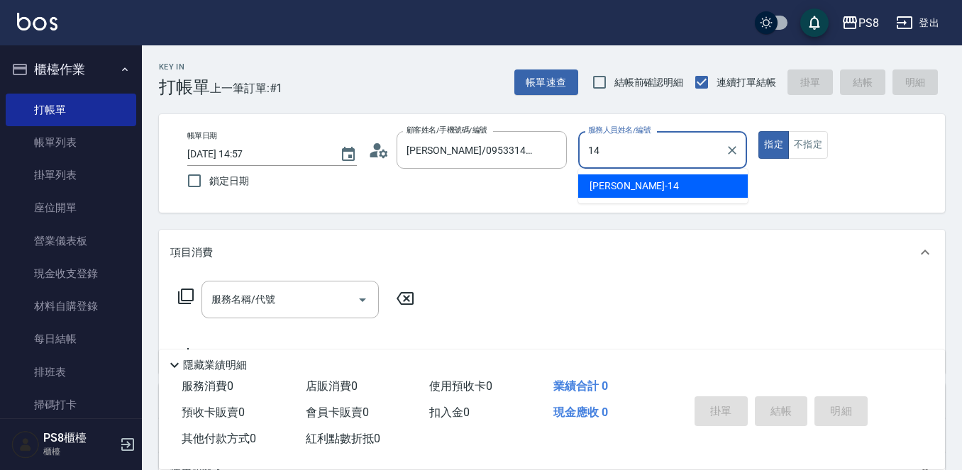
type input "Joan-14"
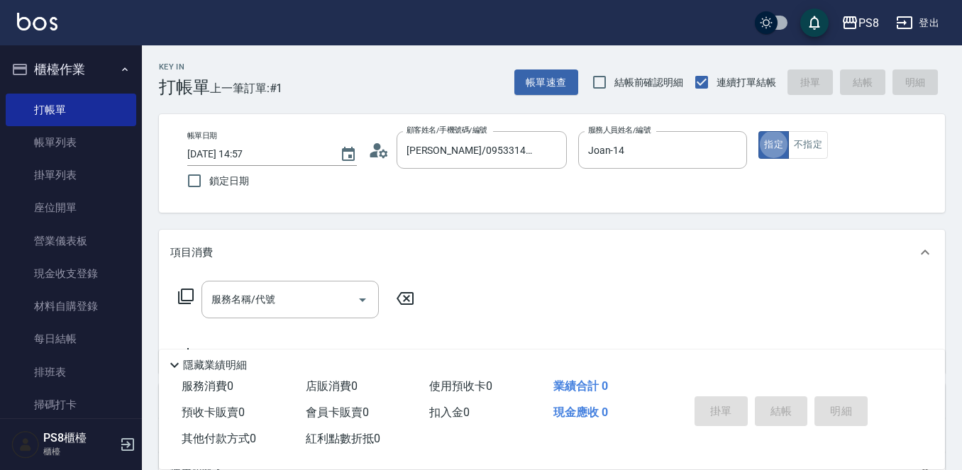
type button "true"
click at [282, 312] on input "服務名稱/代號" at bounding box center [279, 299] width 143 height 25
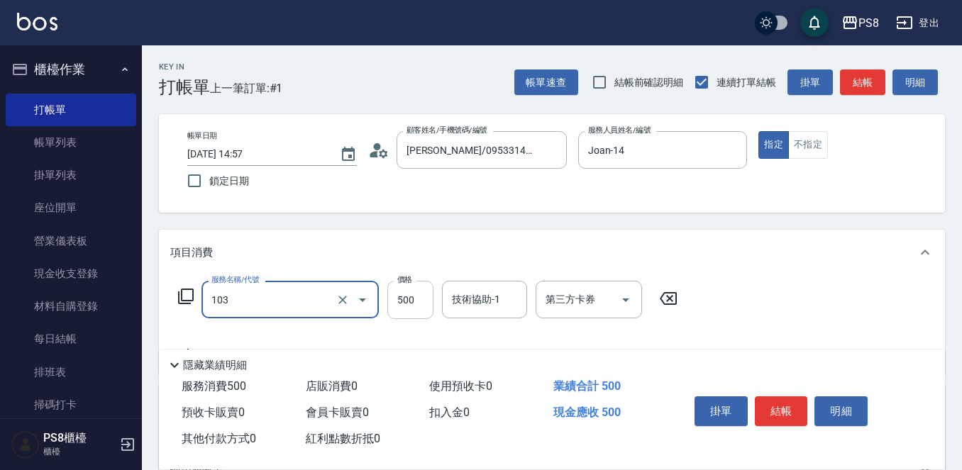
type input "B級洗剪500(103)"
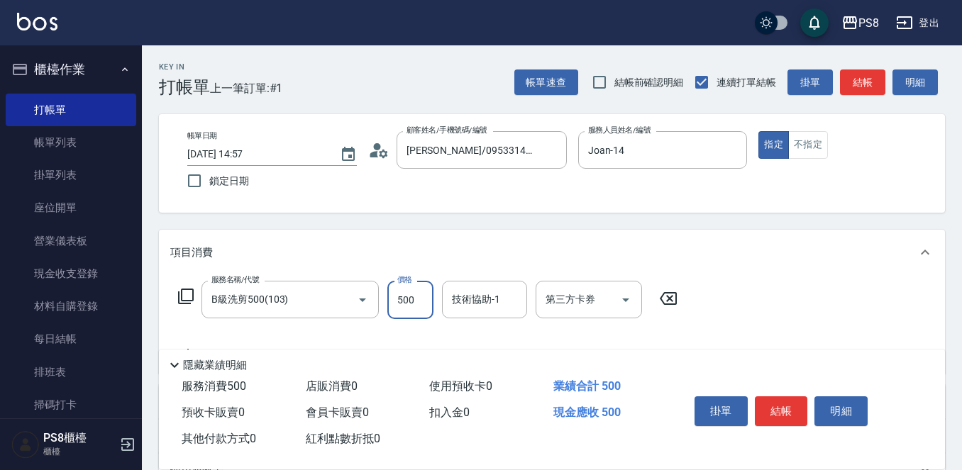
click at [410, 314] on input "500" at bounding box center [410, 300] width 46 height 38
type input "600"
click at [782, 404] on button "結帳" at bounding box center [781, 412] width 53 height 30
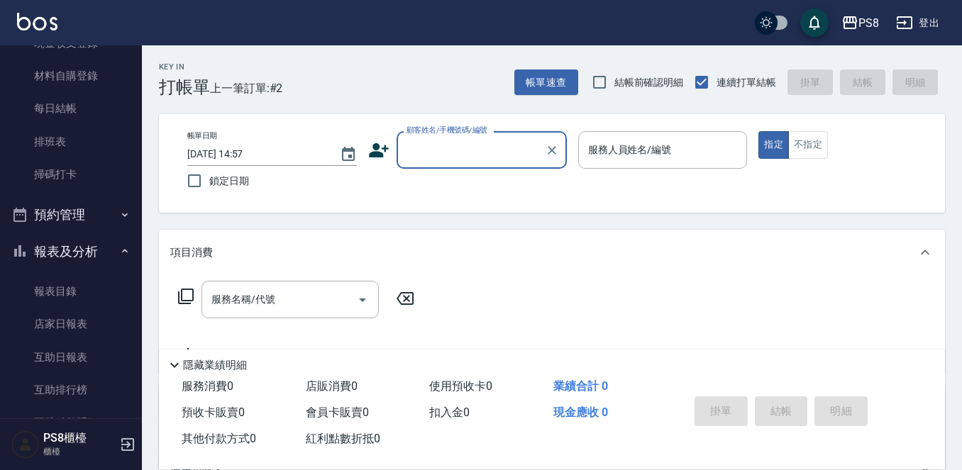
scroll to position [426, 0]
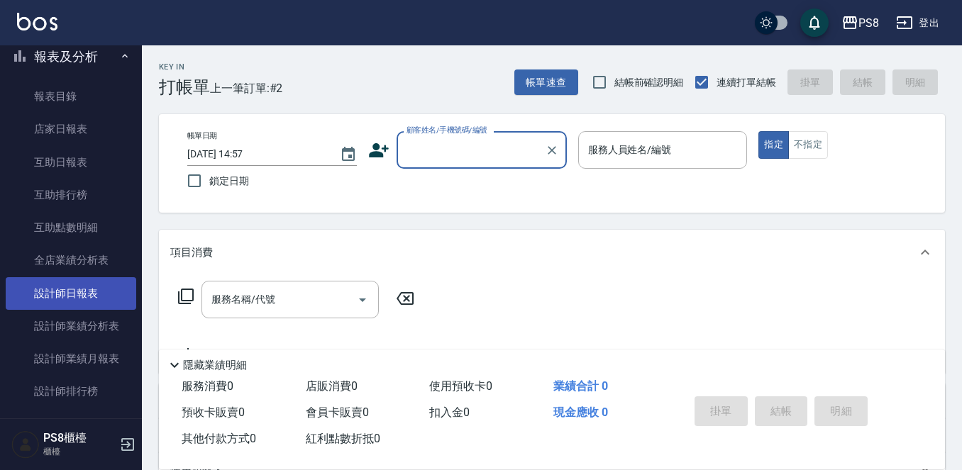
click at [87, 291] on link "設計師日報表" at bounding box center [71, 293] width 131 height 33
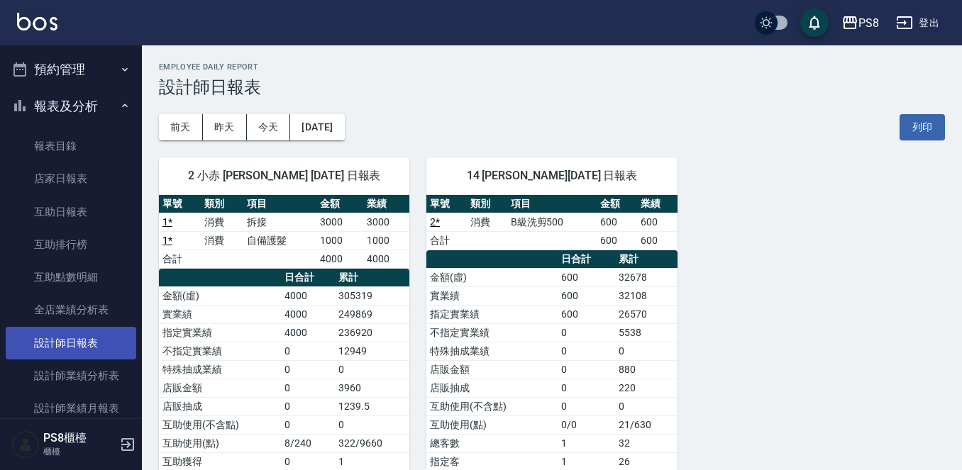
scroll to position [284, 0]
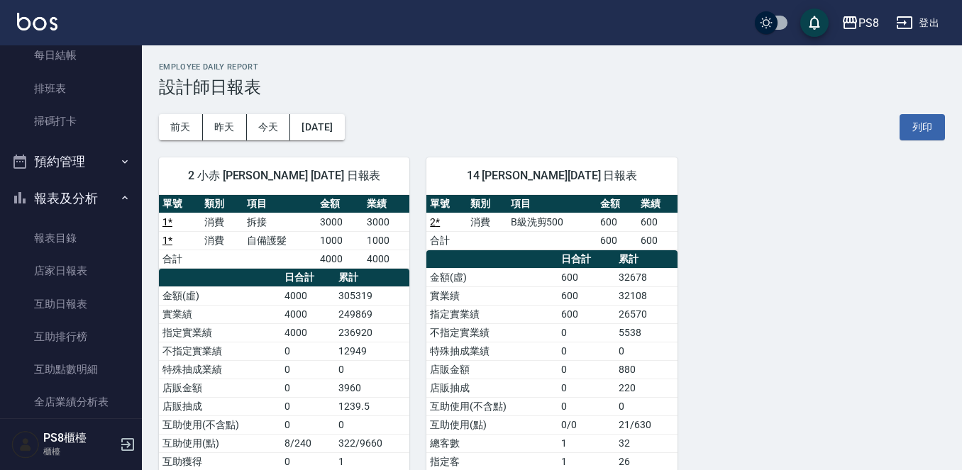
click at [84, 189] on button "報表及分析" at bounding box center [71, 198] width 131 height 37
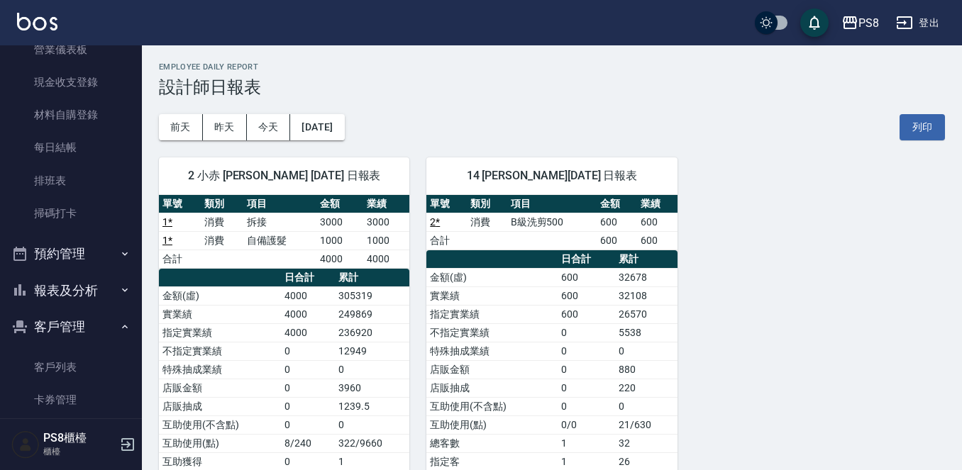
scroll to position [0, 0]
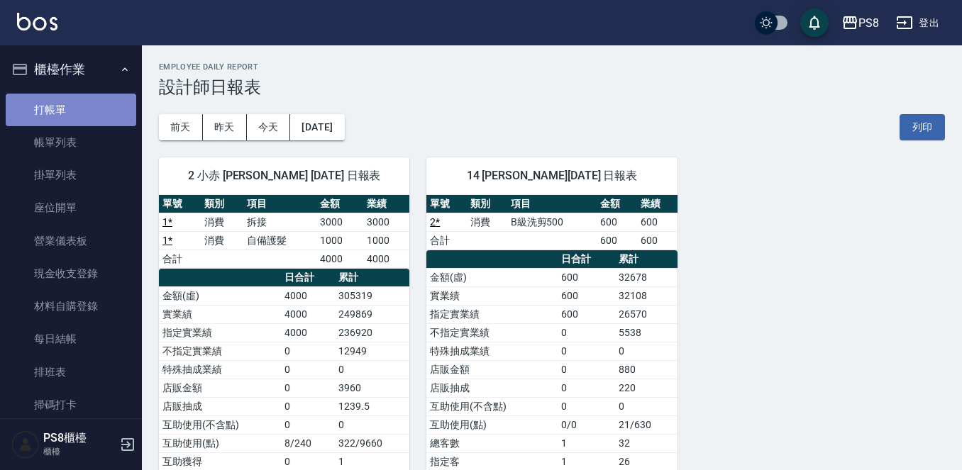
click at [82, 102] on link "打帳單" at bounding box center [71, 110] width 131 height 33
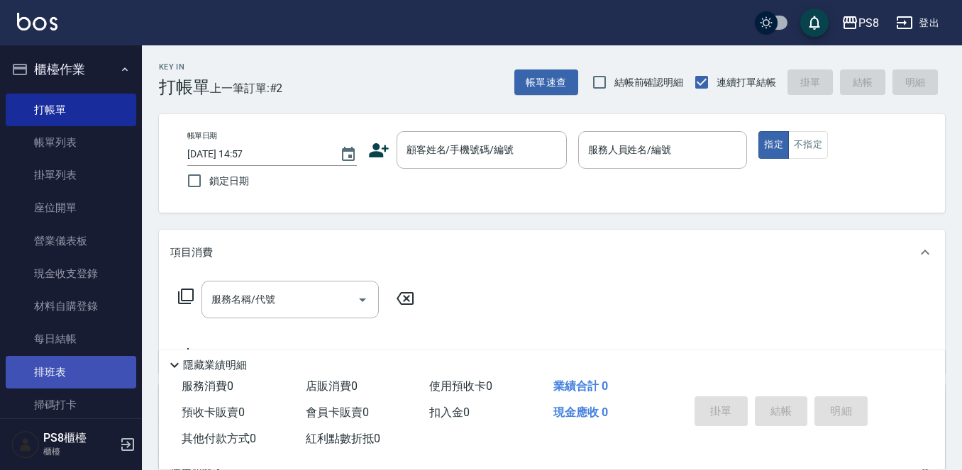
click at [57, 376] on link "排班表" at bounding box center [71, 372] width 131 height 33
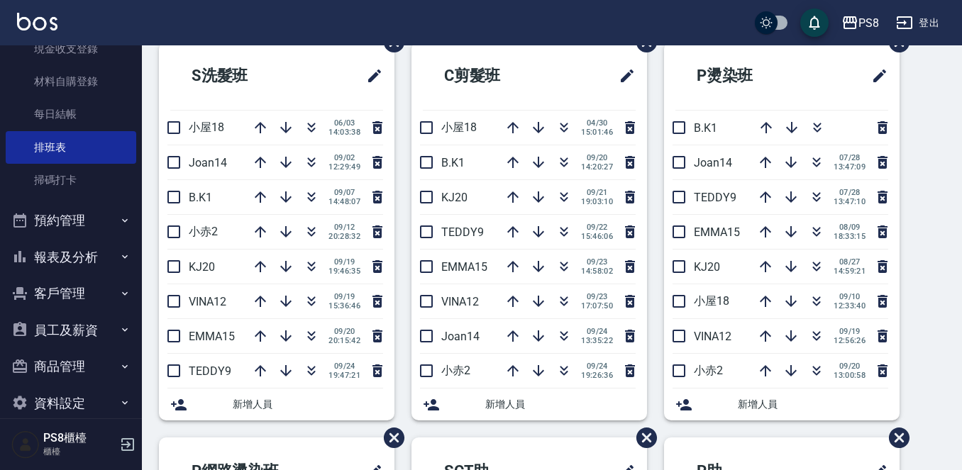
scroll to position [245, 0]
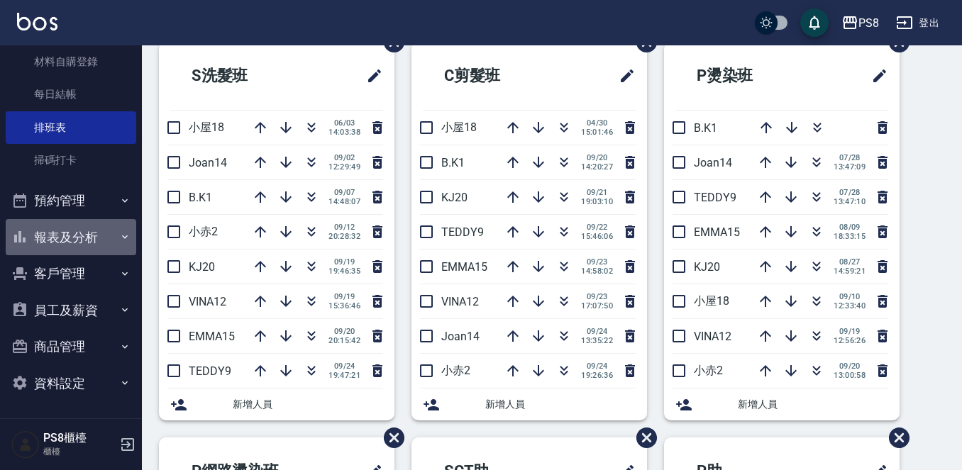
click at [76, 235] on button "報表及分析" at bounding box center [71, 237] width 131 height 37
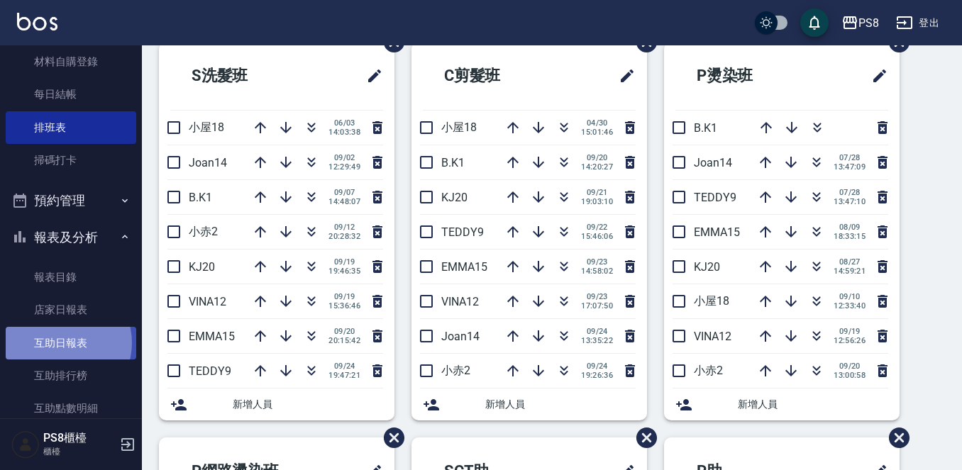
click at [60, 343] on link "互助日報表" at bounding box center [71, 343] width 131 height 33
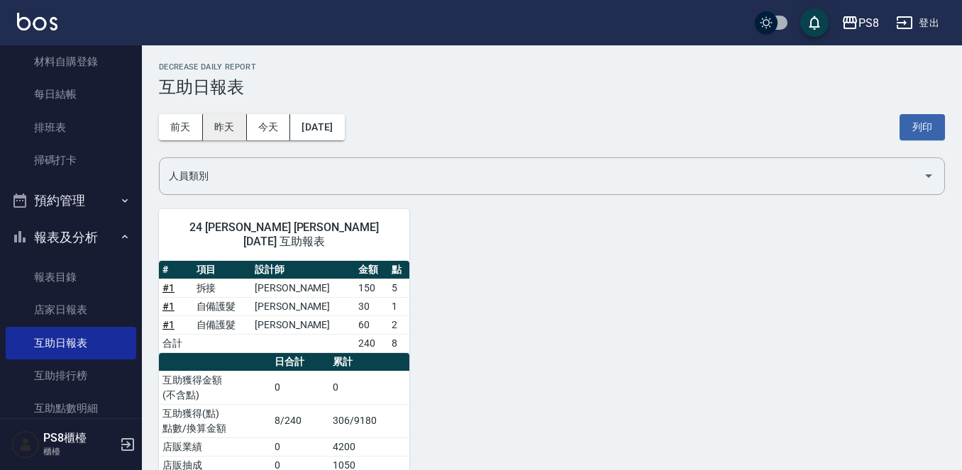
click at [227, 126] on button "昨天" at bounding box center [225, 127] width 44 height 26
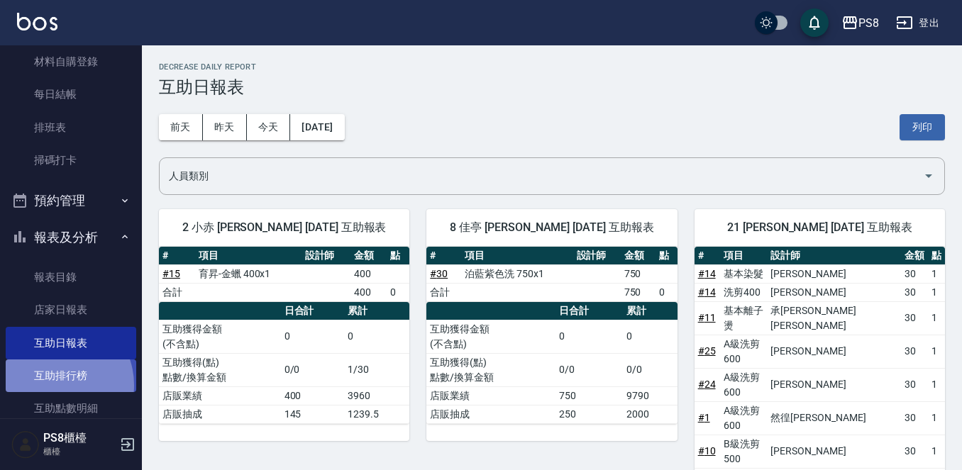
click at [53, 387] on link "互助排行榜" at bounding box center [71, 376] width 131 height 33
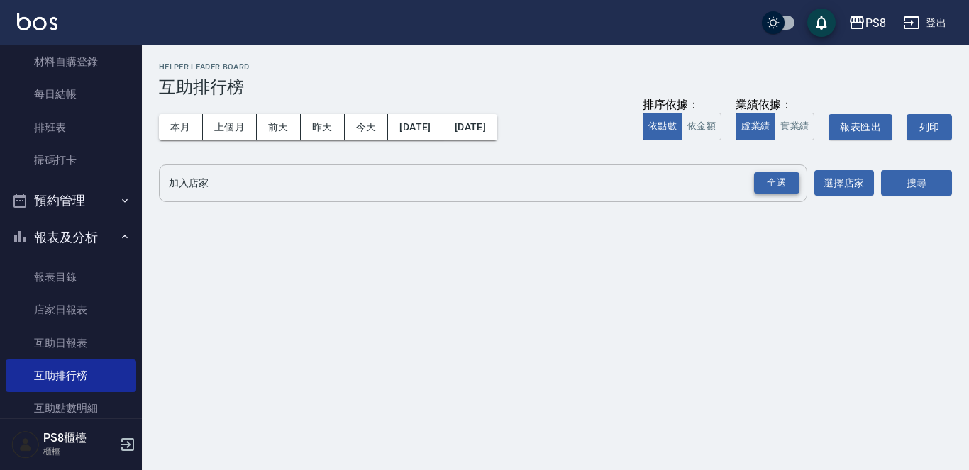
click at [792, 182] on div "全選" at bounding box center [776, 183] width 45 height 22
click at [920, 187] on button "搜尋" at bounding box center [916, 184] width 71 height 26
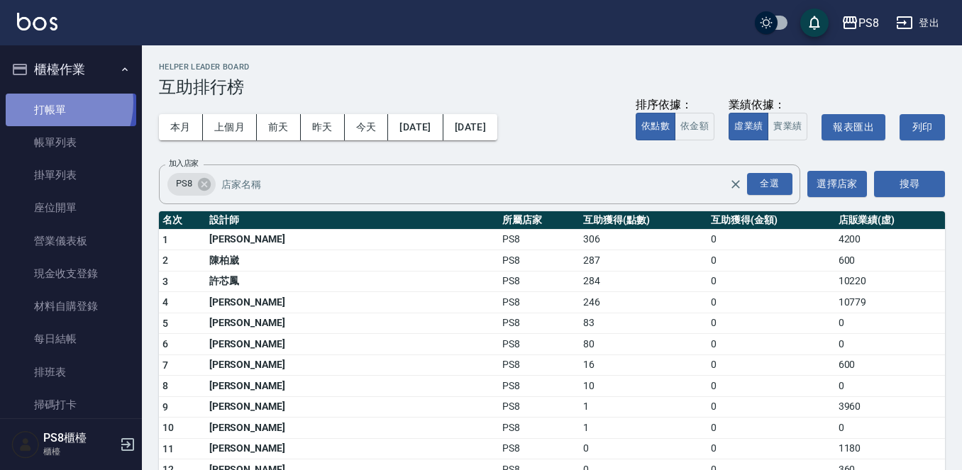
click at [46, 102] on link "打帳單" at bounding box center [71, 110] width 131 height 33
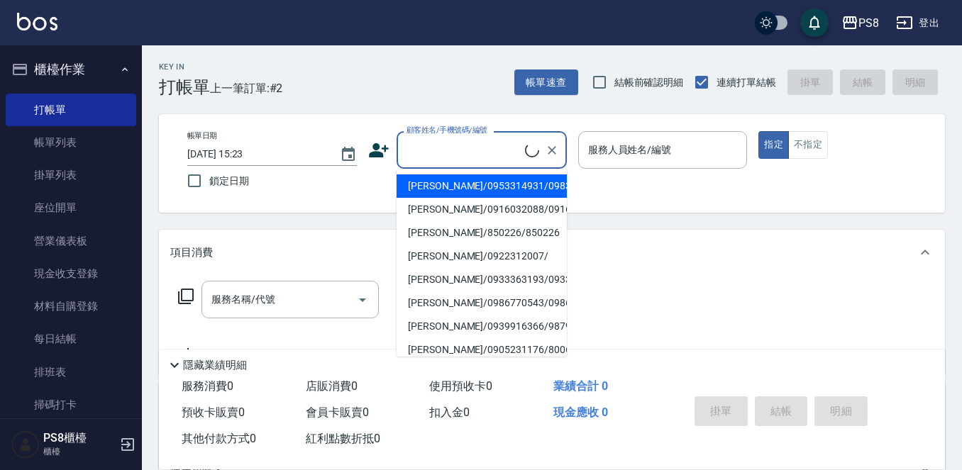
click at [448, 158] on input "顧客姓名/手機號碼/編號" at bounding box center [464, 150] width 122 height 25
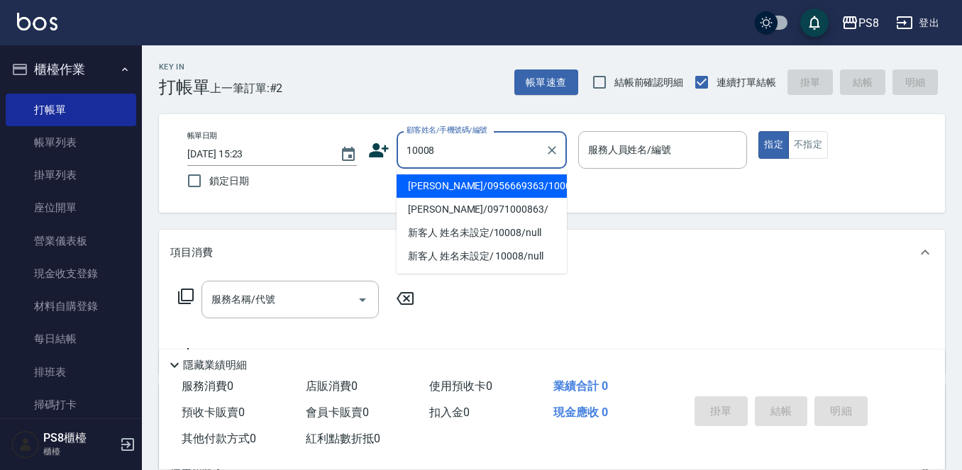
click at [448, 182] on li "[PERSON_NAME]/0956669363/10008" at bounding box center [482, 186] width 170 height 23
type input "[PERSON_NAME]/0956669363/10008"
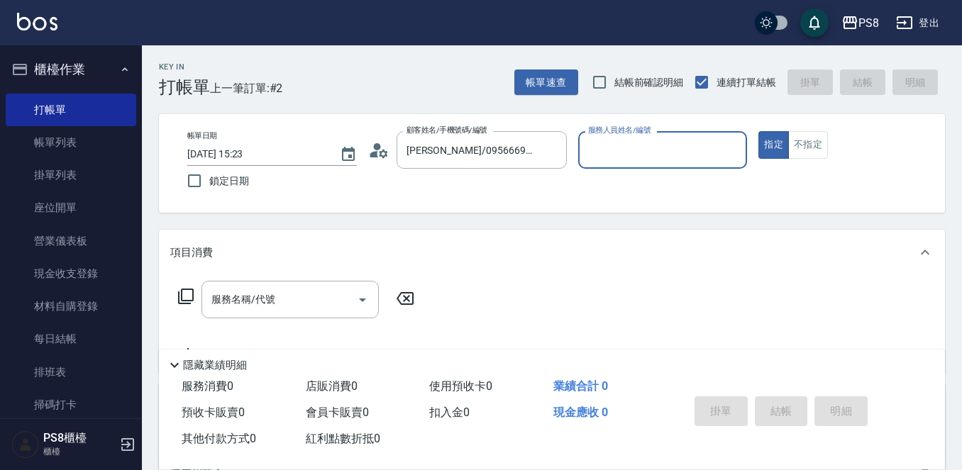
type input "SANNY-10"
click at [768, 146] on button "指定" at bounding box center [774, 145] width 31 height 28
click at [330, 286] on div "服務名稱/代號" at bounding box center [290, 300] width 177 height 38
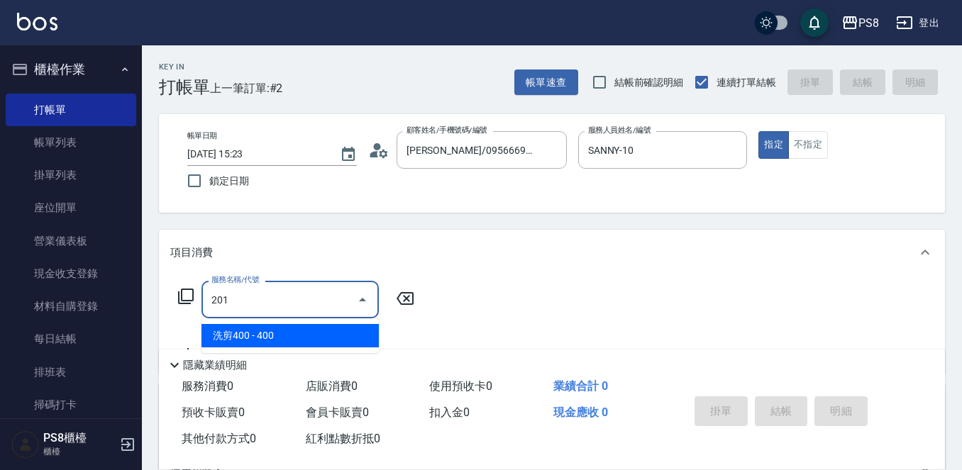
click at [319, 347] on span "洗剪400 - 400" at bounding box center [290, 335] width 177 height 23
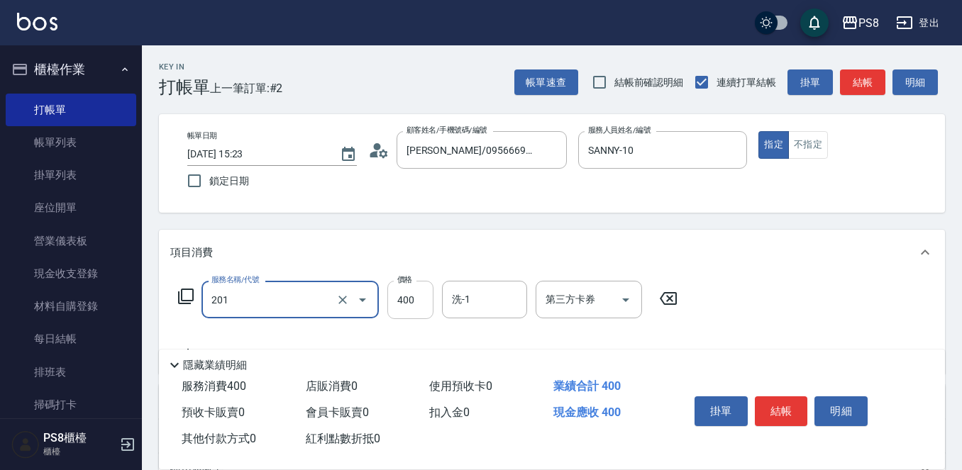
type input "洗剪400(201)"
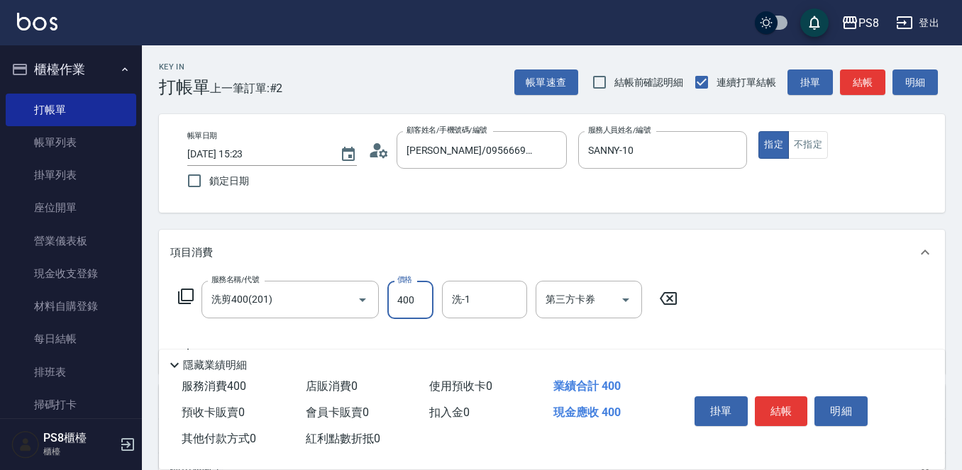
click at [421, 314] on input "400" at bounding box center [410, 300] width 46 height 38
type input "1100"
click at [775, 403] on button "結帳" at bounding box center [781, 412] width 53 height 30
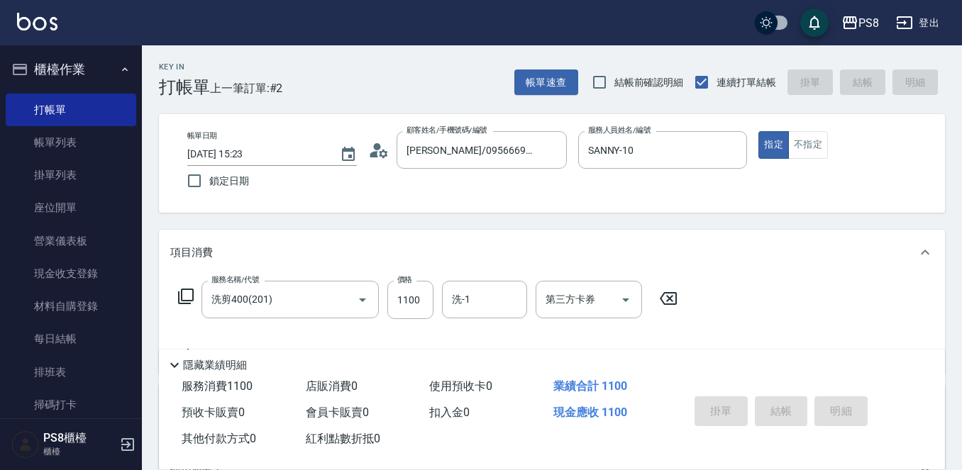
type input "[DATE] 15:24"
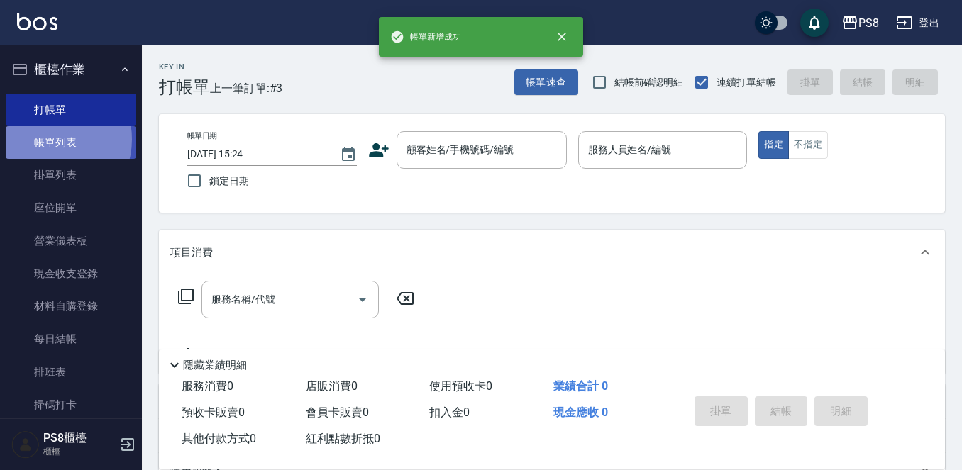
click at [50, 140] on link "帳單列表" at bounding box center [71, 142] width 131 height 33
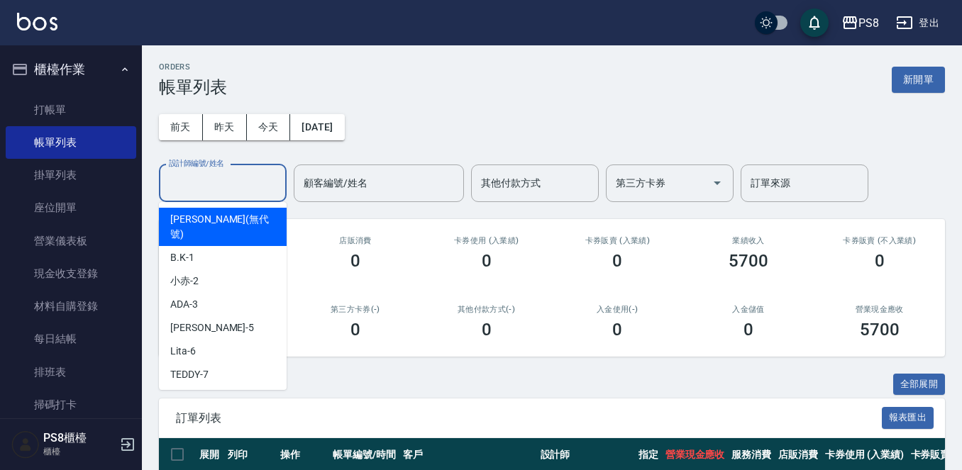
click at [198, 179] on input "設計師編號/姓名" at bounding box center [222, 183] width 115 height 25
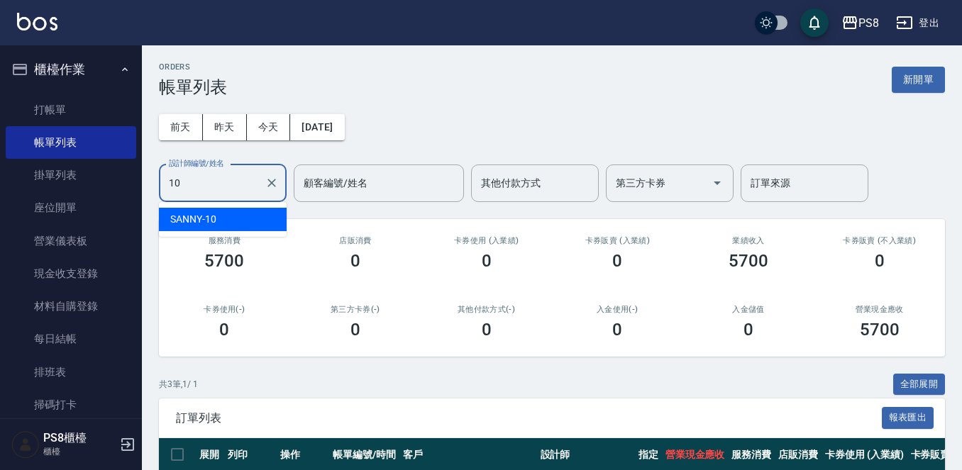
click at [199, 213] on span "SANNY -10" at bounding box center [193, 219] width 46 height 15
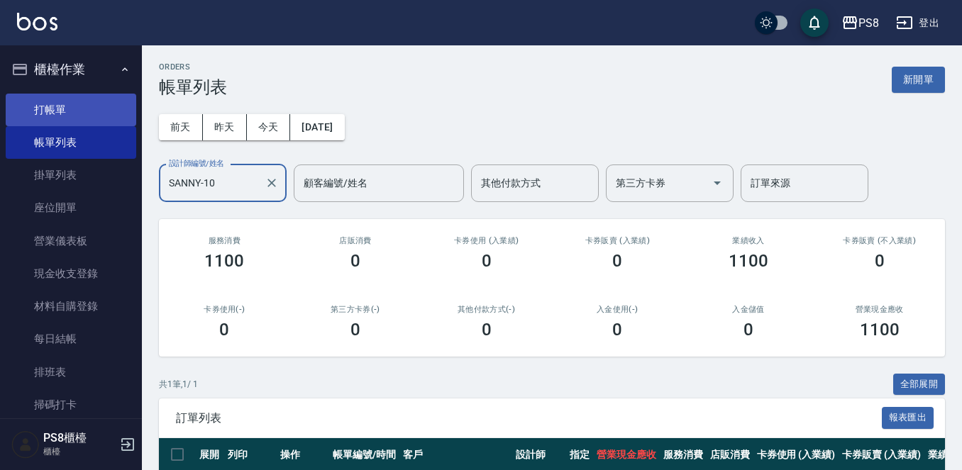
type input "SANNY-10"
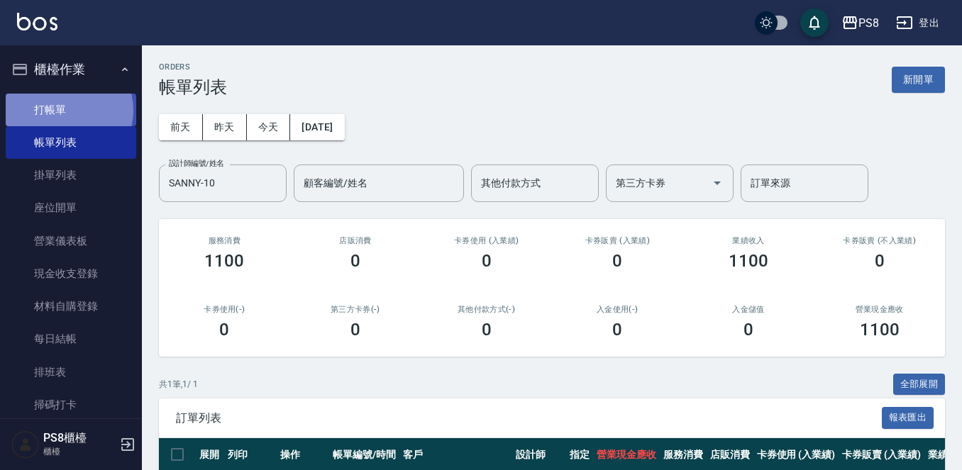
click at [68, 110] on link "打帳單" at bounding box center [71, 110] width 131 height 33
